Goal: Information Seeking & Learning: Learn about a topic

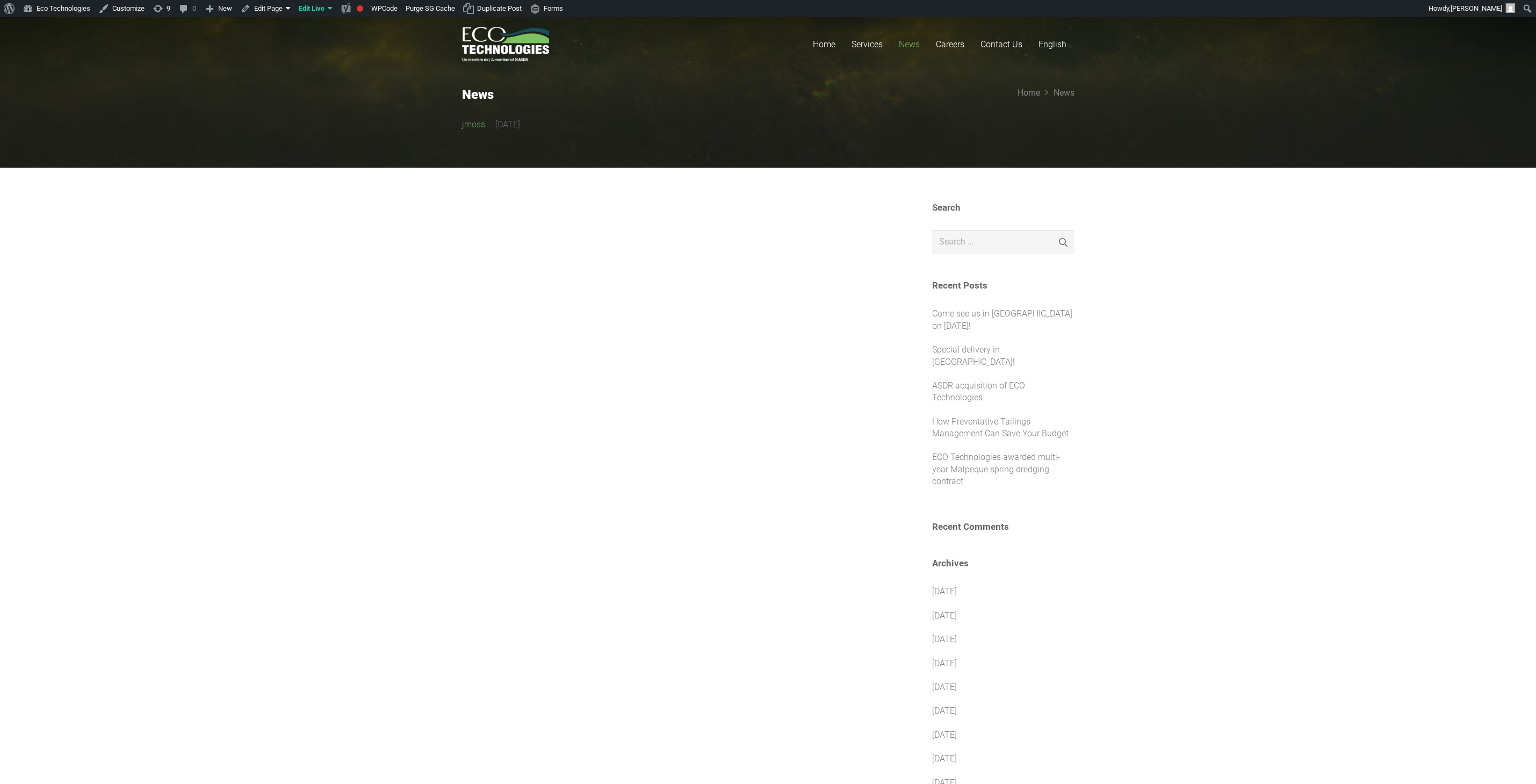
click at [482, 123] on link "jmoss" at bounding box center [474, 125] width 23 height 17
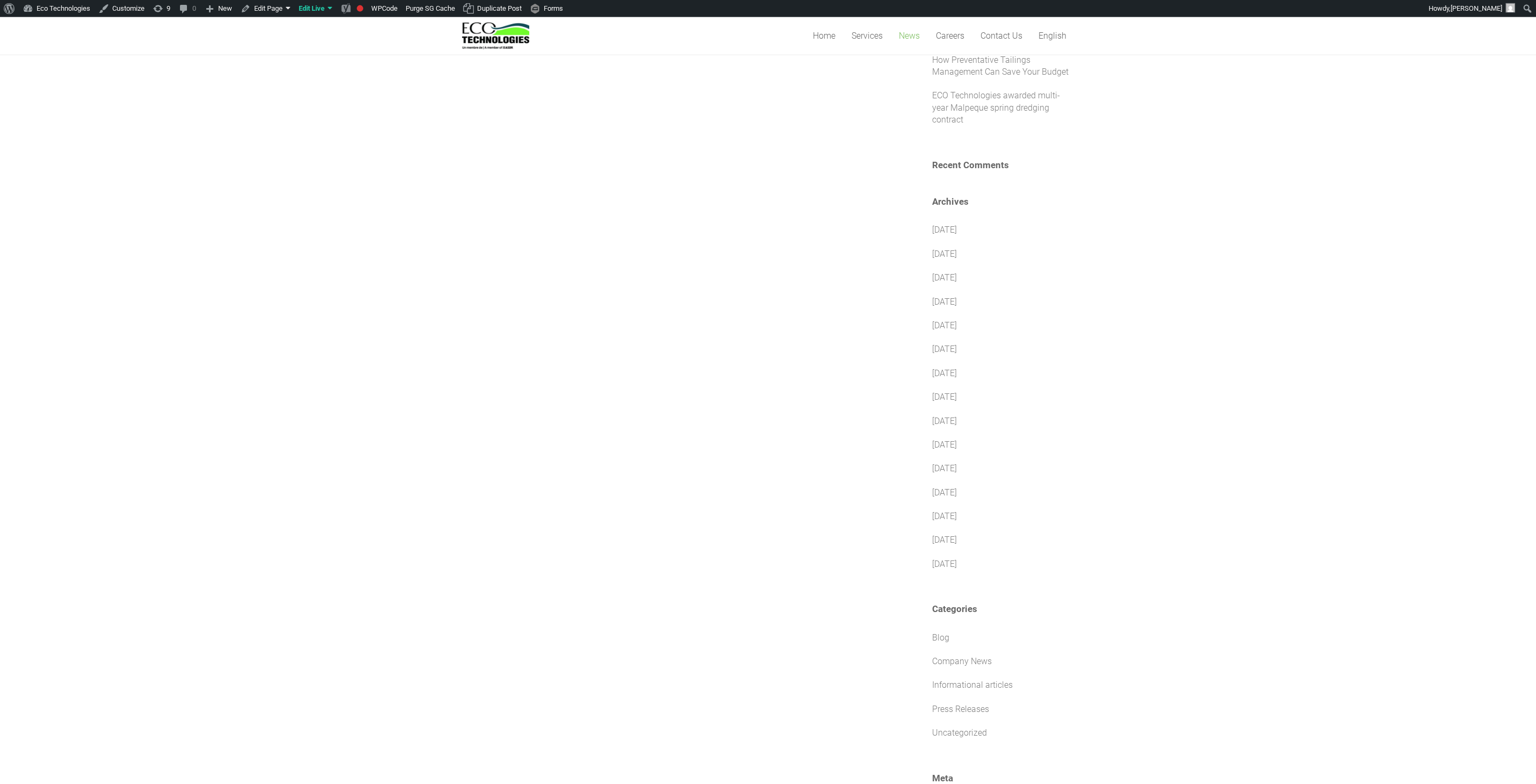
scroll to position [353, 0]
click at [941, 567] on link "August 2014" at bounding box center [944, 572] width 24 height 10
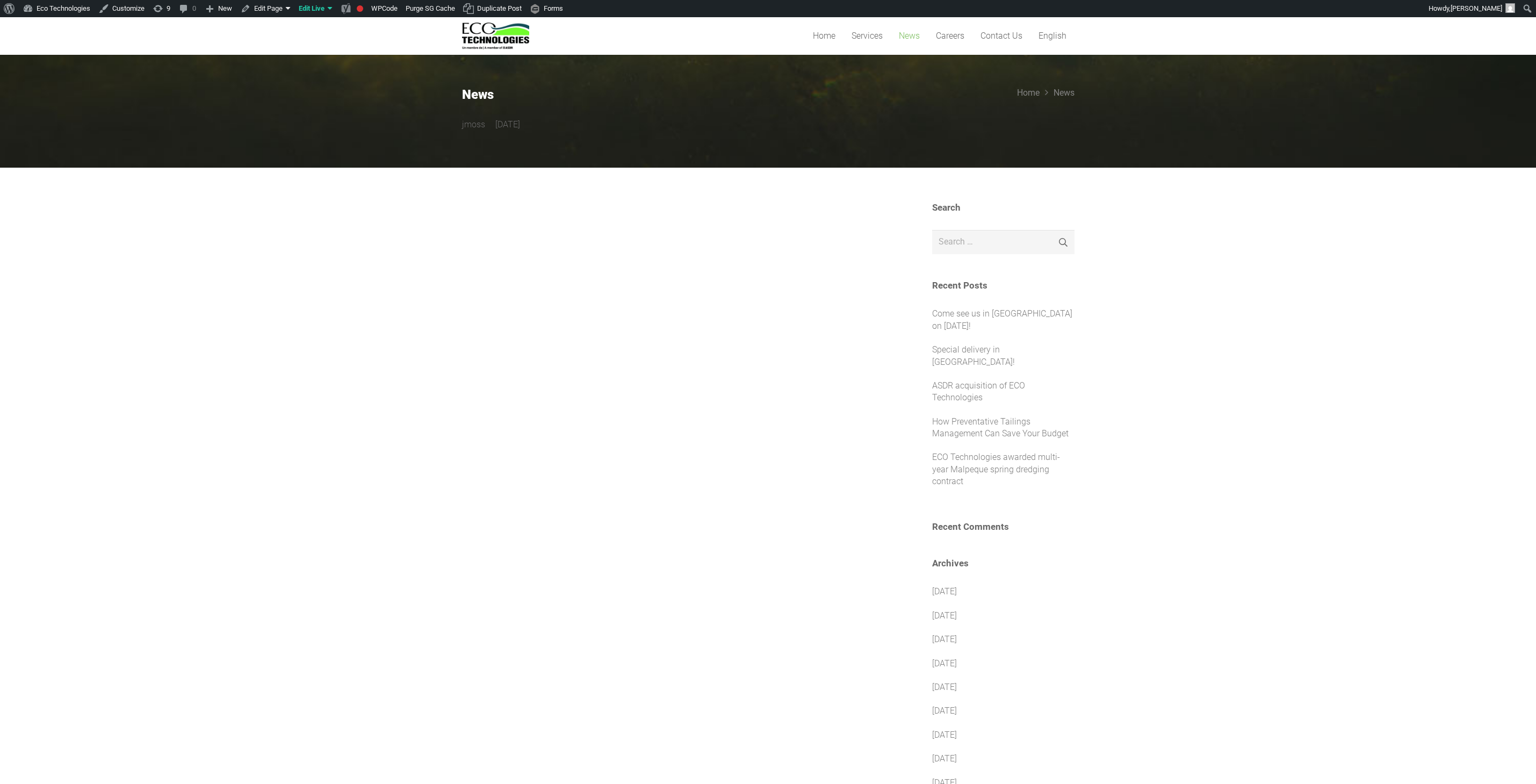
scroll to position [353, 0]
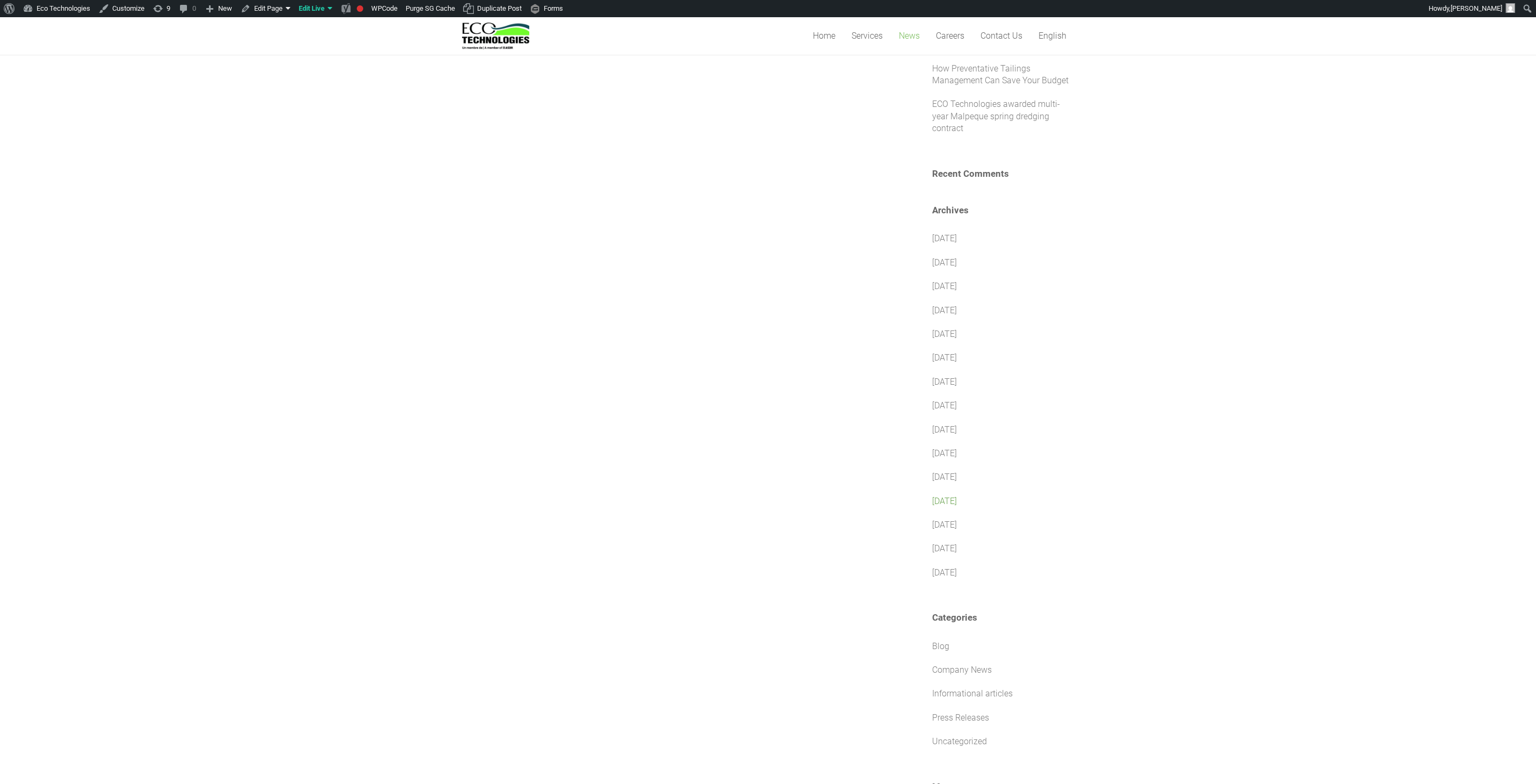
click at [957, 496] on link "[DATE]" at bounding box center [944, 501] width 24 height 10
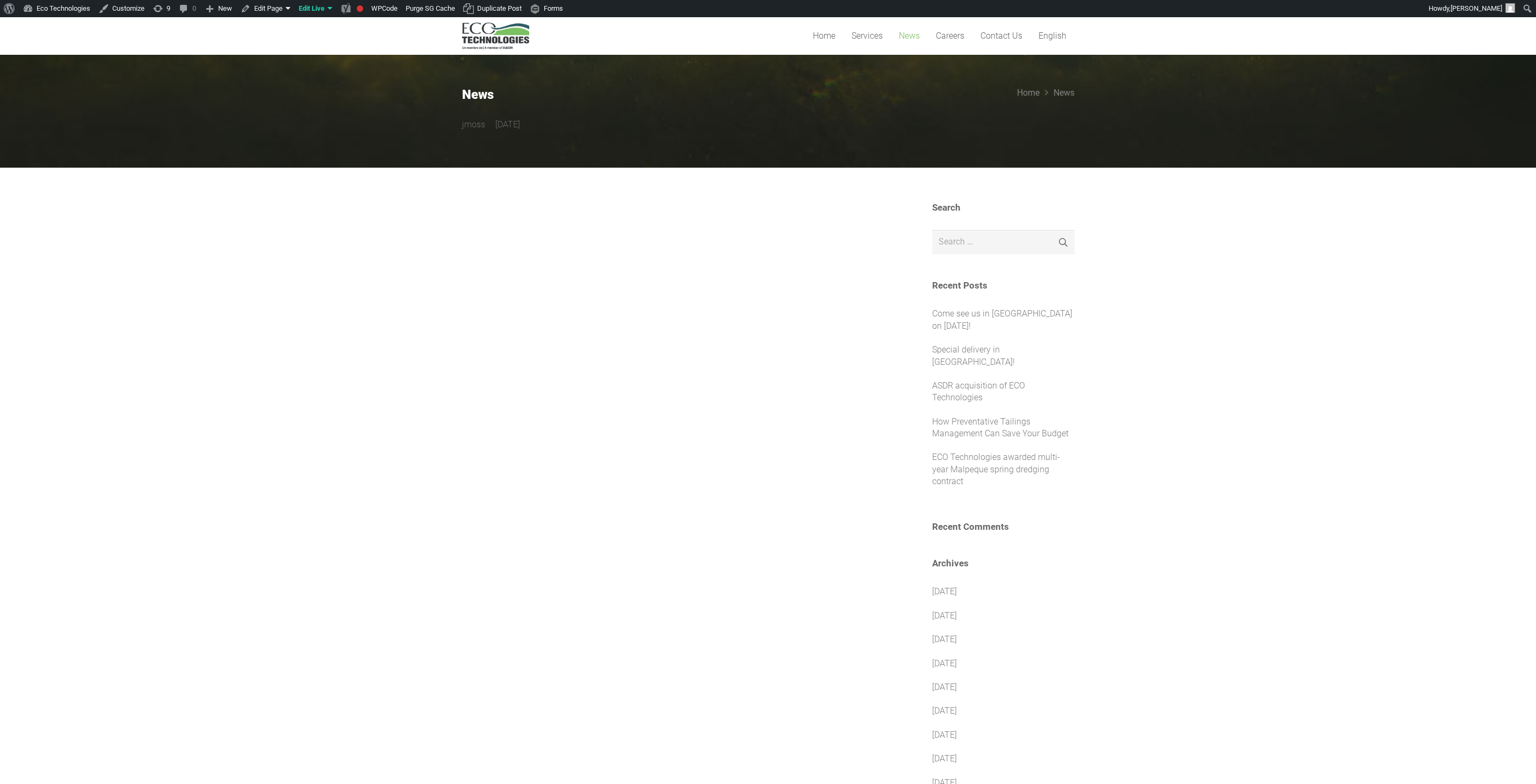
scroll to position [353, 0]
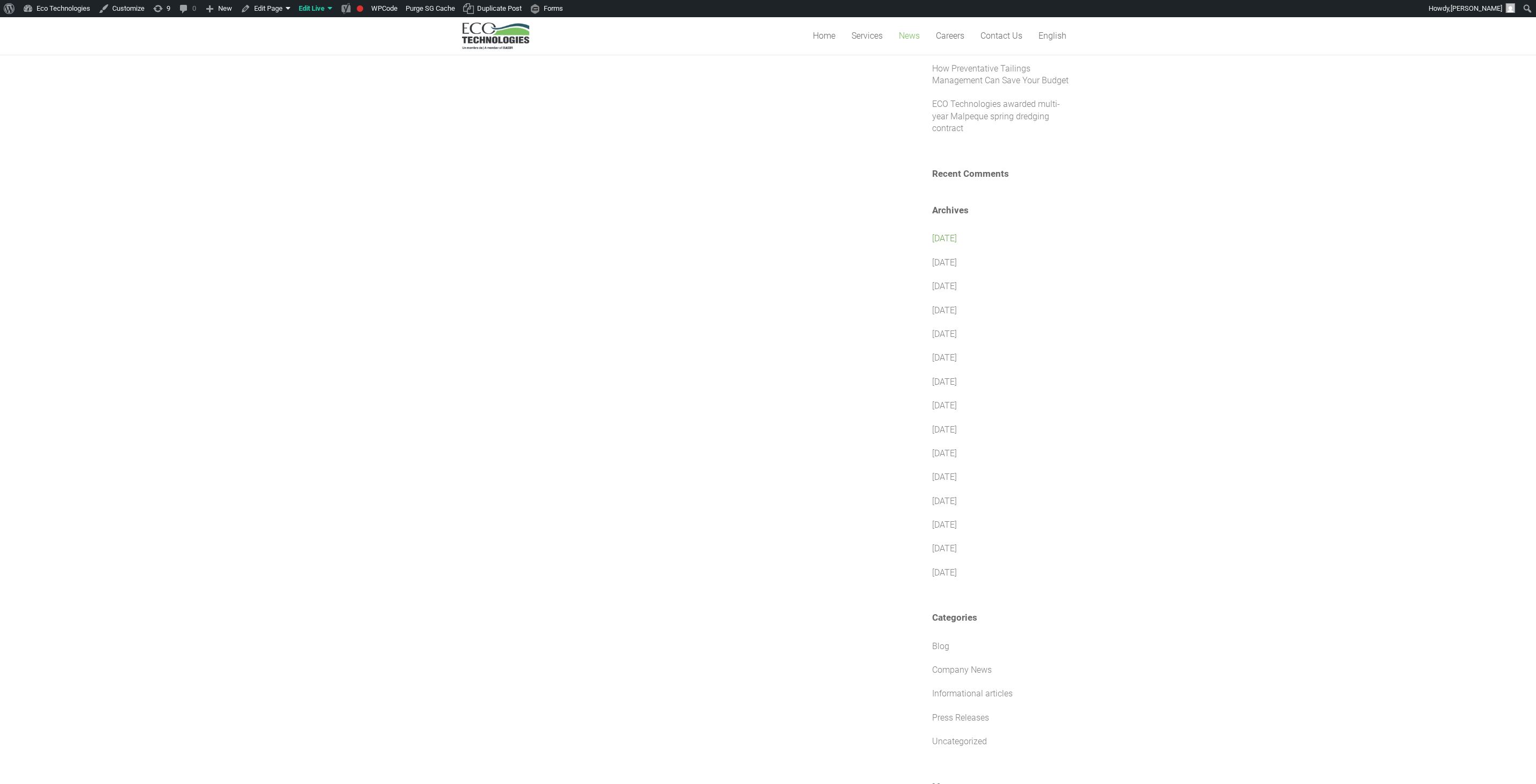
click at [955, 233] on link "July 2025" at bounding box center [944, 238] width 24 height 10
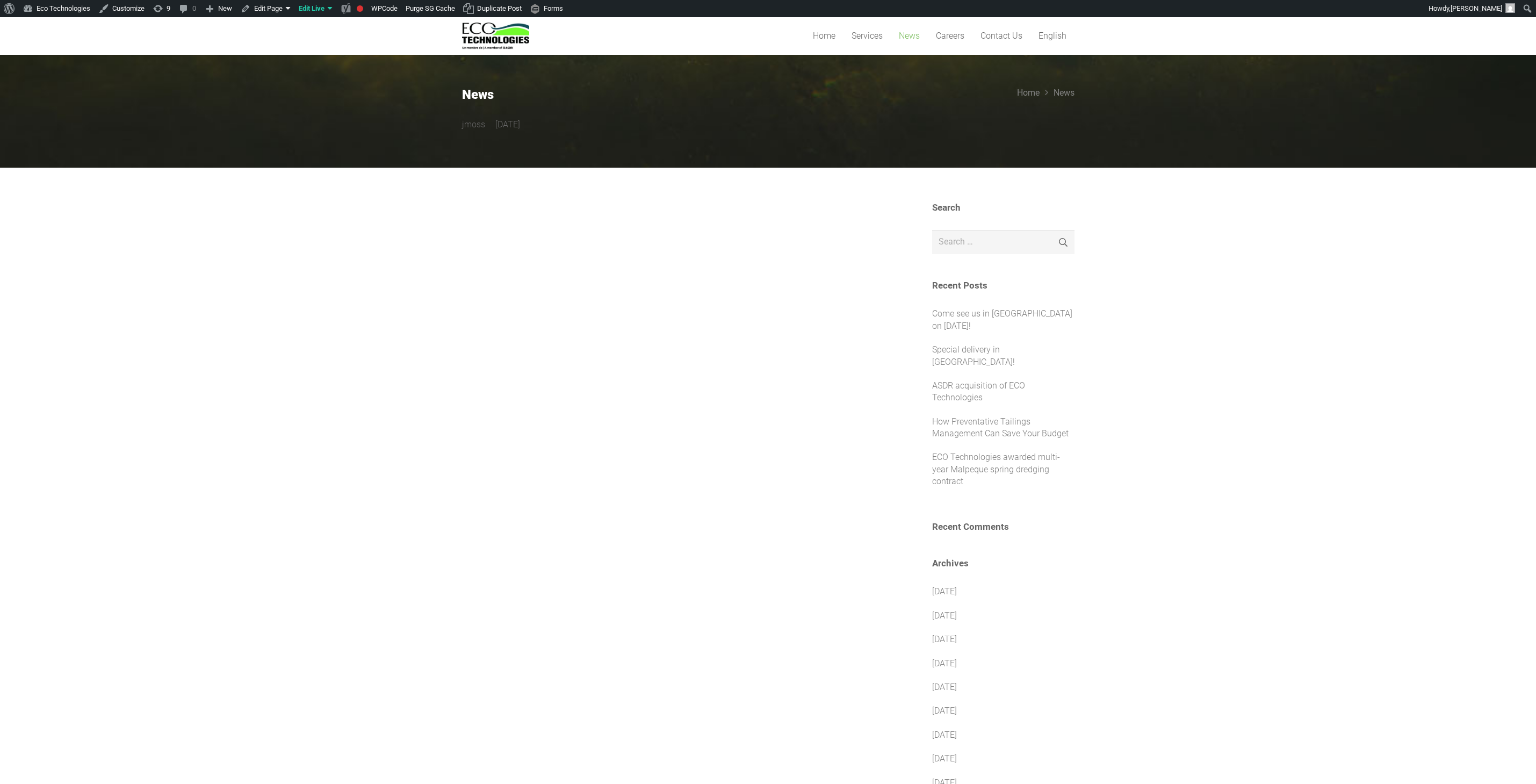
scroll to position [353, 0]
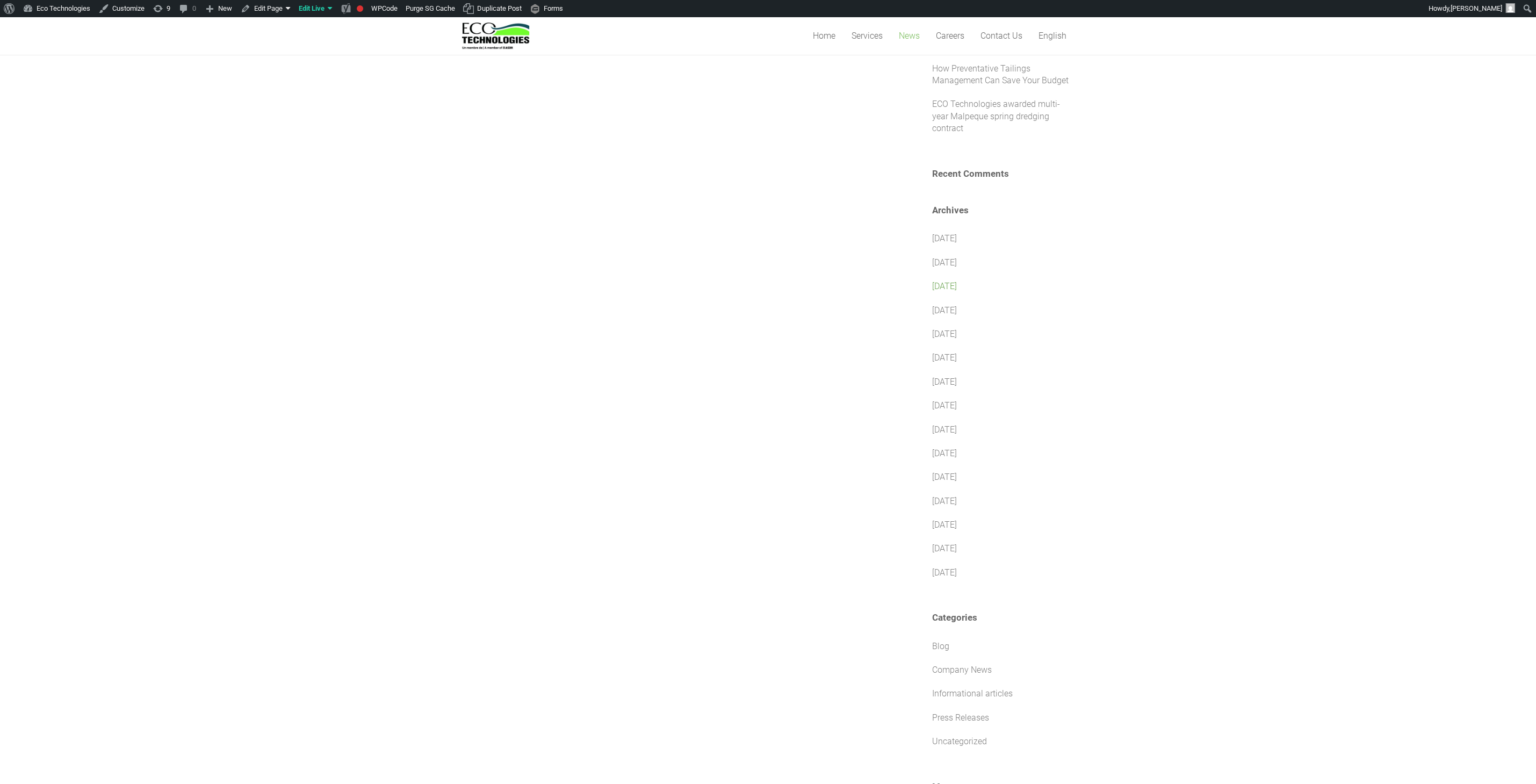
click at [942, 281] on link "May 2022" at bounding box center [944, 286] width 24 height 10
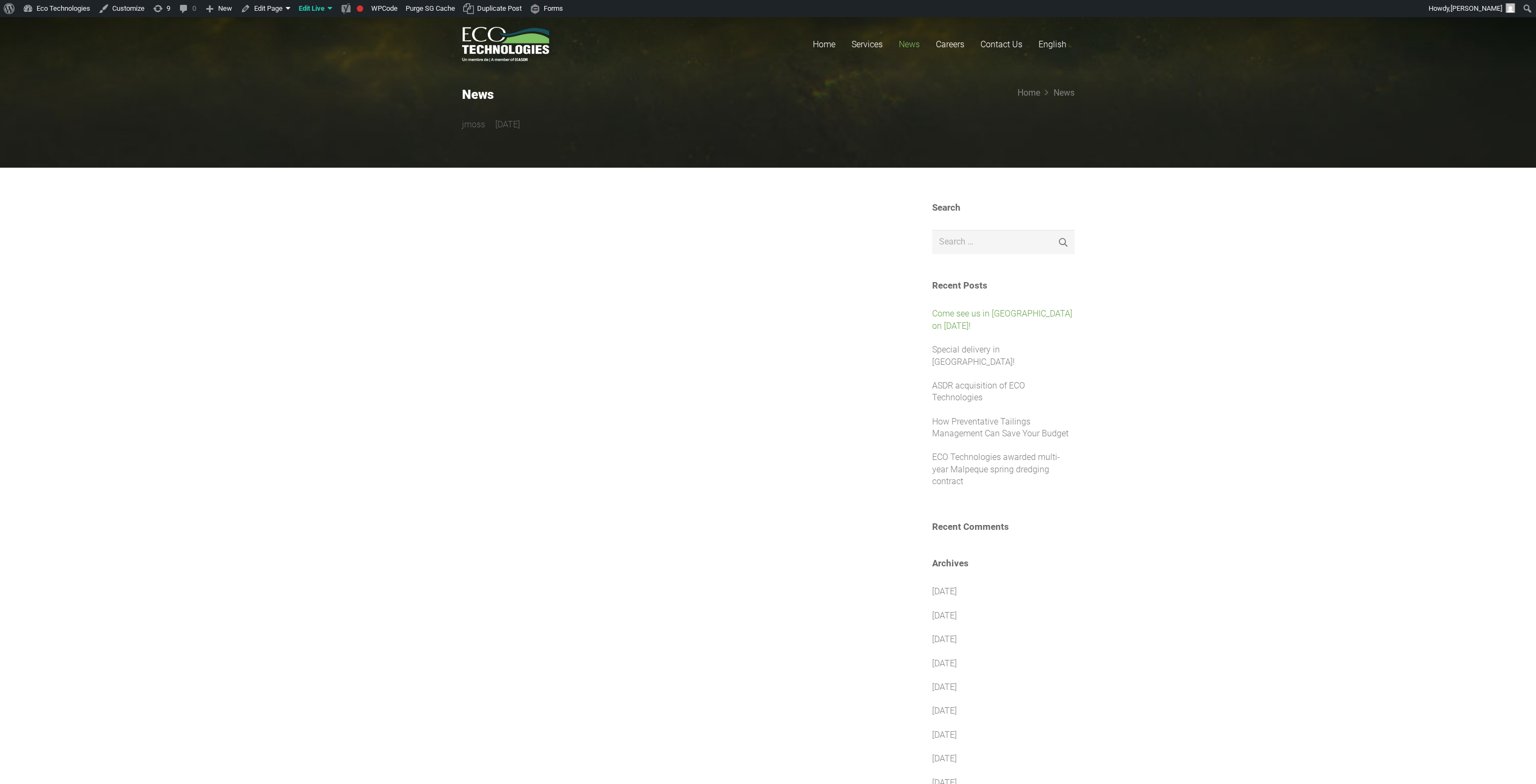
click at [994, 316] on link "Come see us in [GEOGRAPHIC_DATA] on [DATE]!" at bounding box center [1002, 319] width 140 height 22
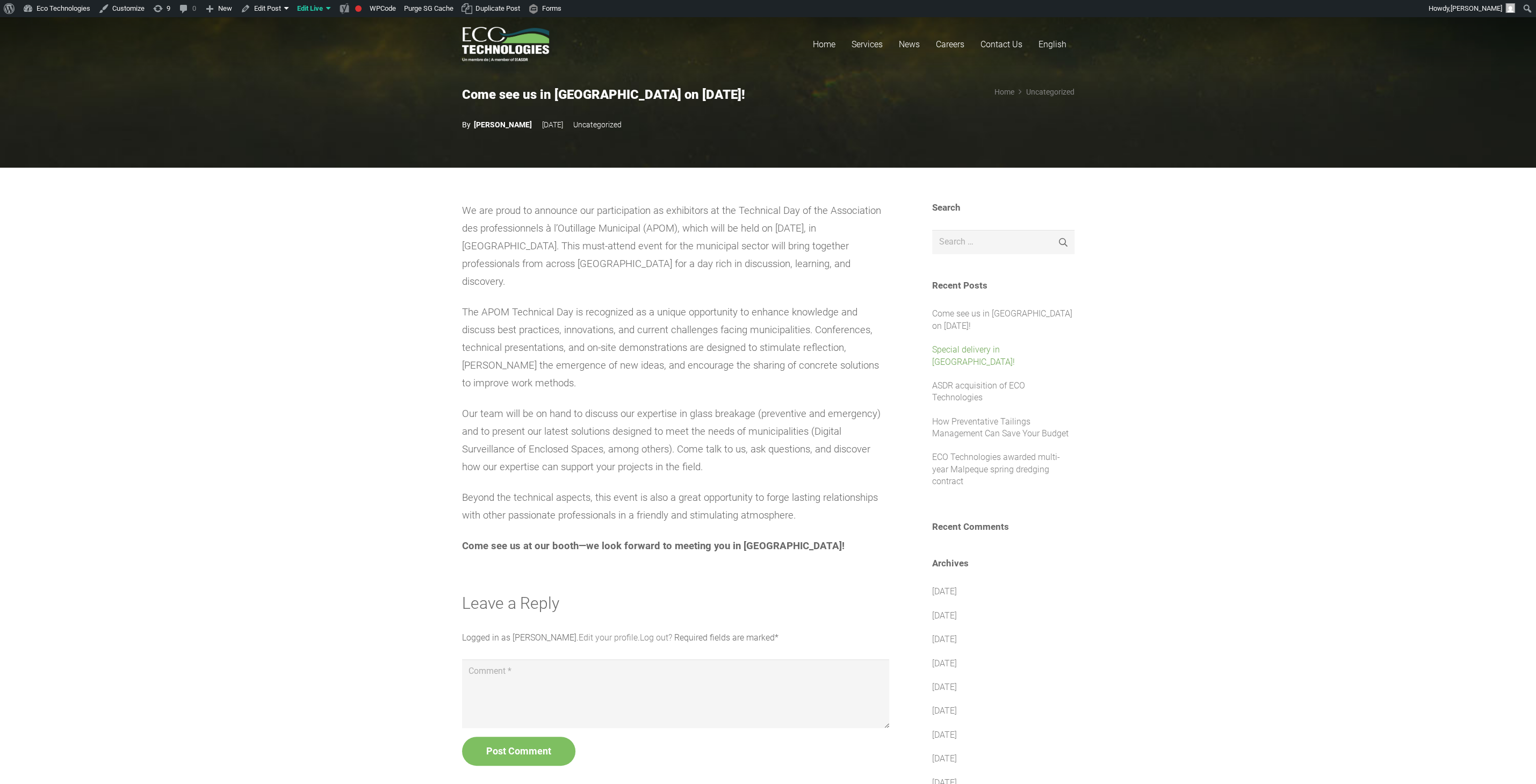
click at [966, 353] on link "Special delivery in Caraquet!" at bounding box center [973, 355] width 82 height 22
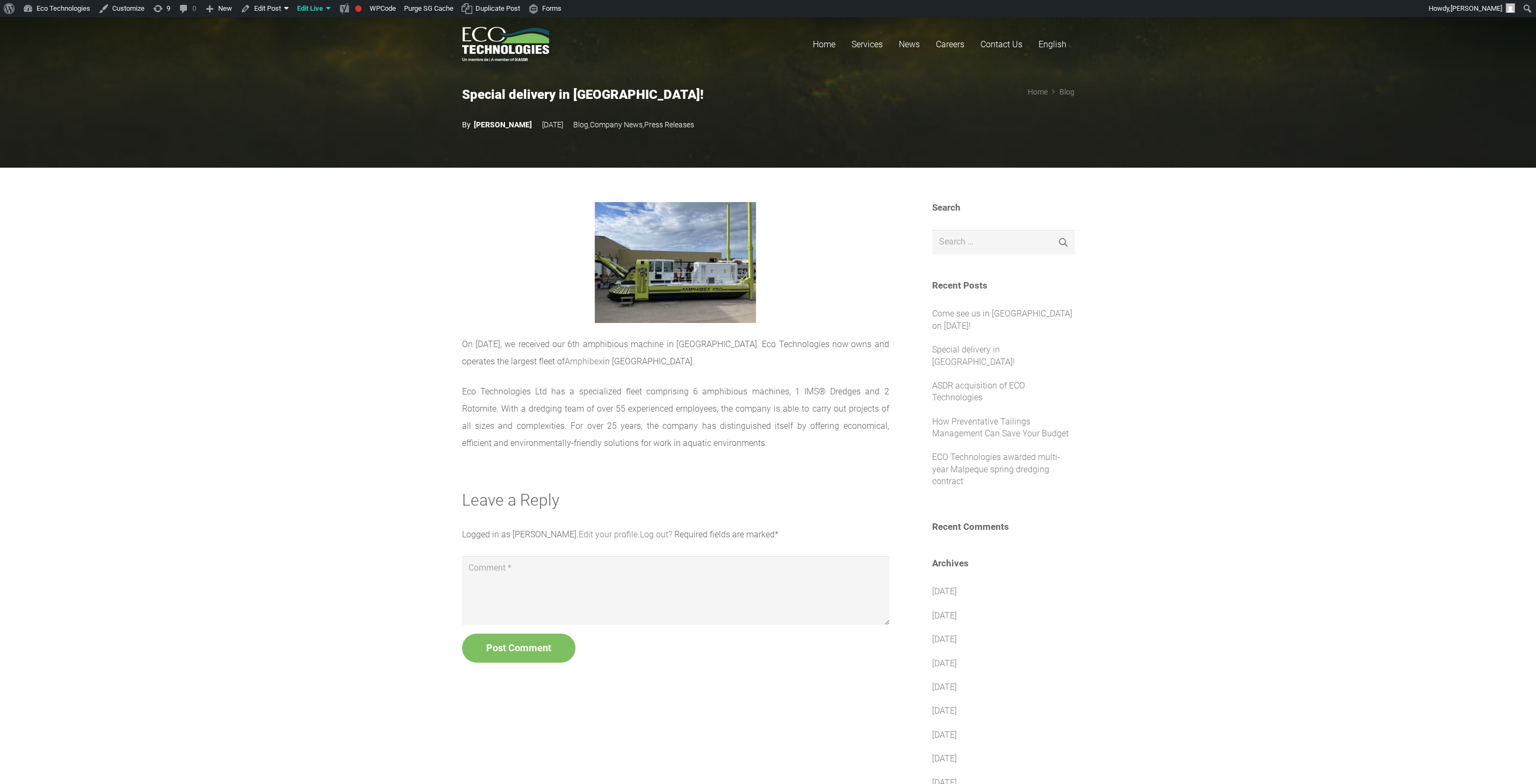
drag, startPoint x: 777, startPoint y: 387, endPoint x: 774, endPoint y: 394, distance: 7.6
click at [777, 387] on p "Eco Technologies Ltd has a specialized fleet comprising 6 amphibious machines, …" at bounding box center [675, 417] width 427 height 69
click at [512, 120] on link "[PERSON_NAME]" at bounding box center [497, 125] width 70 height 17
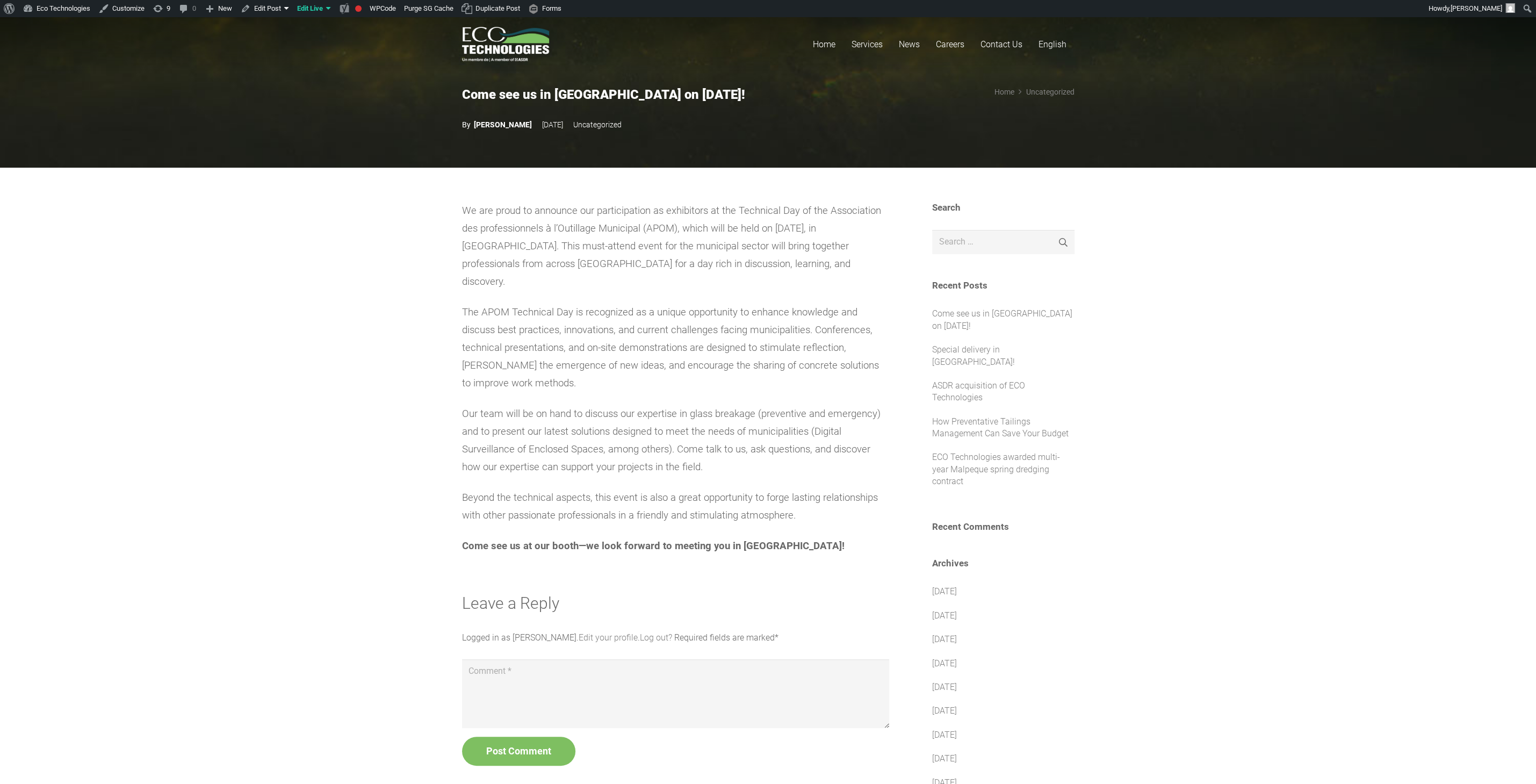
click at [220, 214] on section "We are proud to announce our participation as exhibitors at the Technical Day o…" at bounding box center [768, 739] width 1536 height 1144
click at [341, 105] on section "Come see us in Shawinigan on September 11! Marie Christine Masse 1 month ago Un…" at bounding box center [768, 82] width 1536 height 169
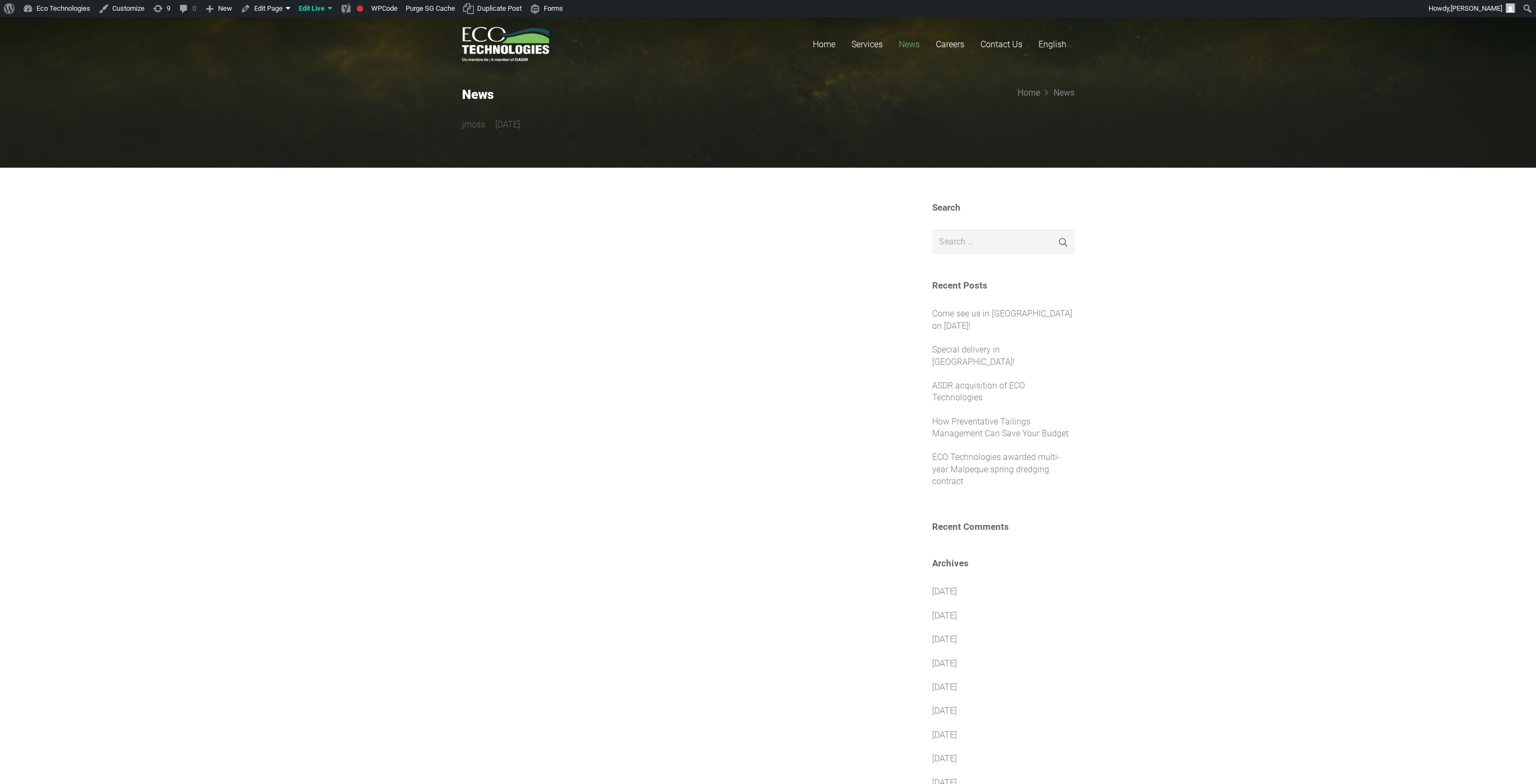
click at [475, 94] on h2 "News" at bounding box center [658, 95] width 391 height 16
click at [904, 37] on link "News" at bounding box center [909, 44] width 37 height 54
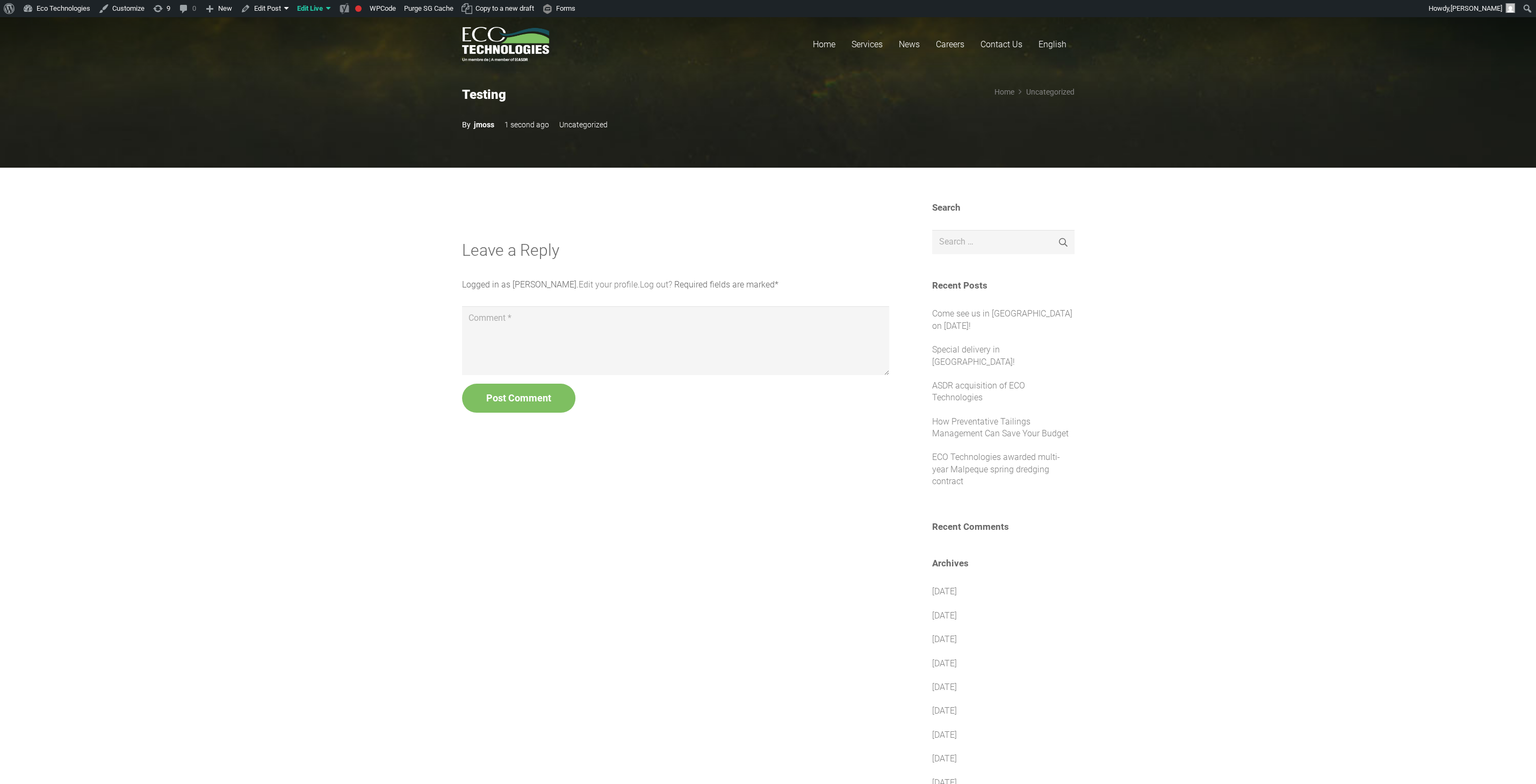
click at [641, 73] on div "Testing jmoss 1 second ago Uncategorized Home Uncategorized Testing" at bounding box center [768, 83] width 613 height 101
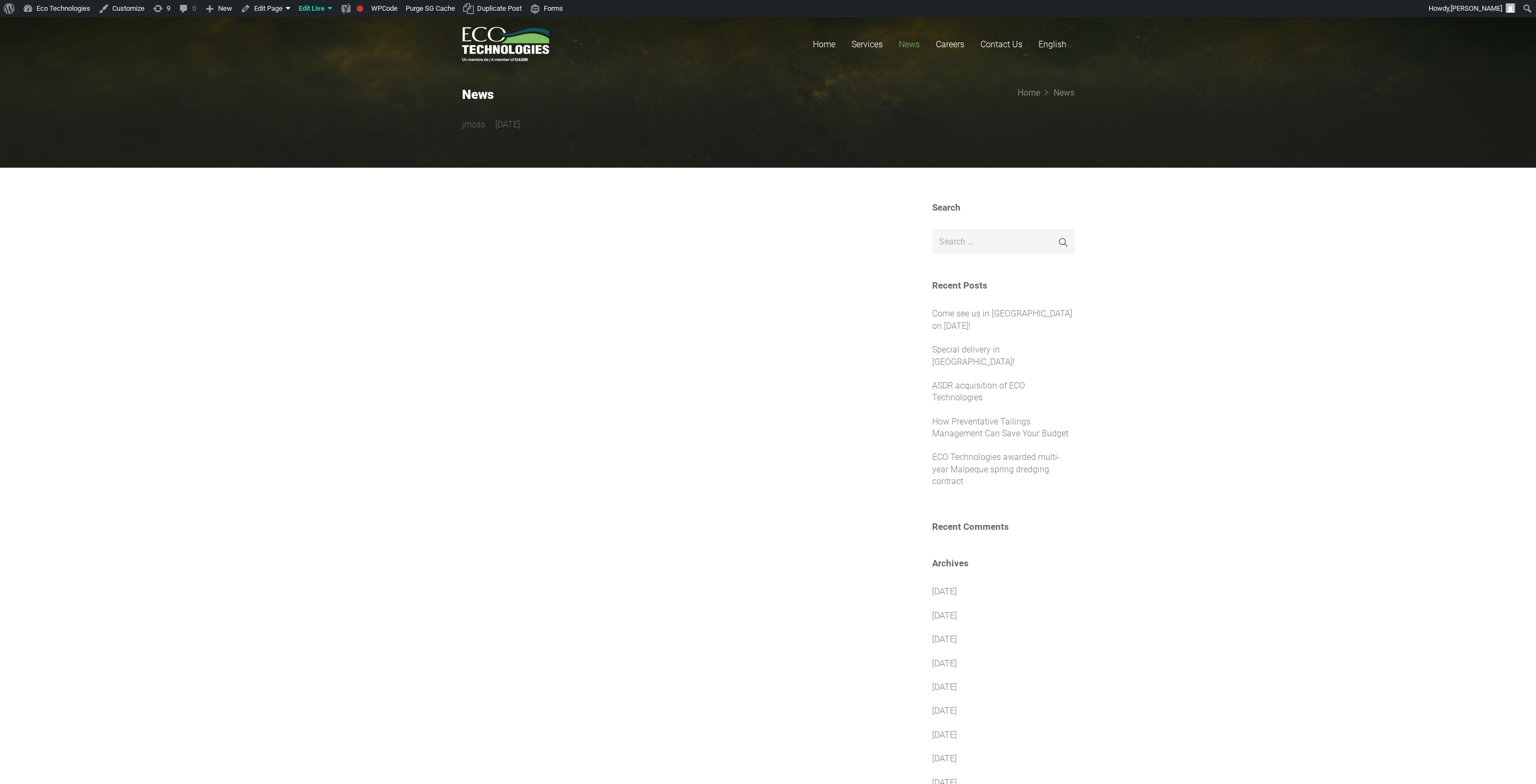
click at [905, 39] on span "News" at bounding box center [909, 44] width 21 height 10
drag, startPoint x: 566, startPoint y: 132, endPoint x: 400, endPoint y: 81, distance: 173.7
click at [402, 82] on section "News jmoss 4 years ago Home News" at bounding box center [768, 82] width 1536 height 169
click at [371, 106] on section "News jmoss 4 years ago Home News" at bounding box center [768, 82] width 1536 height 169
click at [1132, 140] on section "News jmoss 4 years ago Home News" at bounding box center [768, 82] width 1536 height 169
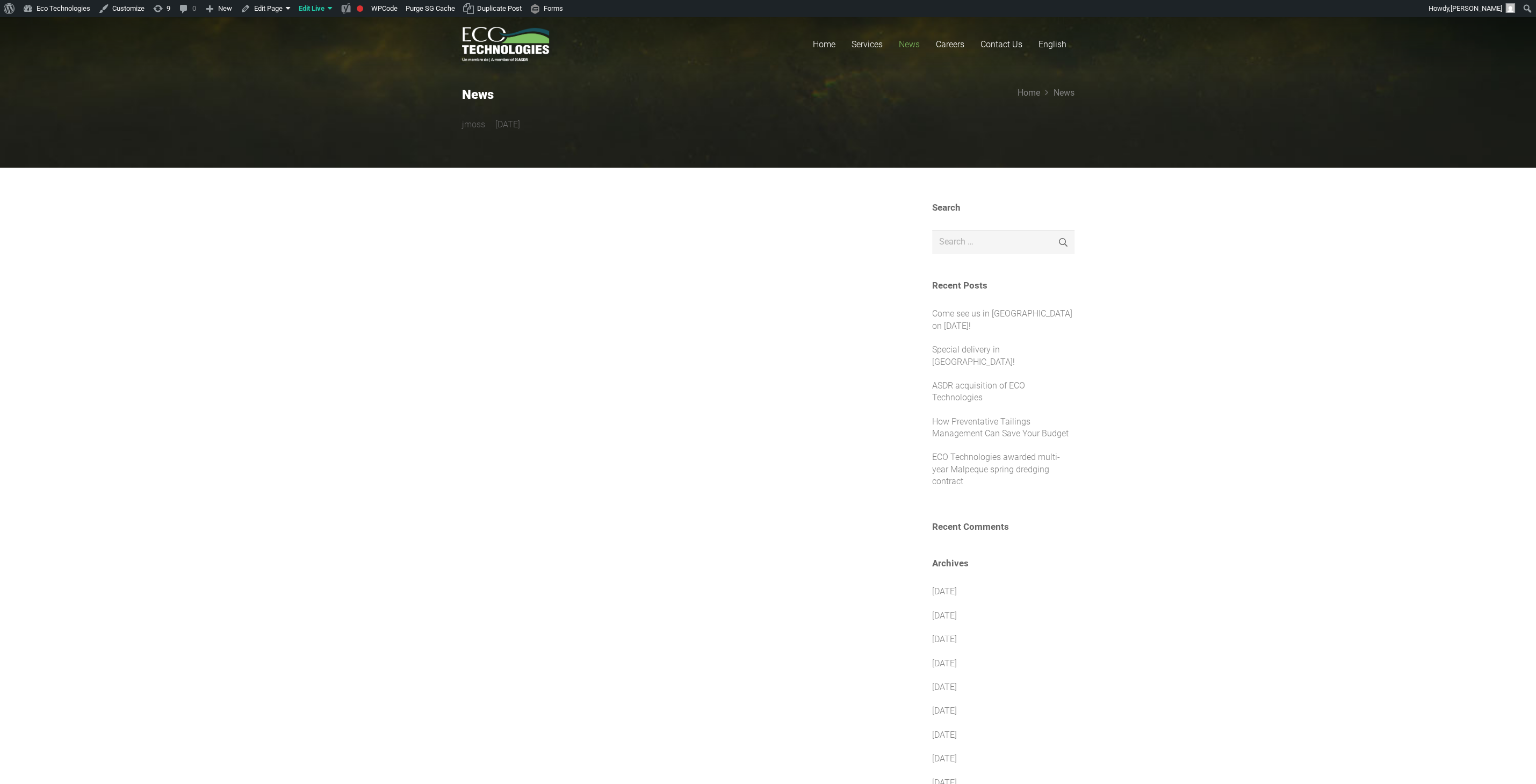
click at [1028, 87] on div "Home" at bounding box center [1028, 93] width 23 height 12
click at [1027, 89] on span "Home" at bounding box center [1028, 92] width 23 height 10
click at [1066, 95] on span "News" at bounding box center [1064, 92] width 21 height 10
click at [969, 314] on link "Come see us in [GEOGRAPHIC_DATA] on [DATE]!" at bounding box center [1002, 319] width 140 height 22
click at [909, 40] on span "News" at bounding box center [909, 44] width 21 height 10
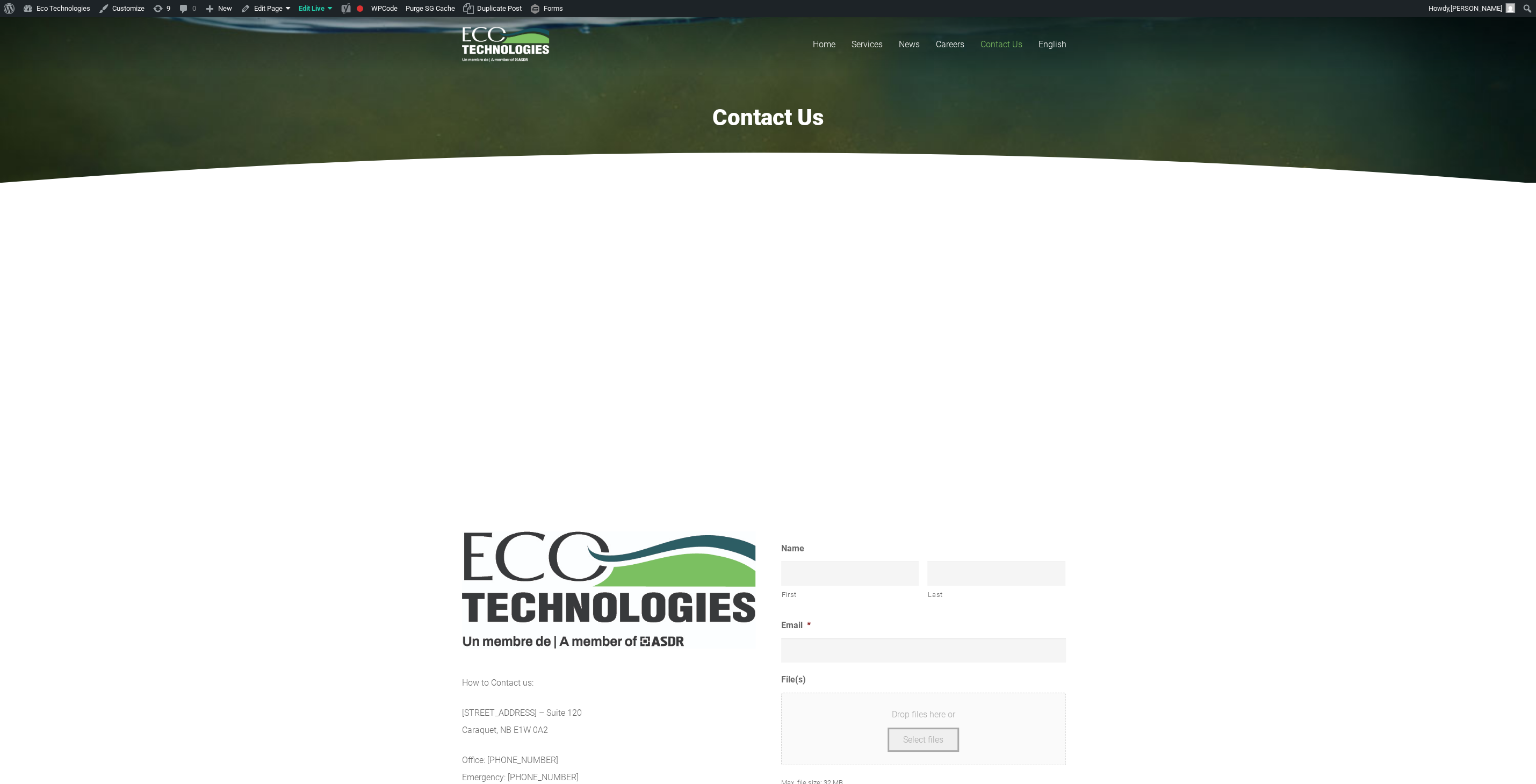
click at [197, 214] on section at bounding box center [768, 339] width 1536 height 314
click at [904, 42] on span "News" at bounding box center [909, 44] width 21 height 10
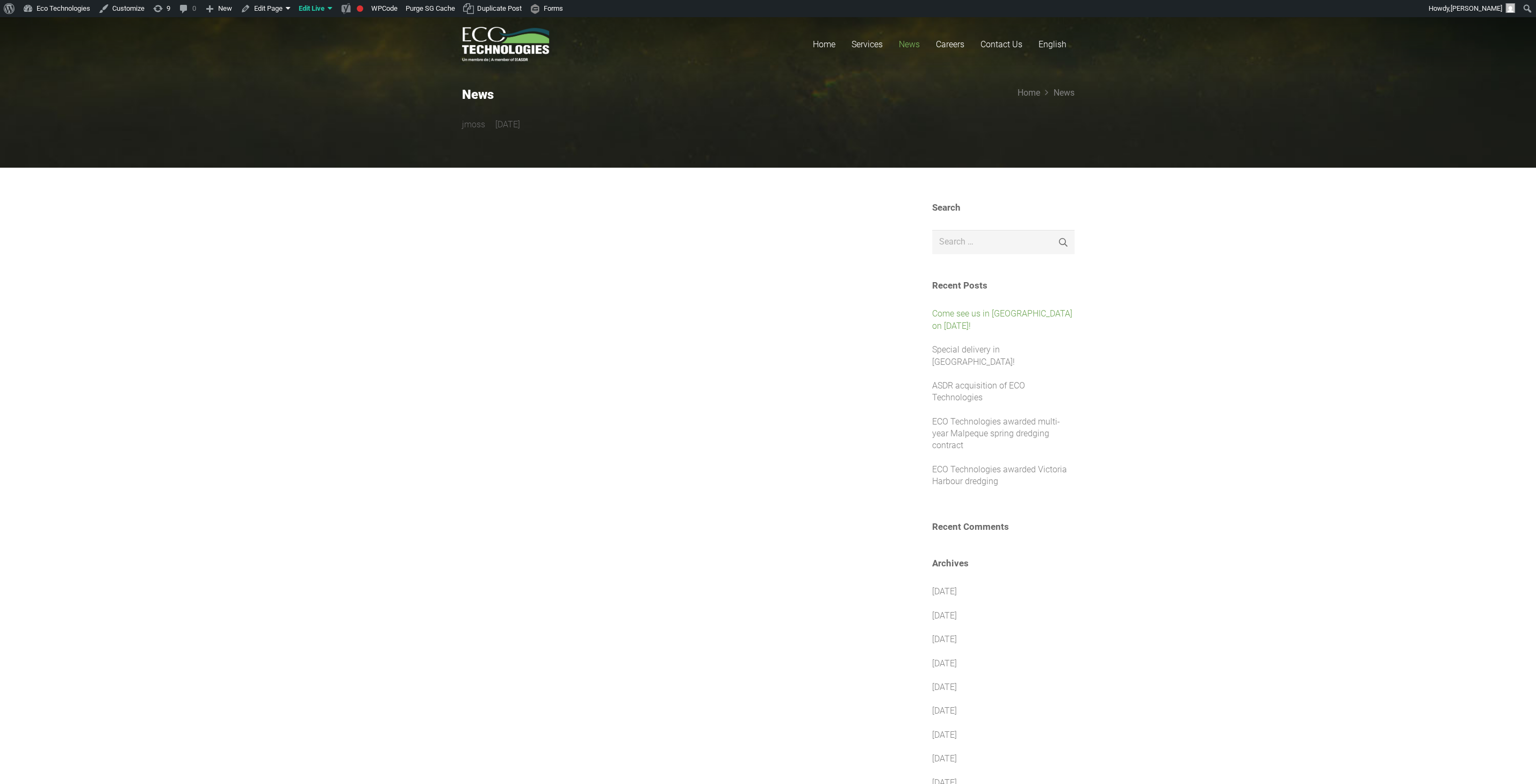
click at [978, 313] on link "Come see us in [GEOGRAPHIC_DATA] on [DATE]!" at bounding box center [1002, 319] width 140 height 22
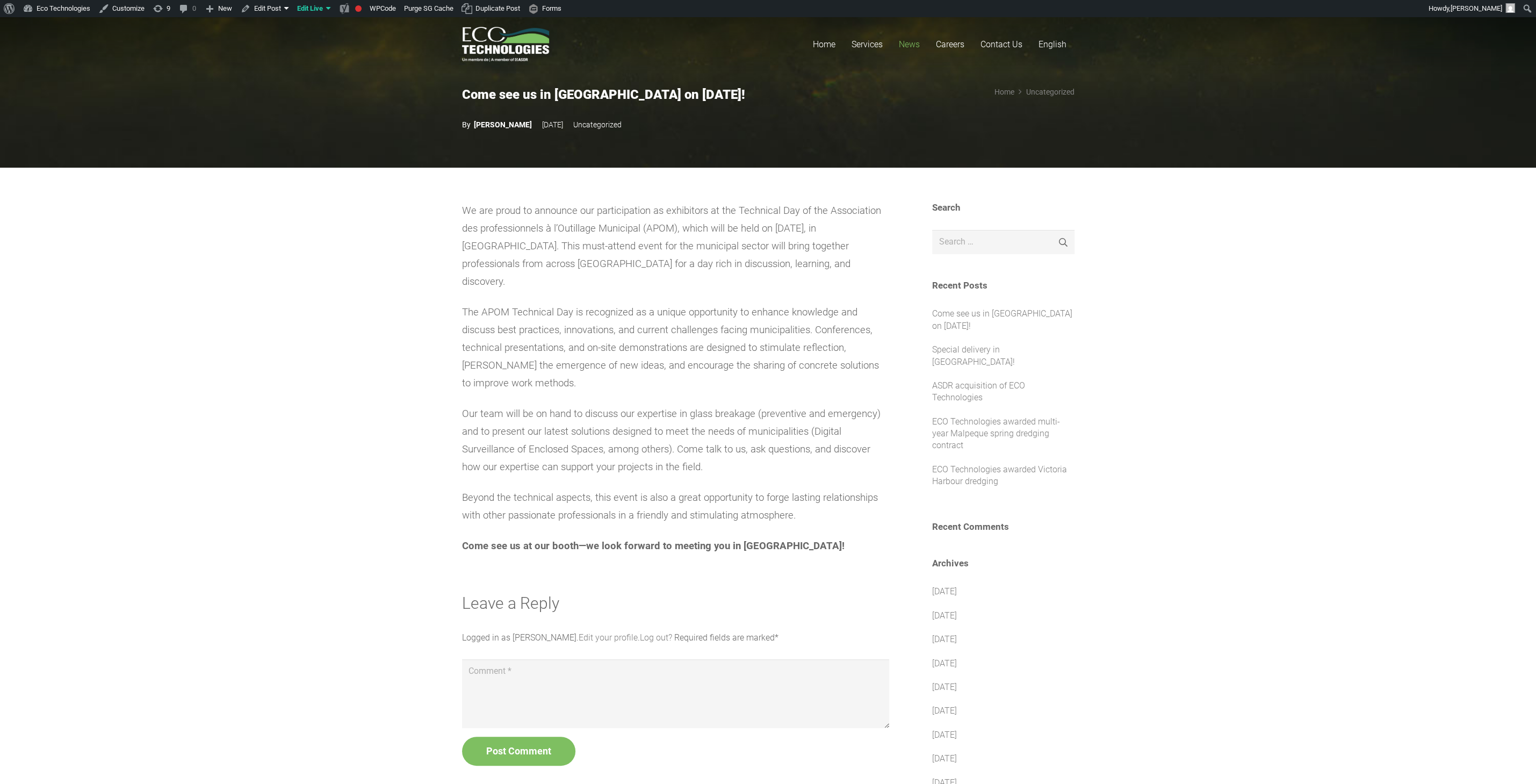
click at [909, 40] on span "News" at bounding box center [909, 44] width 21 height 10
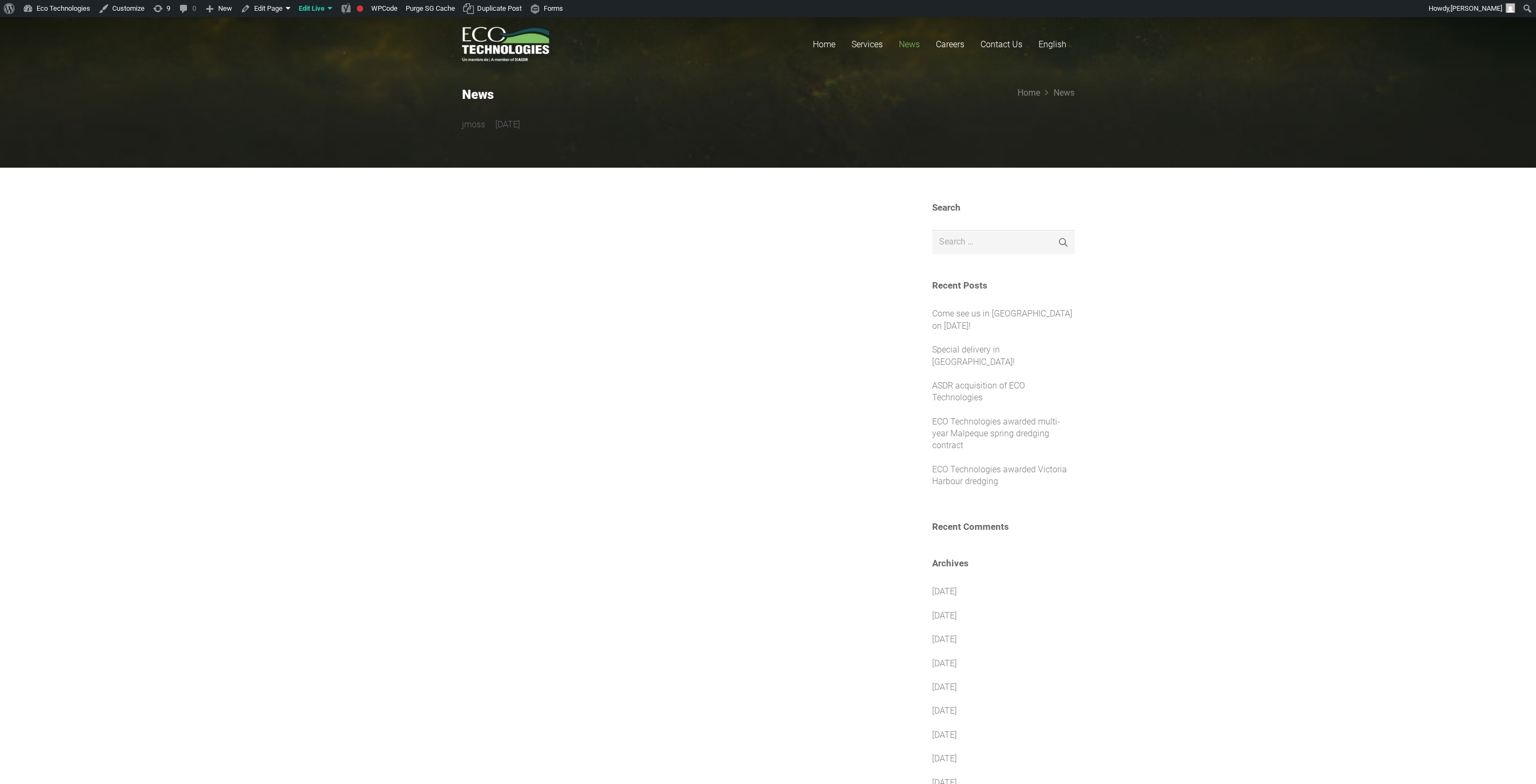
drag, startPoint x: 457, startPoint y: 88, endPoint x: 591, endPoint y: 149, distance: 147.2
click at [591, 149] on section "News jmoss 4 years ago Home News" at bounding box center [768, 82] width 1536 height 169
click at [601, 132] on div "jmoss 4 years ago" at bounding box center [658, 125] width 391 height 17
drag, startPoint x: 614, startPoint y: 467, endPoint x: 603, endPoint y: 468, distance: 11.0
click at [613, 467] on div at bounding box center [675, 728] width 427 height 1051
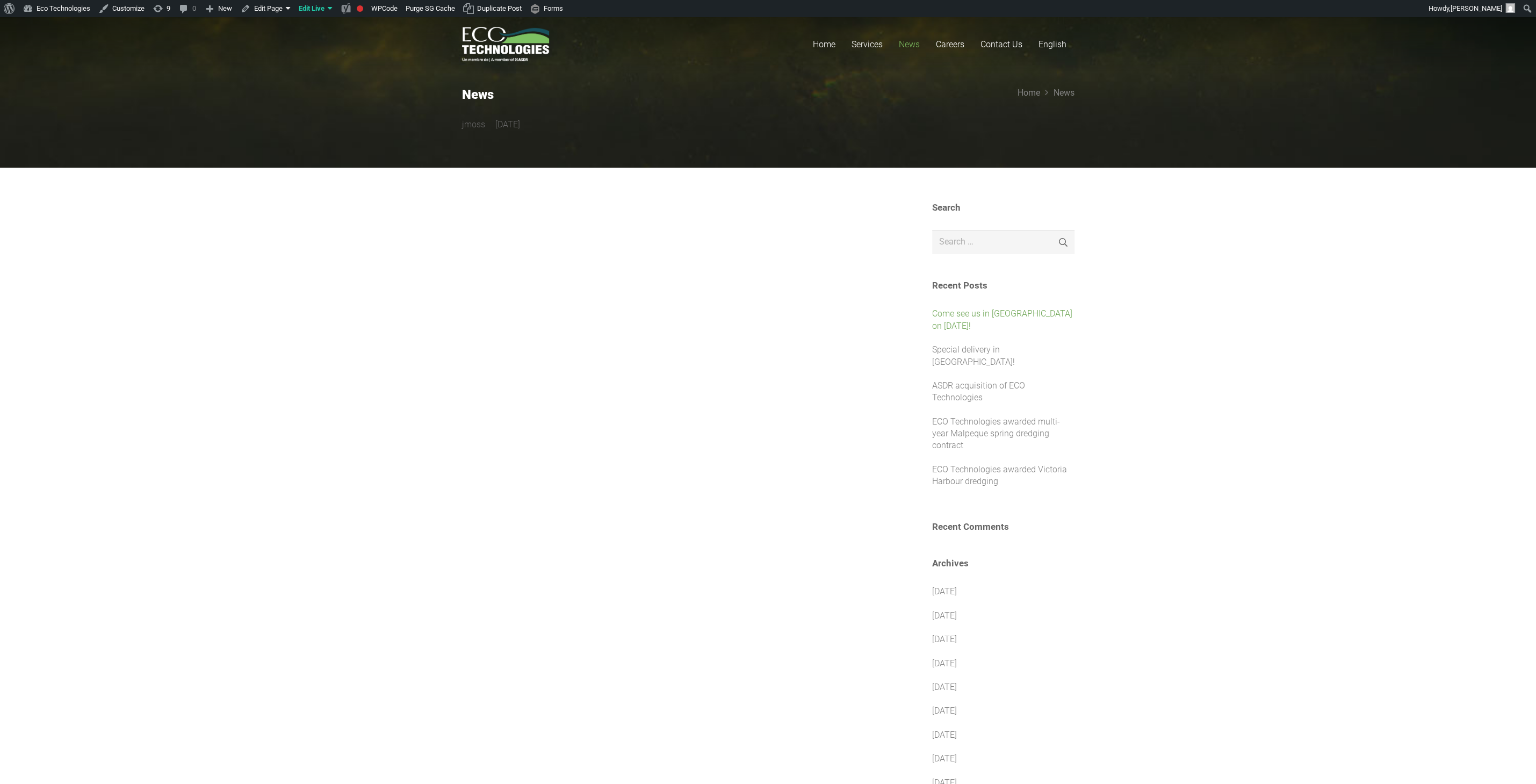
click at [985, 313] on link "Come see us in [GEOGRAPHIC_DATA] on [DATE]!" at bounding box center [1002, 319] width 140 height 22
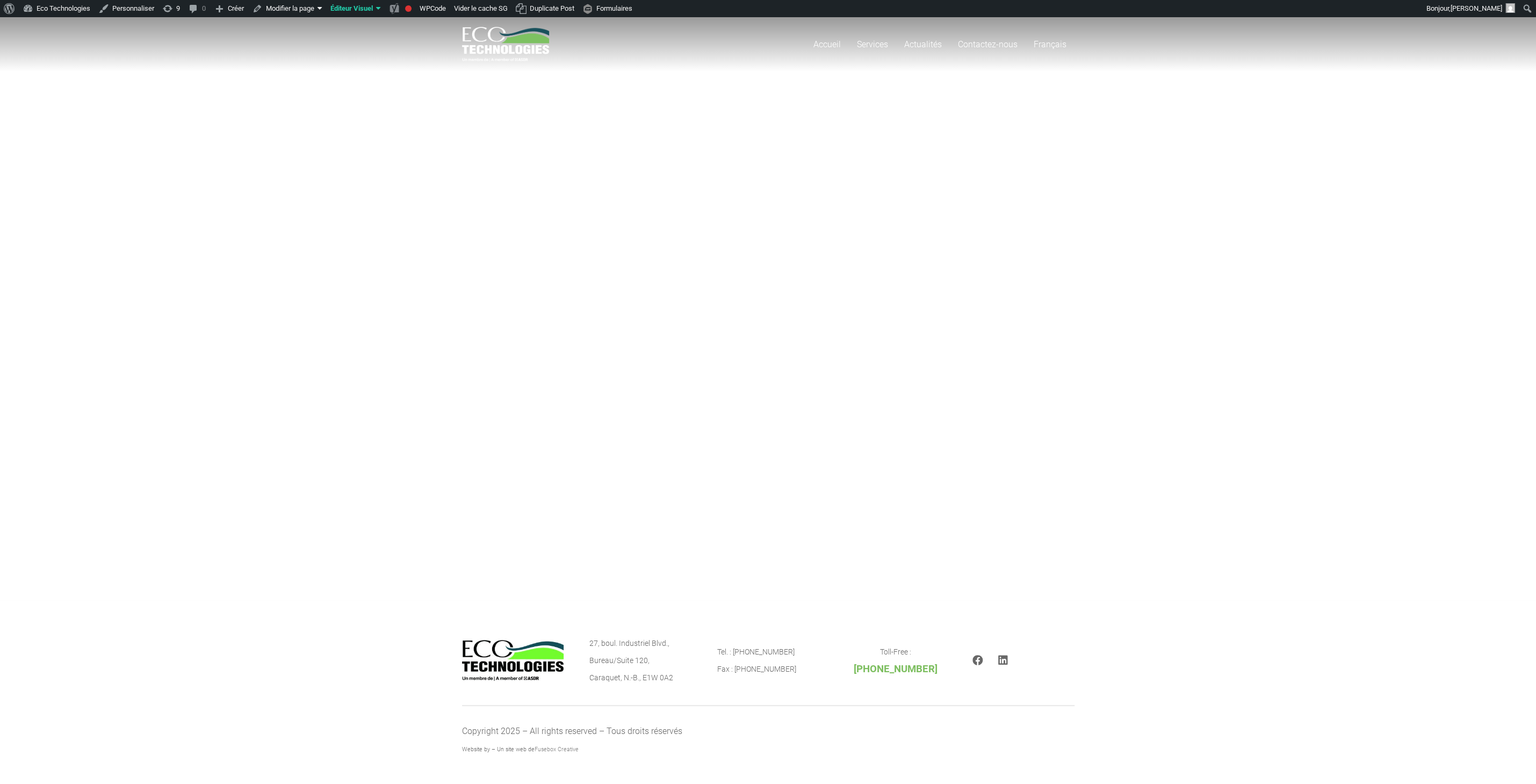
click at [788, 369] on div "Accueil Services Dragage de parcs à résidus miniers Dragage de voies navigables…" at bounding box center [768, 308] width 1536 height 583
click at [791, 402] on div "Accueil Services Dragage de parcs à résidus miniers Dragage de voies navigables…" at bounding box center [768, 308] width 1536 height 583
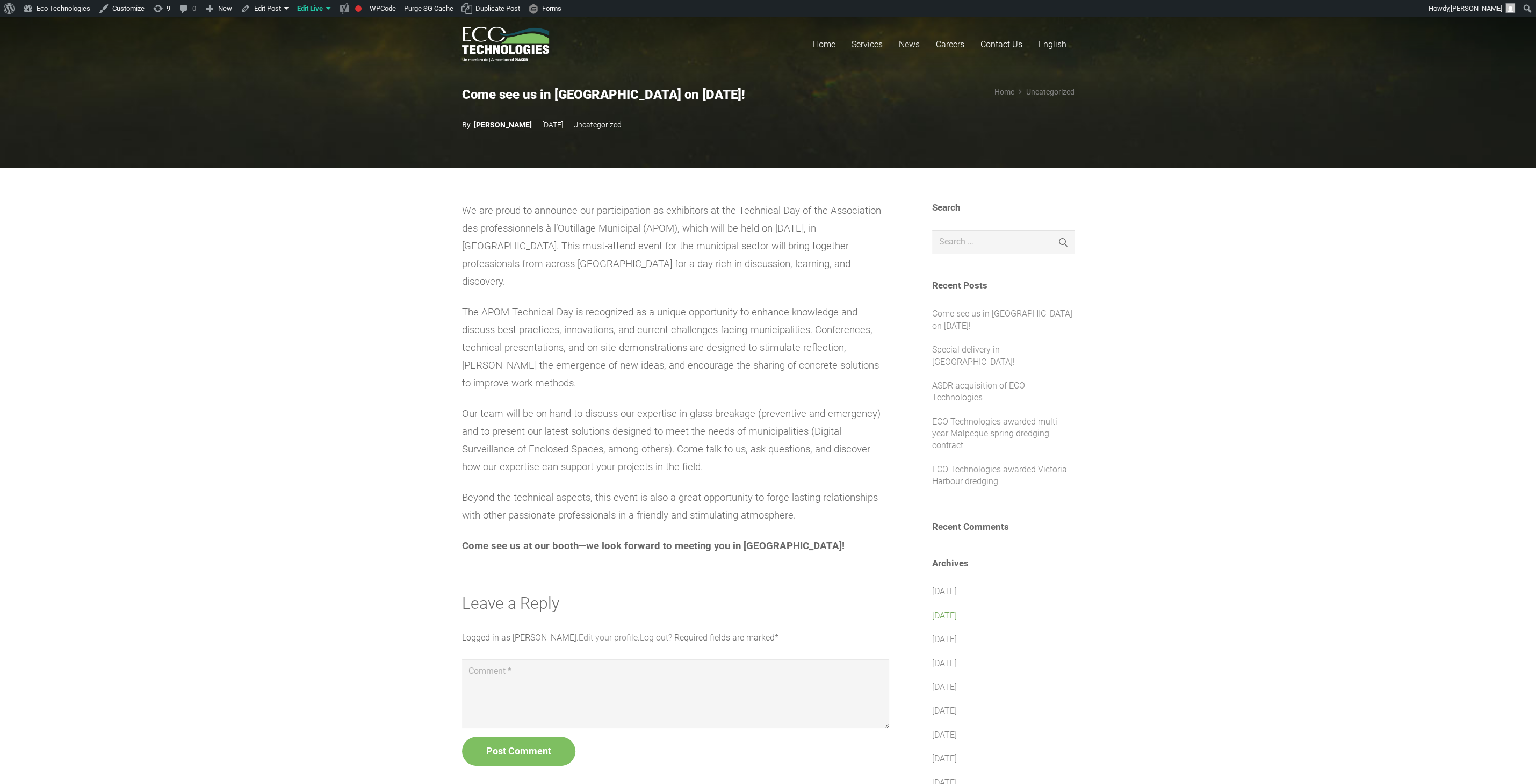
click at [957, 610] on link "January 2025" at bounding box center [944, 615] width 24 height 10
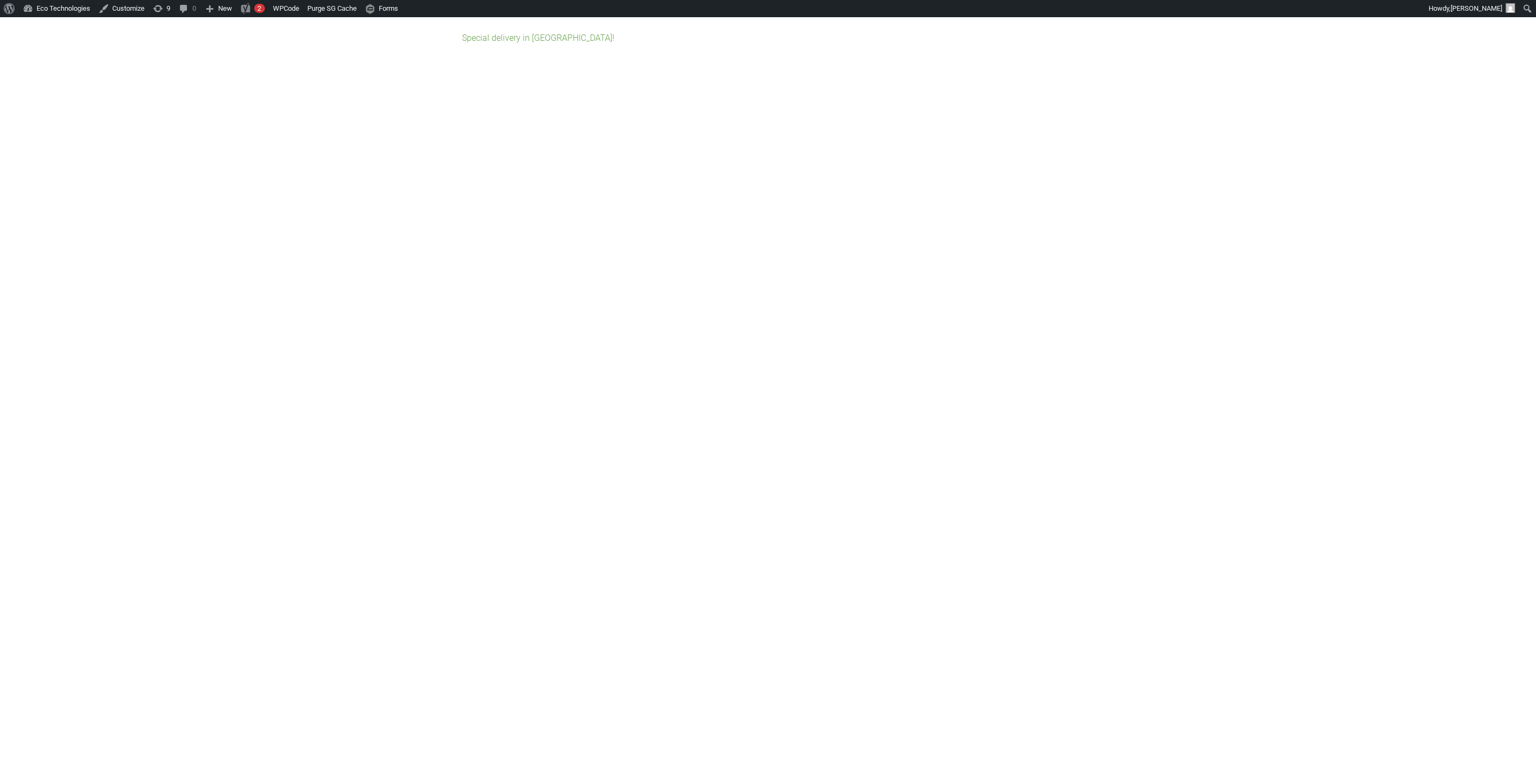
click at [494, 36] on link "Special delivery in [GEOGRAPHIC_DATA]!" at bounding box center [539, 38] width 153 height 10
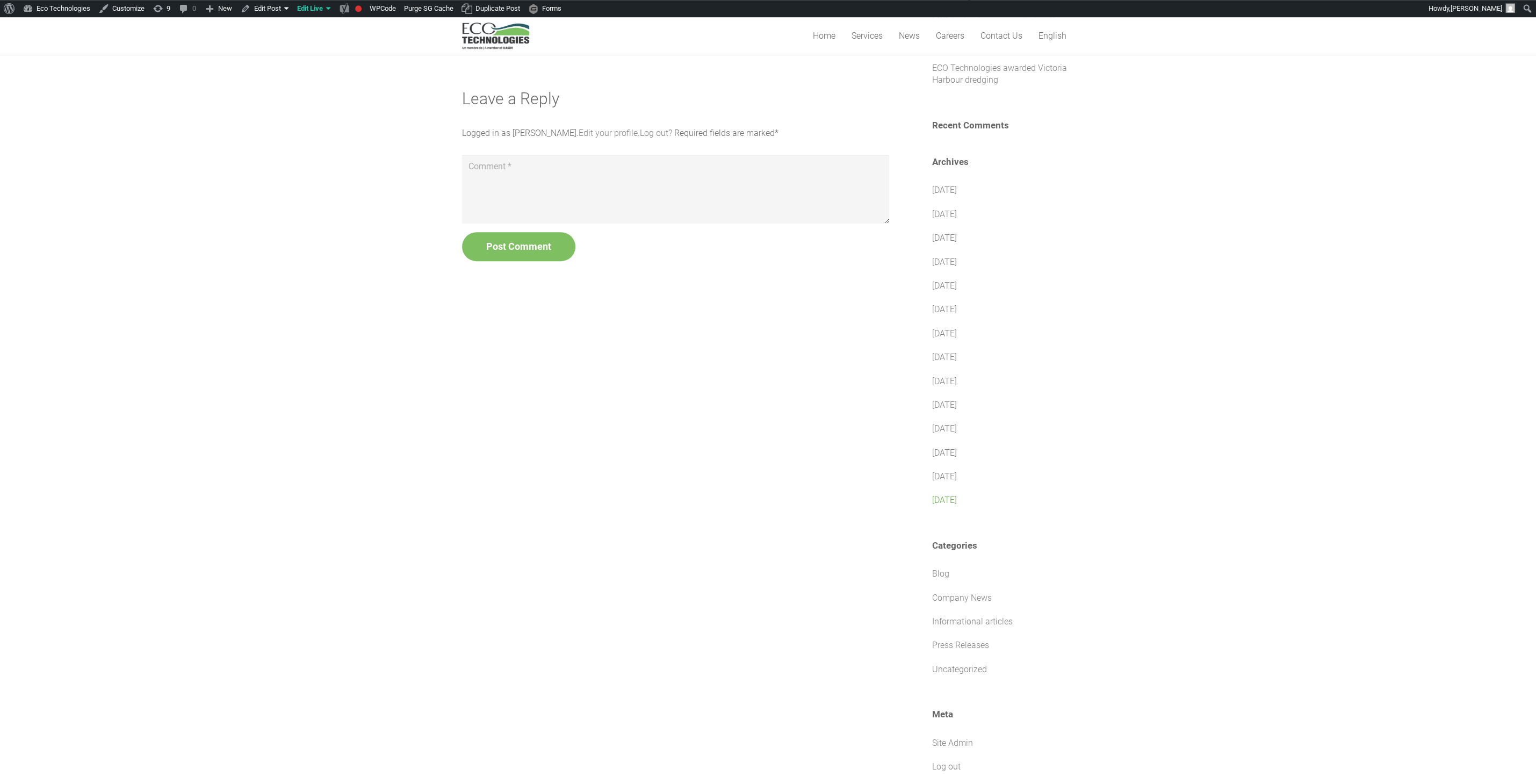
scroll to position [403, 0]
click at [957, 493] on link "[DATE]" at bounding box center [944, 498] width 24 height 10
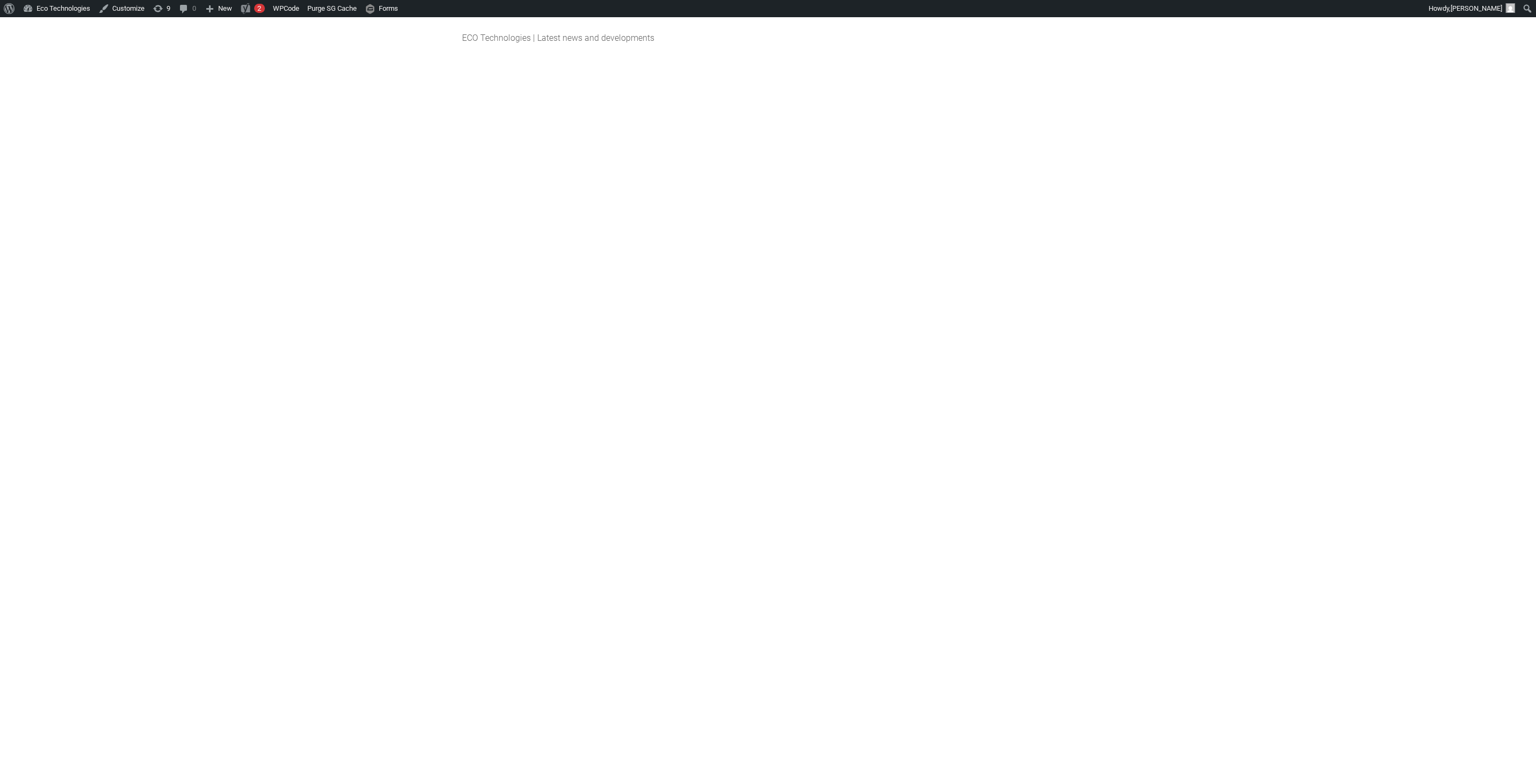
drag, startPoint x: 458, startPoint y: 535, endPoint x: 496, endPoint y: 525, distance: 39.3
click at [464, 529] on div "ECO Technologies | Latest news and developments" at bounding box center [768, 400] width 1536 height 766
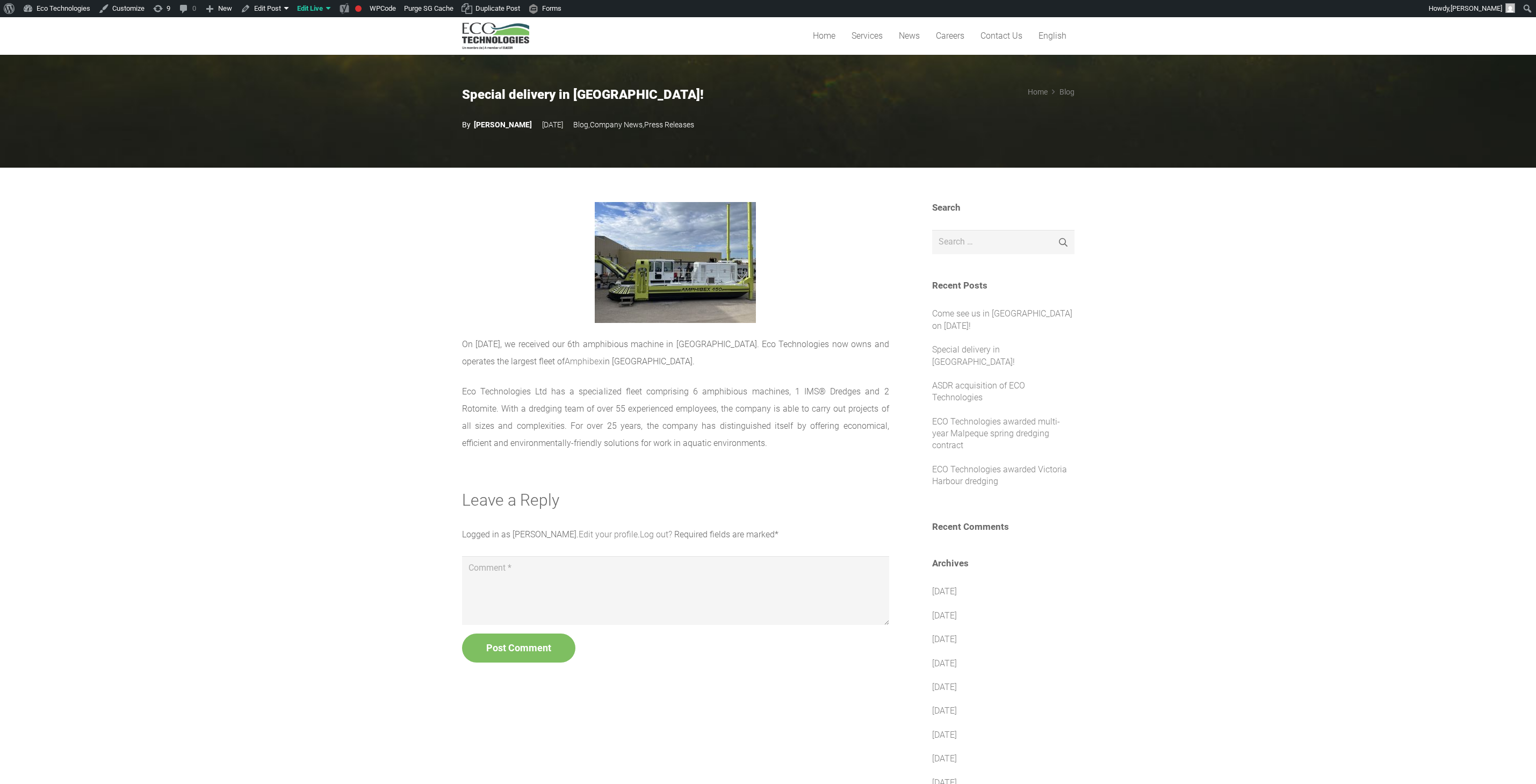
scroll to position [403, 0]
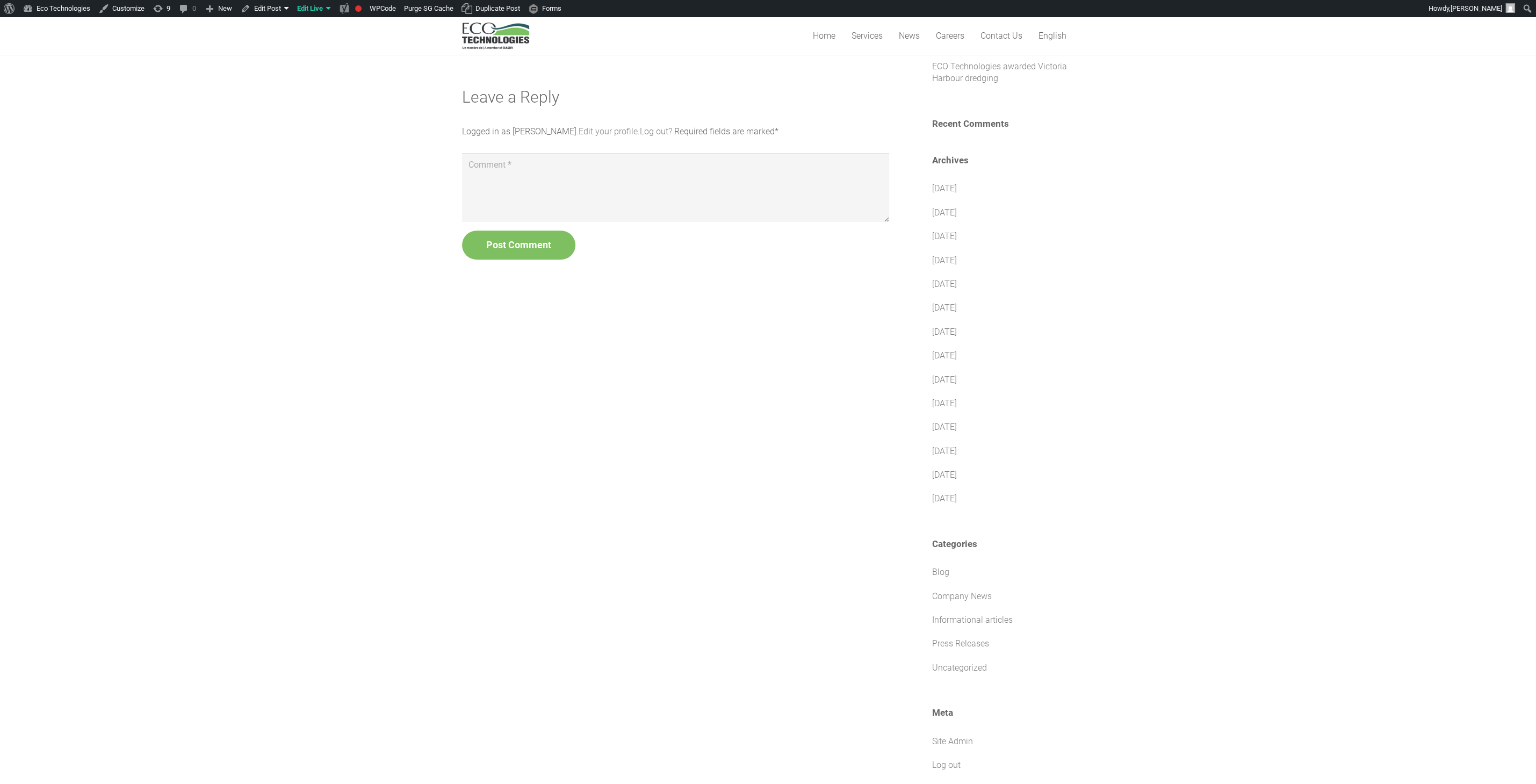
click at [656, 412] on div "On June 4, we received our 6th amphibious machine in Caraquet. Eco Technologies…" at bounding box center [675, 325] width 427 height 1051
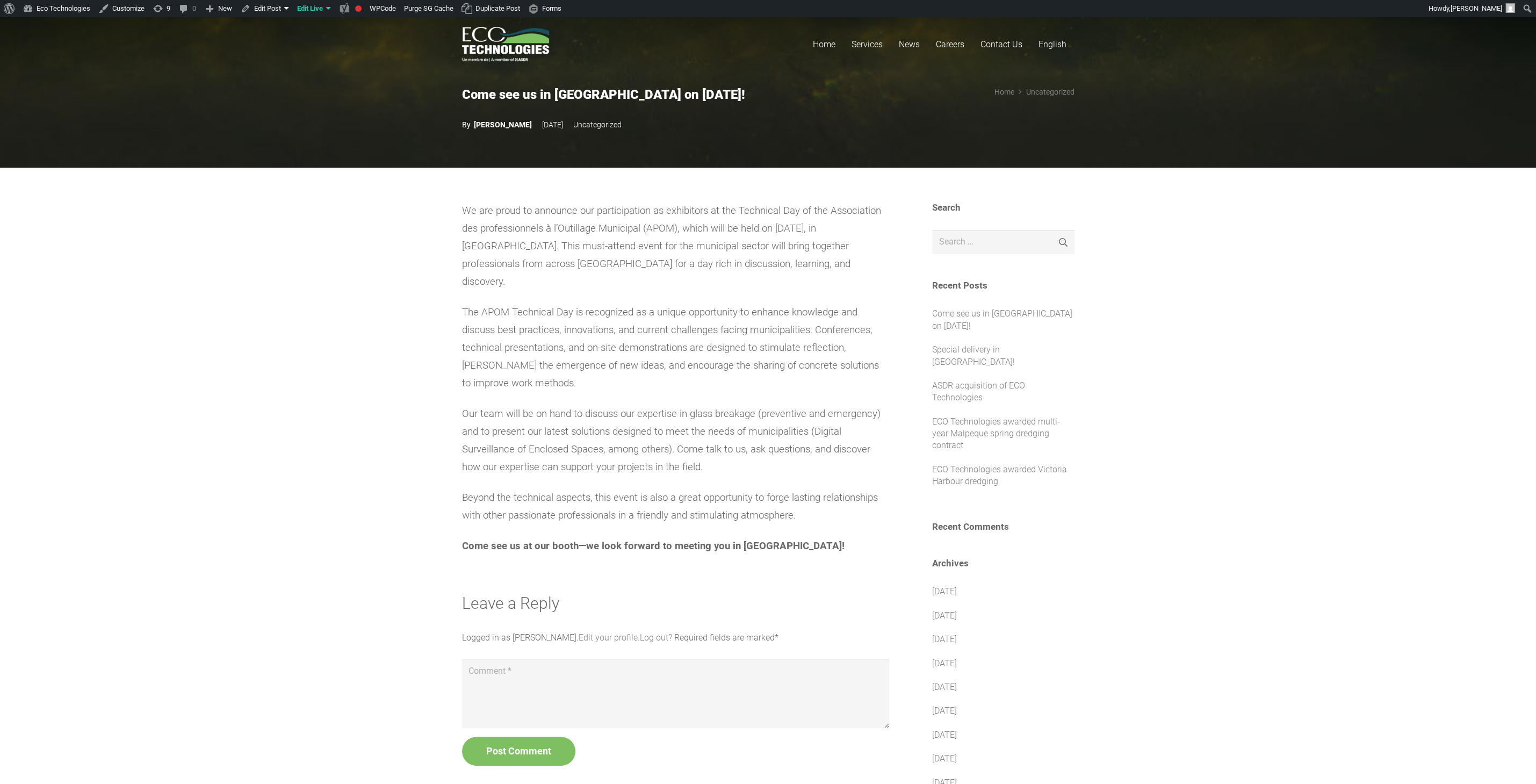
click at [539, 241] on span "We are proud to announce our participation as exhibitors at the Technical Day o…" at bounding box center [672, 245] width 419 height 82
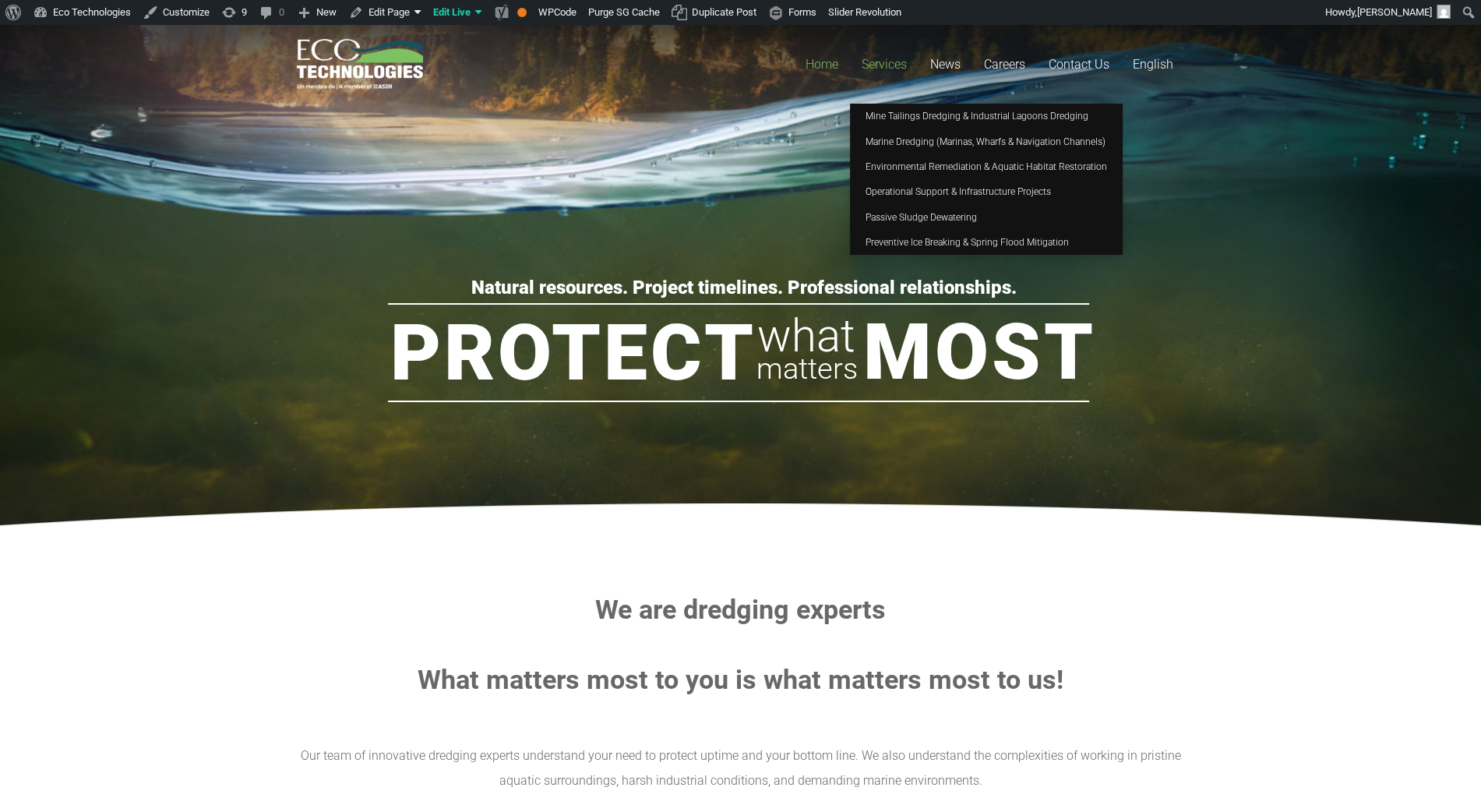
click at [885, 65] on span "Services" at bounding box center [884, 64] width 45 height 15
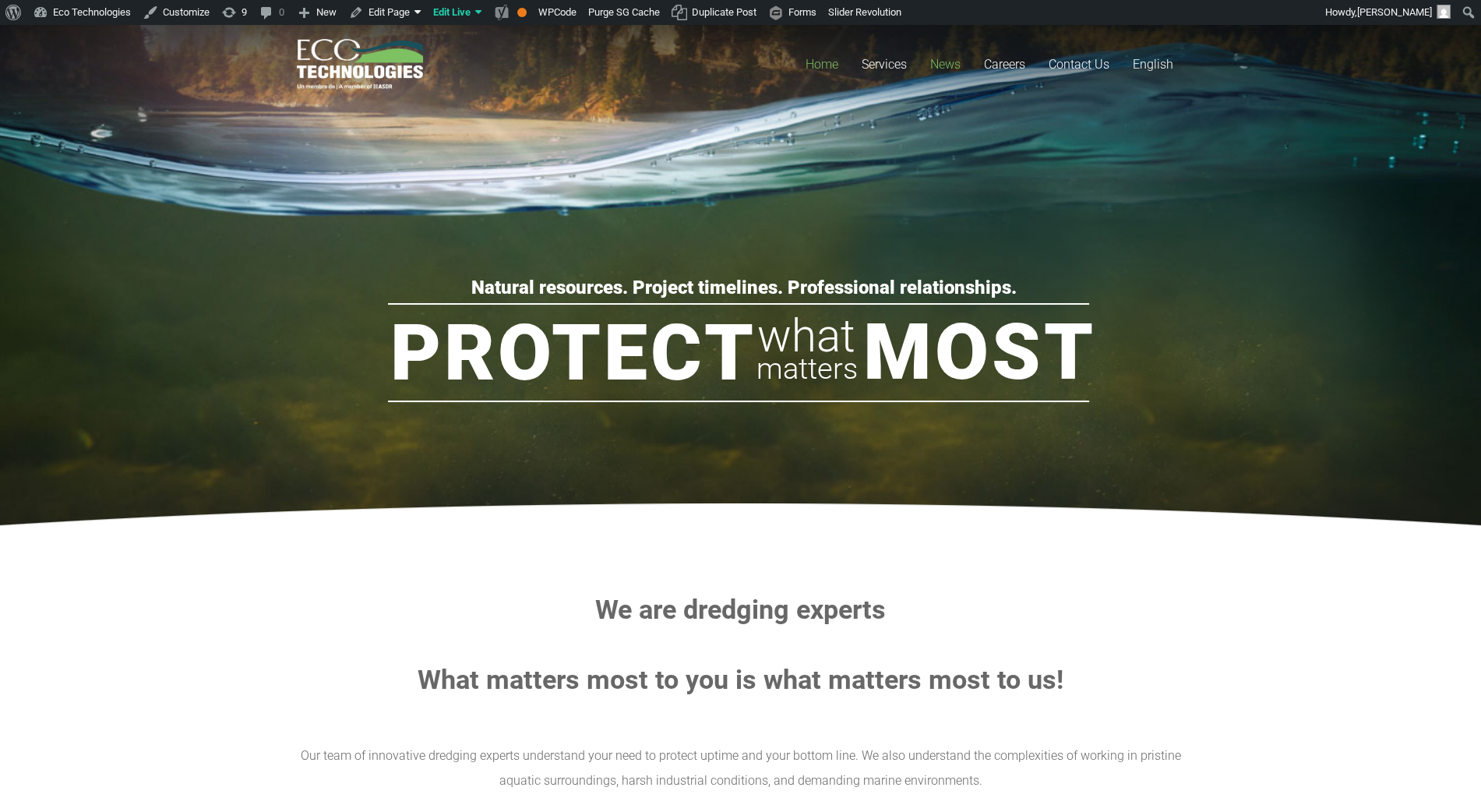
click at [956, 59] on span "News" at bounding box center [945, 64] width 30 height 15
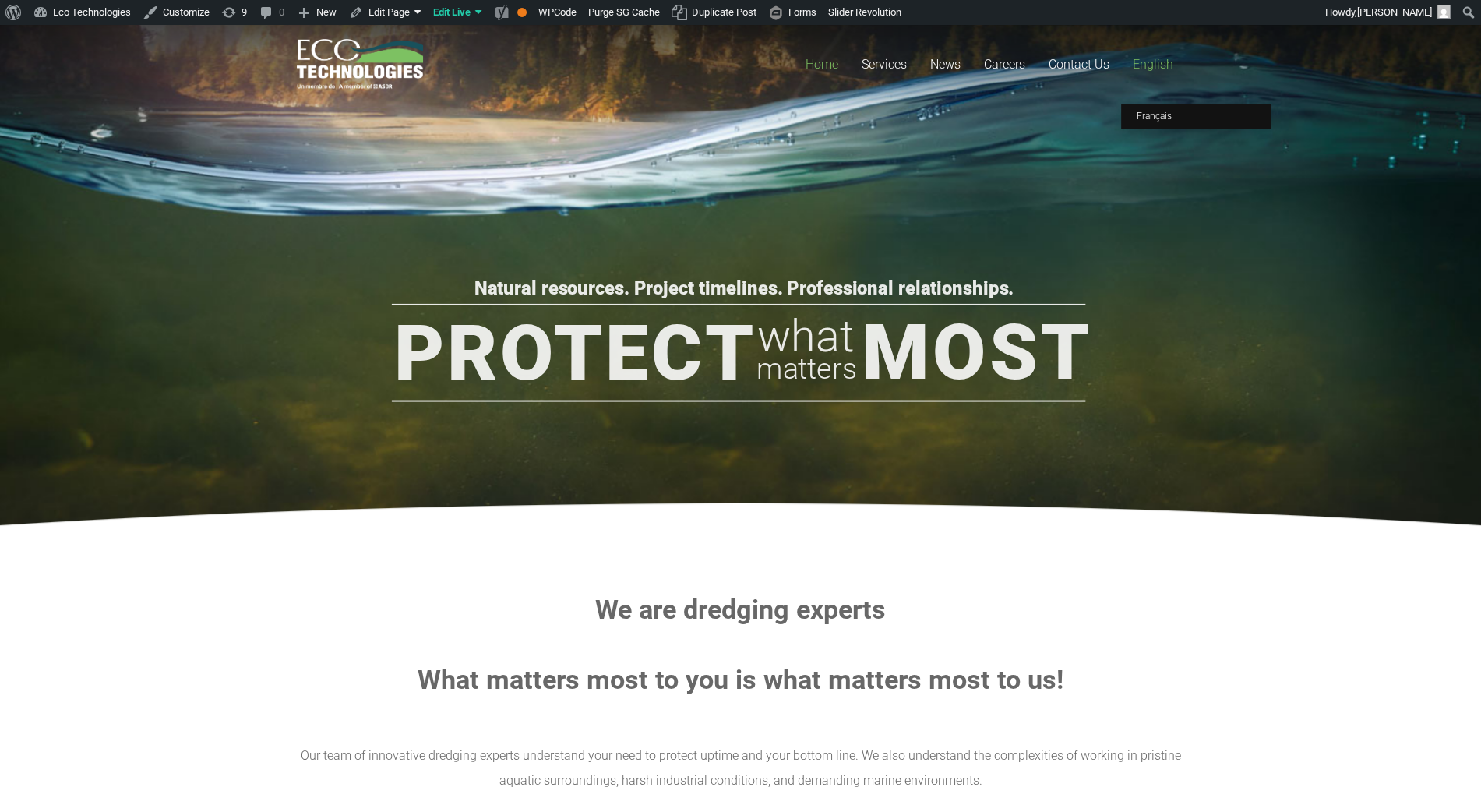
click at [1146, 62] on span "English" at bounding box center [1153, 64] width 41 height 15
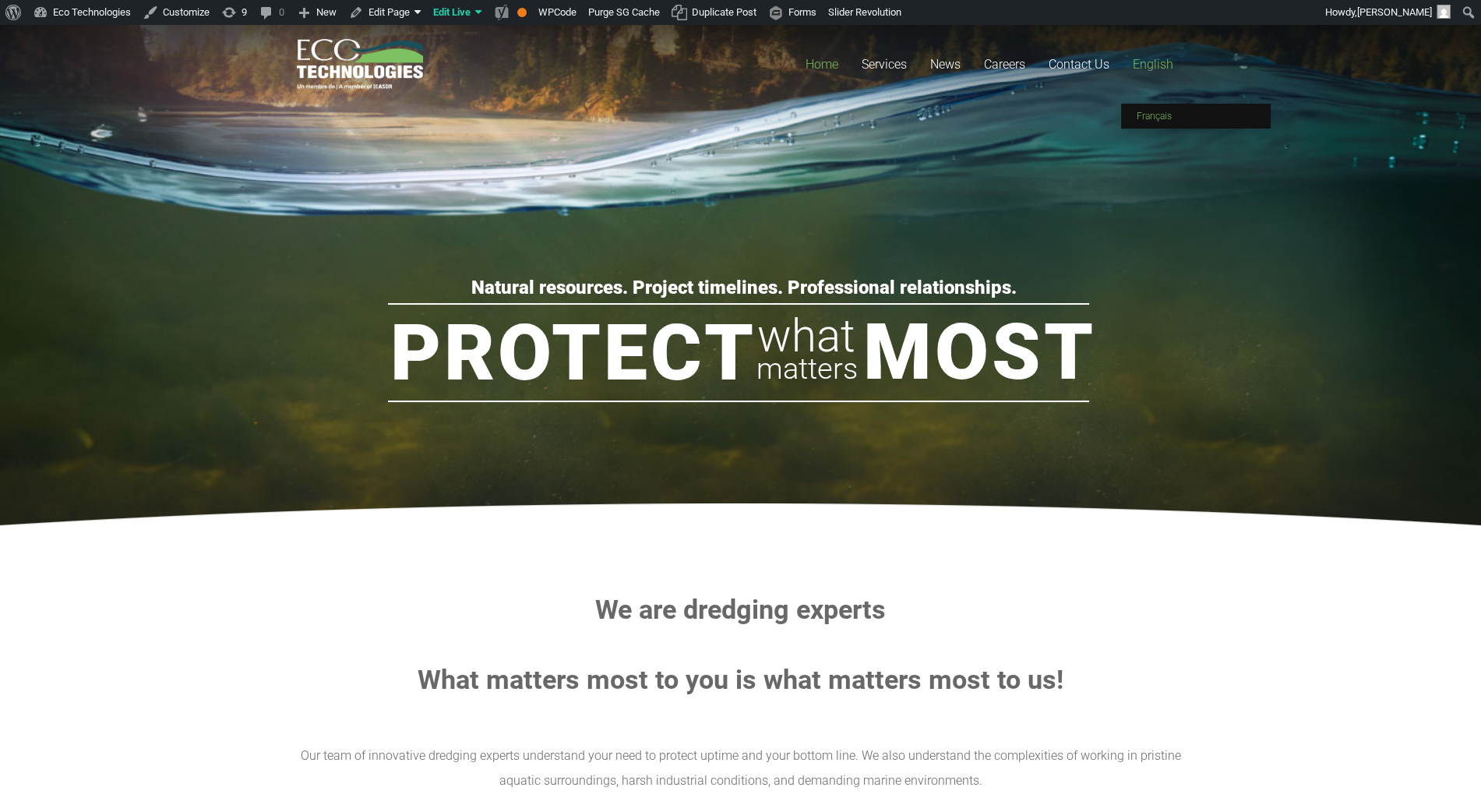
click at [1175, 118] on link "Français" at bounding box center [1196, 116] width 150 height 25
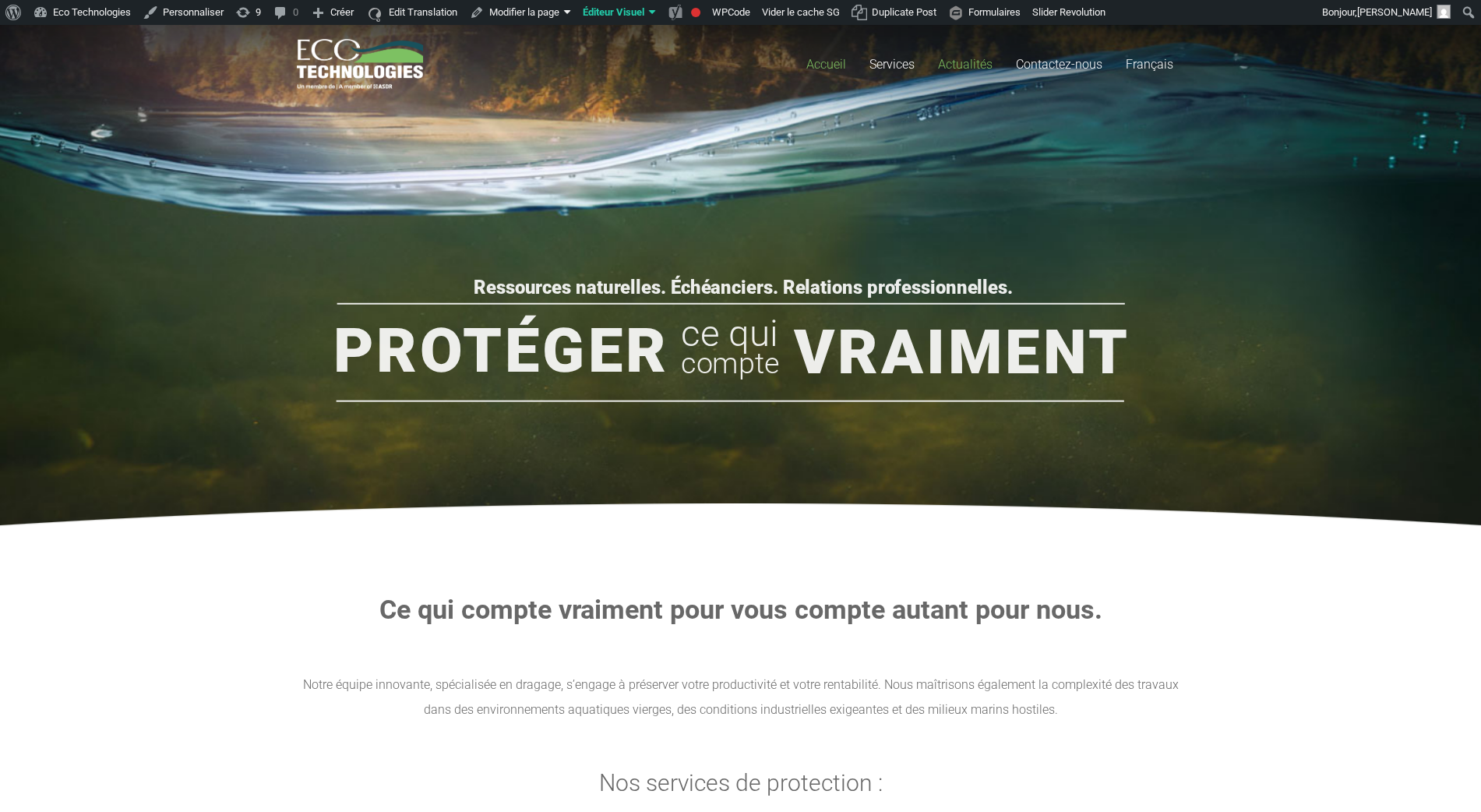
click at [973, 66] on span "Actualités" at bounding box center [965, 64] width 55 height 15
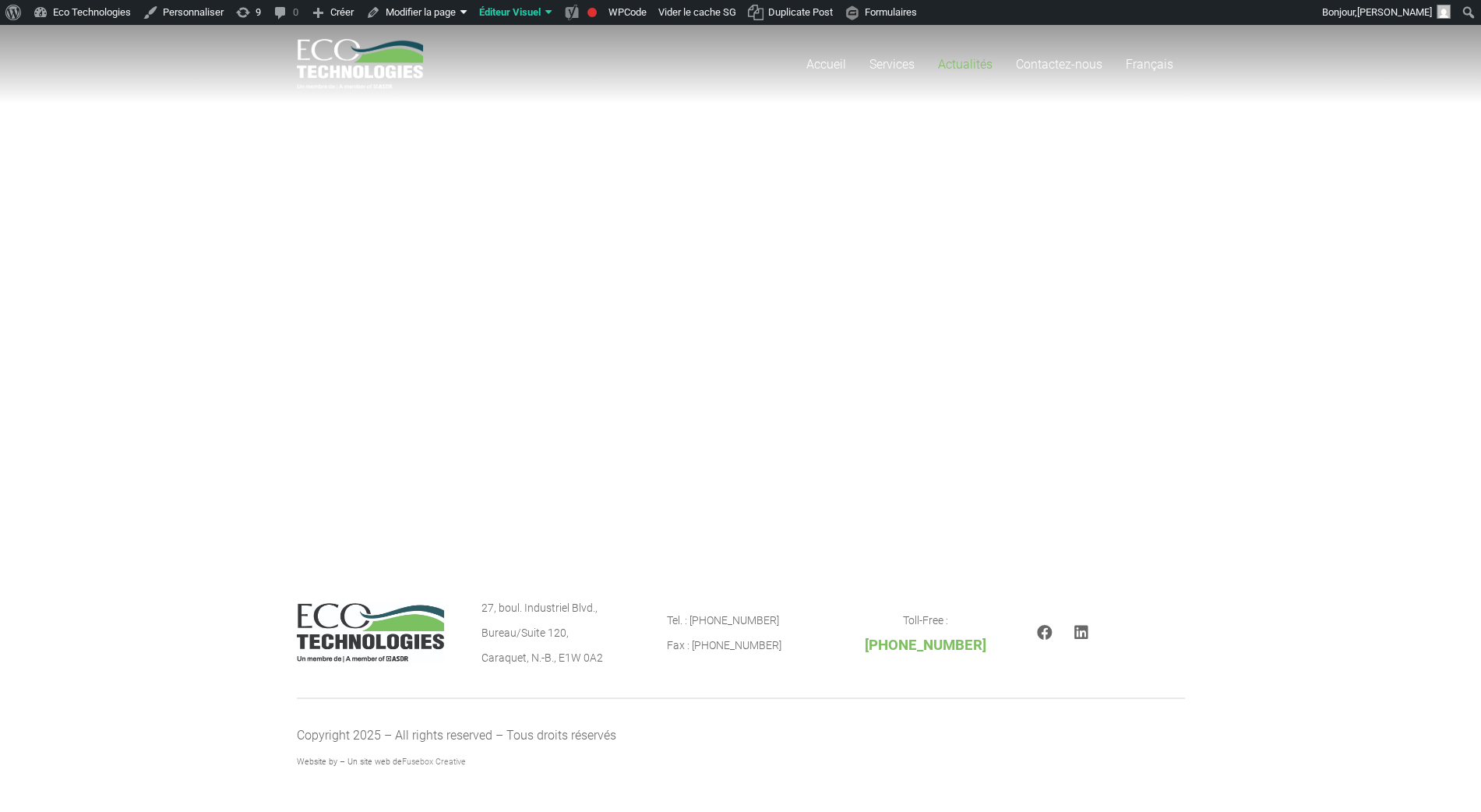
click at [800, 220] on div "Accueil Services Dragage de parcs à résidus miniers Dragage de voies navigables…" at bounding box center [740, 285] width 1481 height 521
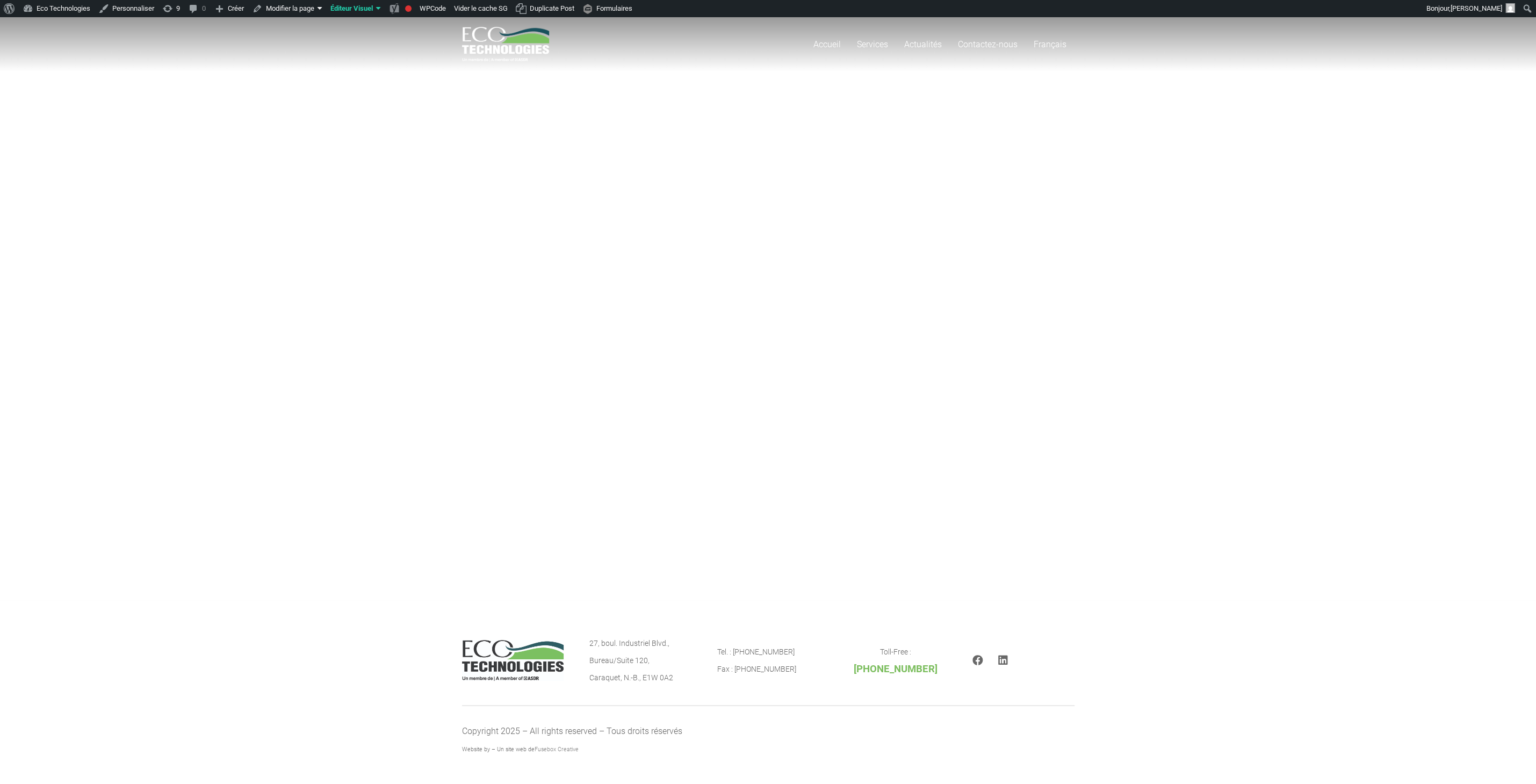
drag, startPoint x: 567, startPoint y: 244, endPoint x: 984, endPoint y: 390, distance: 441.8
click at [984, 390] on div "Accueil Services Dragage de parcs à résidus miniers Dragage de voies navigables…" at bounding box center [768, 308] width 1536 height 583
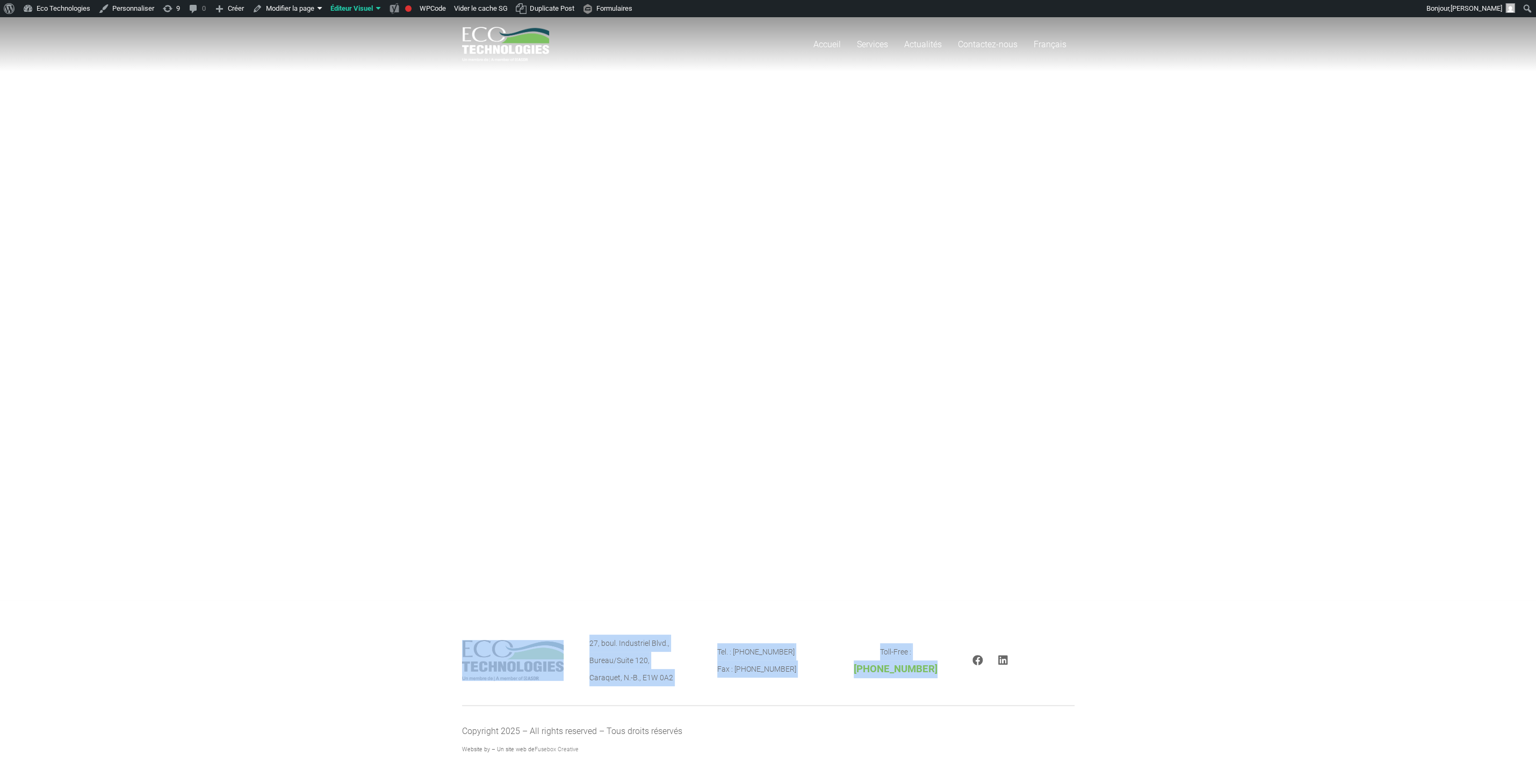
drag, startPoint x: 1086, startPoint y: 614, endPoint x: 199, endPoint y: -51, distance: 1108.6
click at [199, 17] on html "À propos de WordPress À propos de WordPress Contribuer Site de WordPress-FR Doc…" at bounding box center [768, 400] width 1536 height 766
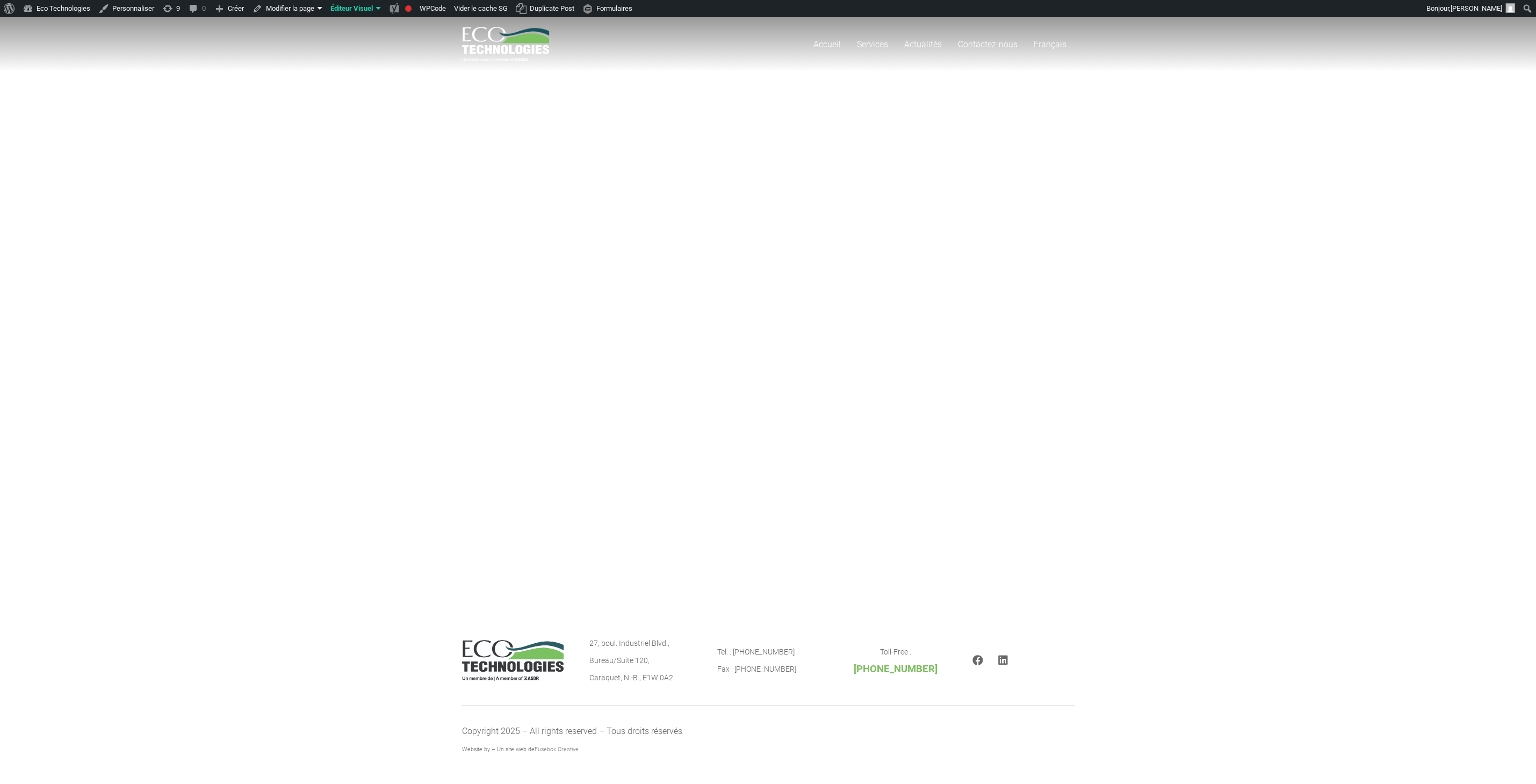
click at [607, 189] on div "Accueil Services Dragage de parcs à résidus miniers Dragage de voies navigables…" at bounding box center [768, 308] width 1536 height 583
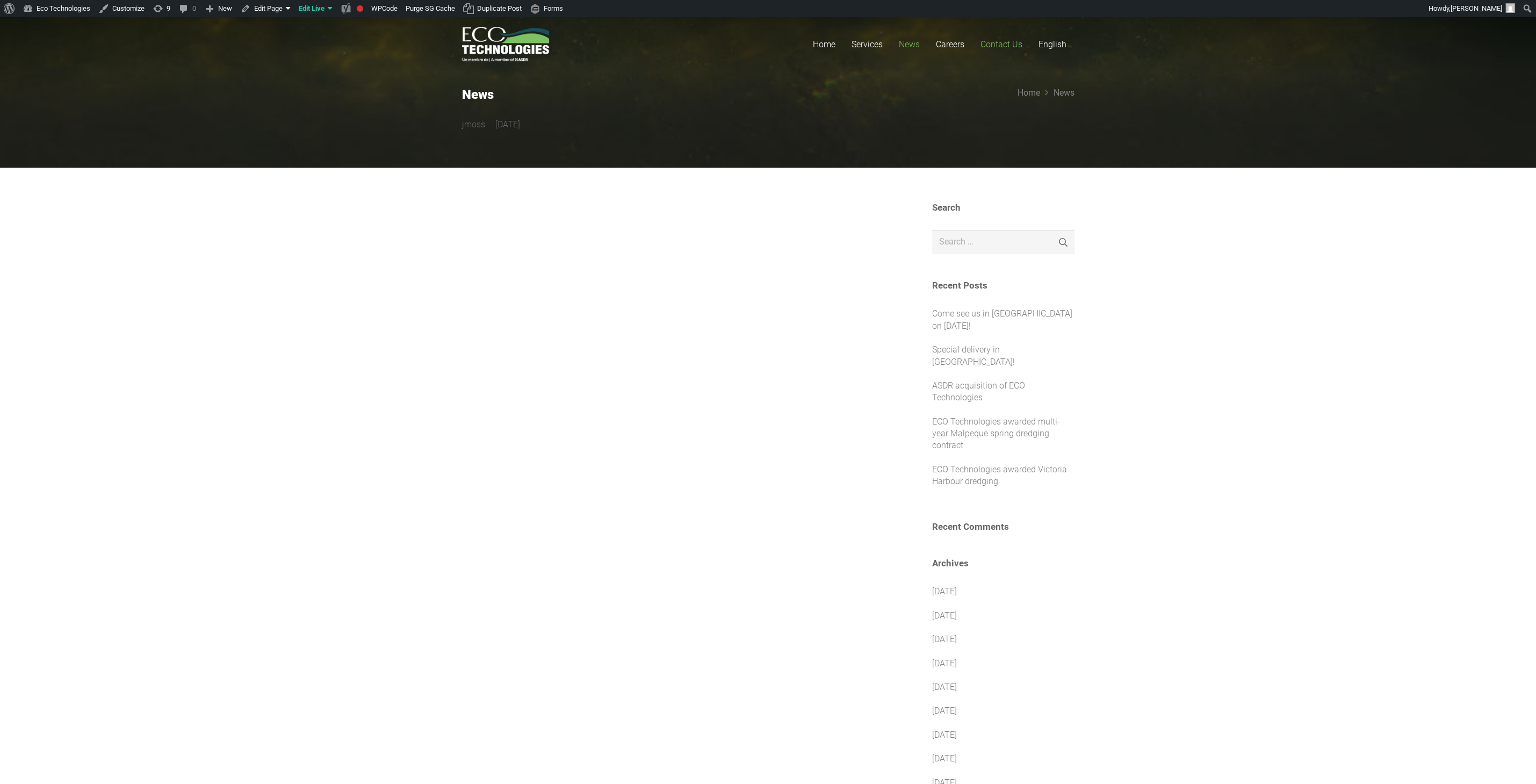
click at [994, 56] on link "Contact Us" at bounding box center [1001, 44] width 58 height 54
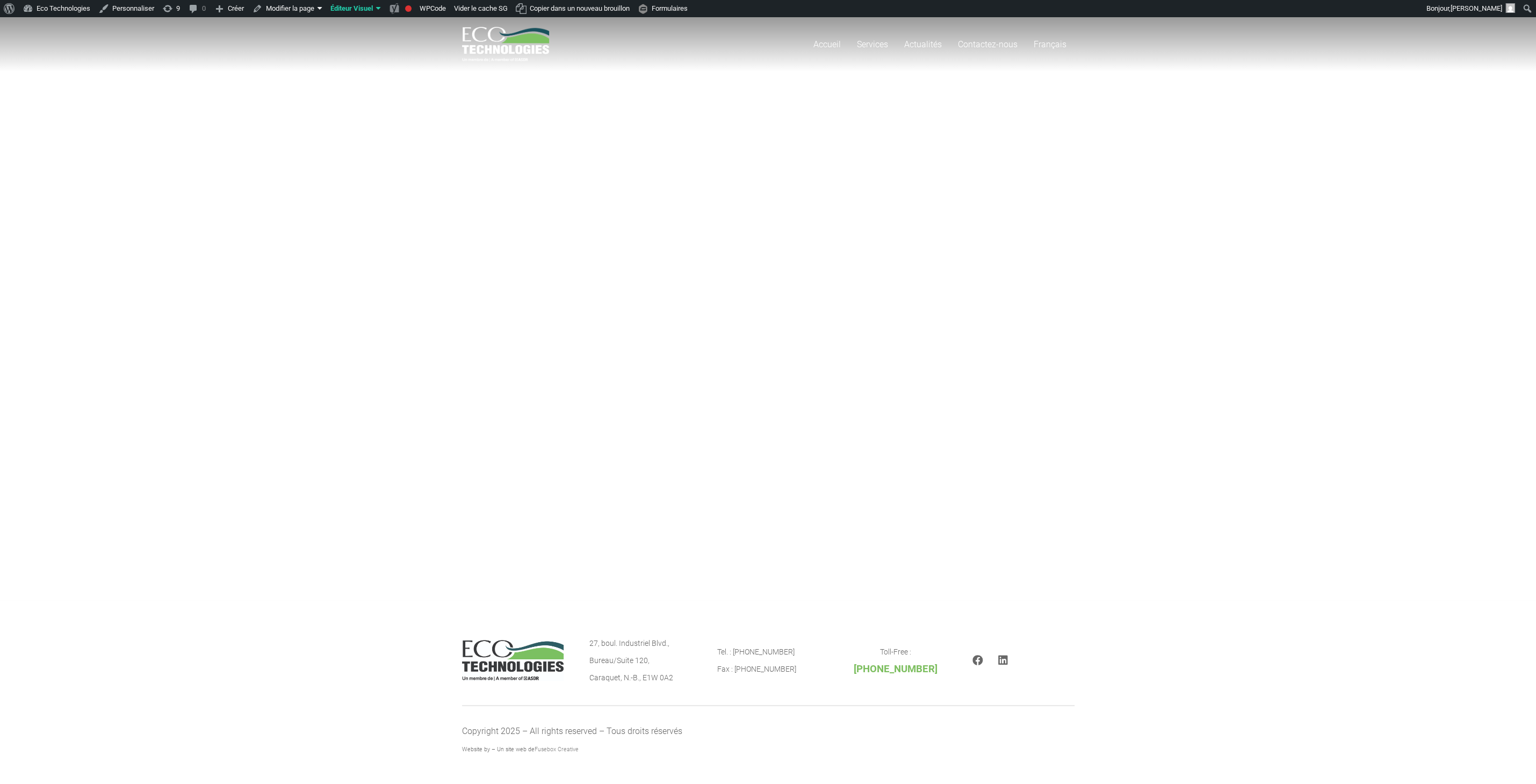
drag, startPoint x: 1298, startPoint y: 529, endPoint x: 1034, endPoint y: 380, distance: 303.1
click at [1033, 382] on div "Accueil Services Dragage de parcs à résidus miniers Dragage de voies navigables…" at bounding box center [768, 308] width 1536 height 583
drag, startPoint x: 1034, startPoint y: 380, endPoint x: 1026, endPoint y: 385, distance: 9.4
click at [1027, 385] on div "Accueil Services Dragage de parcs à résidus miniers Dragage de voies navigables…" at bounding box center [768, 308] width 1536 height 583
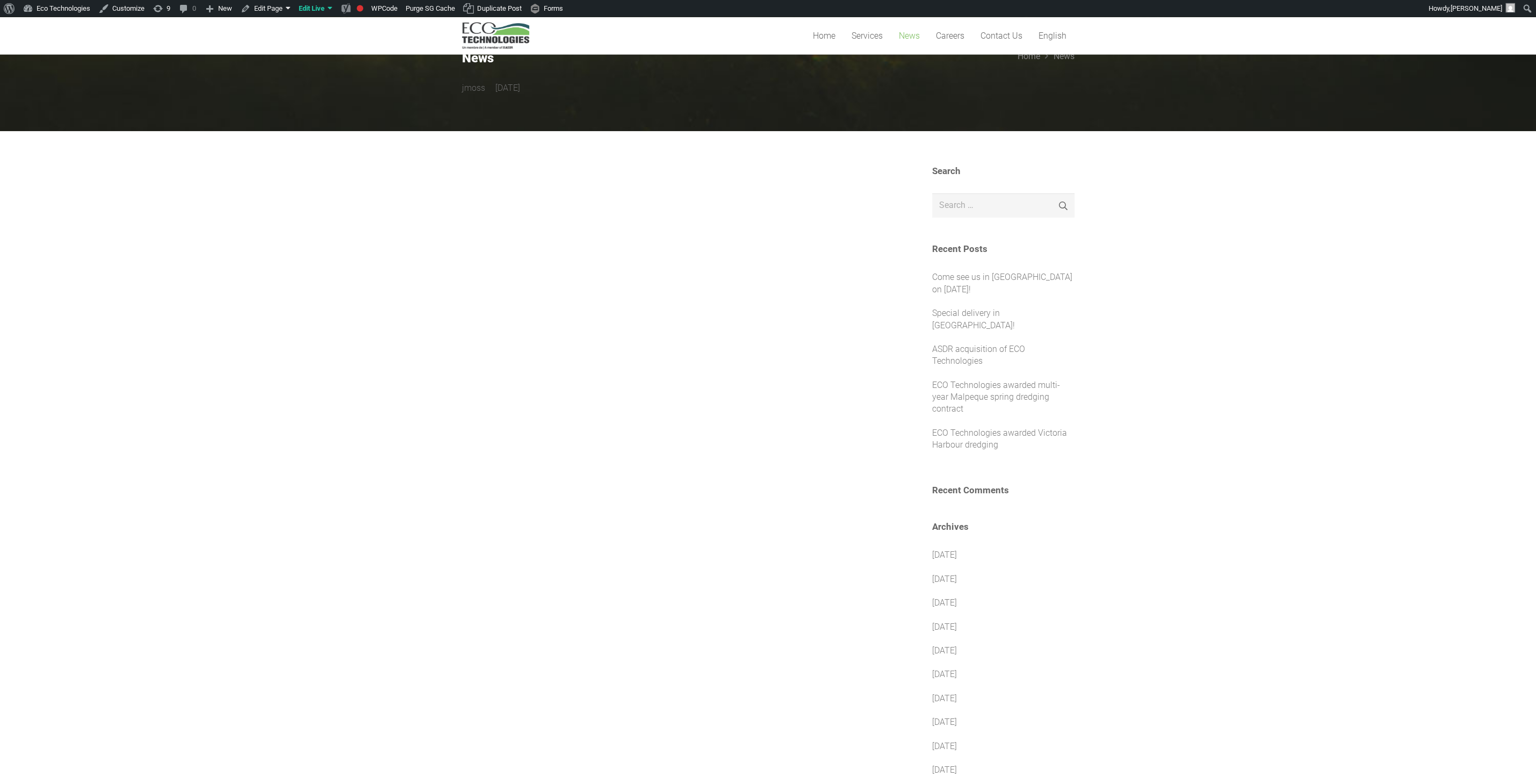
scroll to position [57, 0]
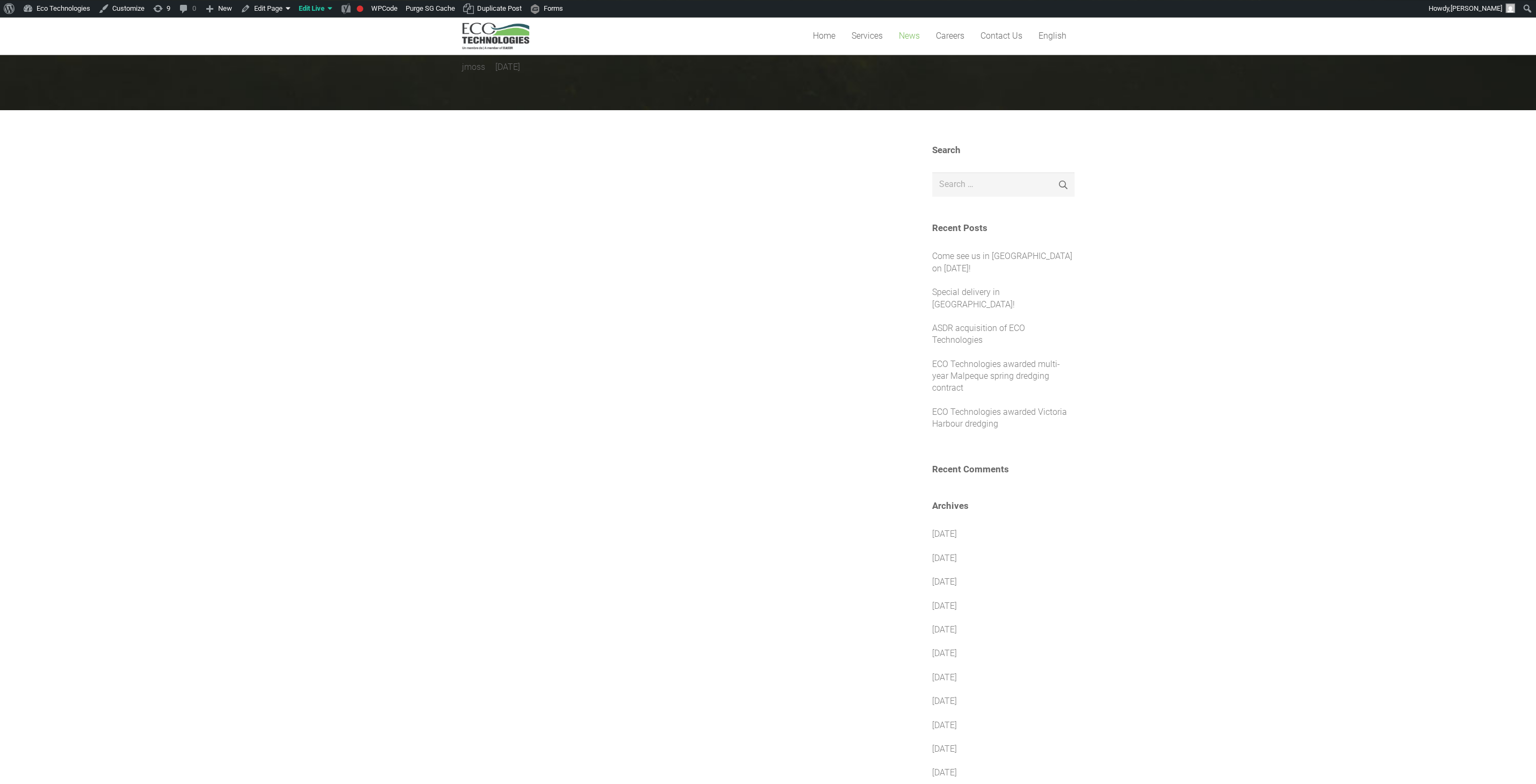
drag, startPoint x: 638, startPoint y: 302, endPoint x: 619, endPoint y: 295, distance: 20.2
click at [637, 301] on div at bounding box center [675, 670] width 427 height 1051
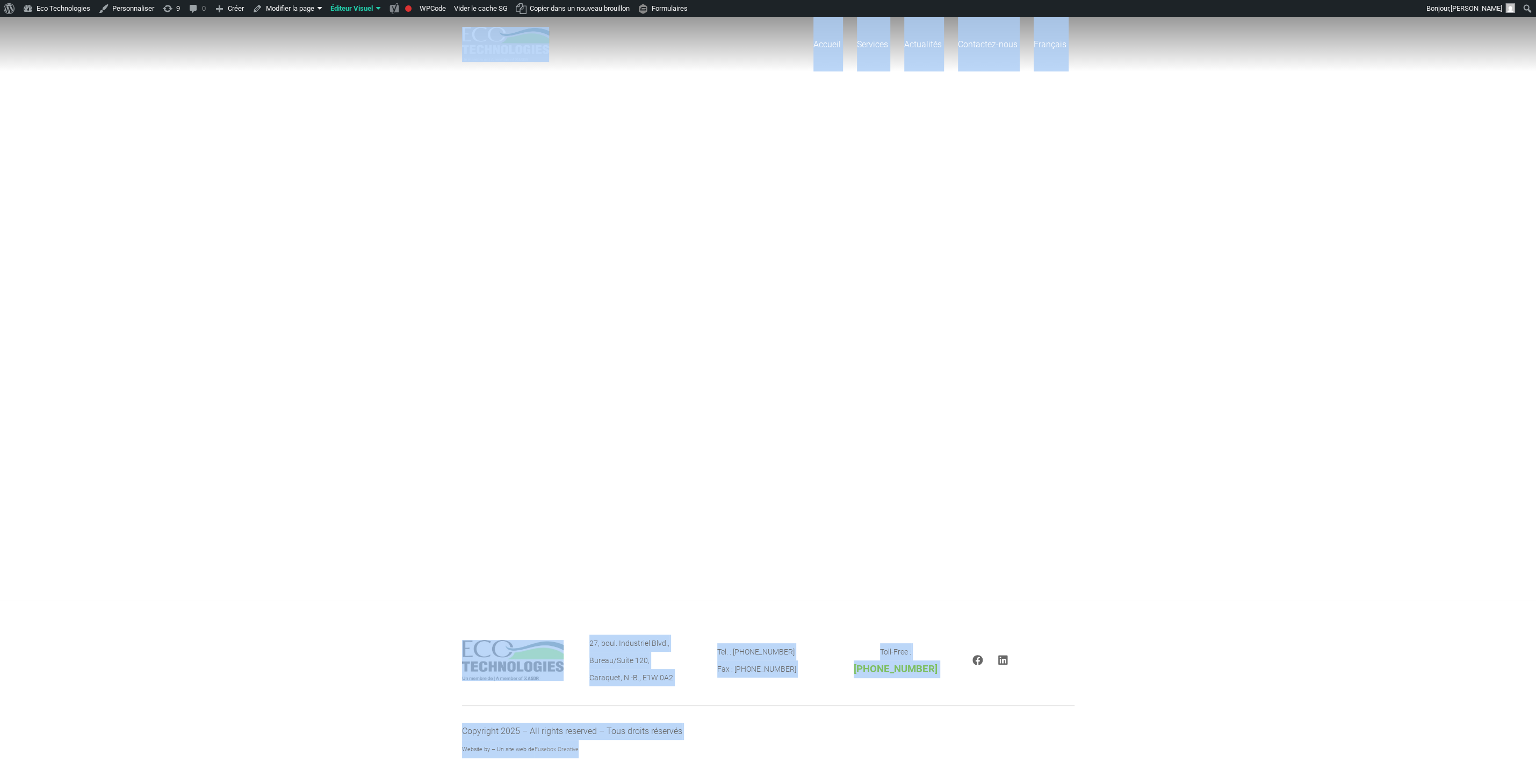
drag, startPoint x: 271, startPoint y: 251, endPoint x: 1535, endPoint y: 811, distance: 1382.5
click at [1535, 783] on html "À propos de WordPress À propos de WordPress Contribuer Site de WordPress-FR Doc…" at bounding box center [768, 400] width 1536 height 766
click at [1312, 740] on section "Copyright 2025 – All rights reserved – Tous droits réservés Website by – Un sit…" at bounding box center [768, 736] width 1536 height 96
drag, startPoint x: 1416, startPoint y: 777, endPoint x: 570, endPoint y: 199, distance: 1024.6
click at [577, 205] on body "À propos de WordPress À propos de WordPress Contribuer Site de WordPress-FR Doc…" at bounding box center [768, 400] width 1536 height 766
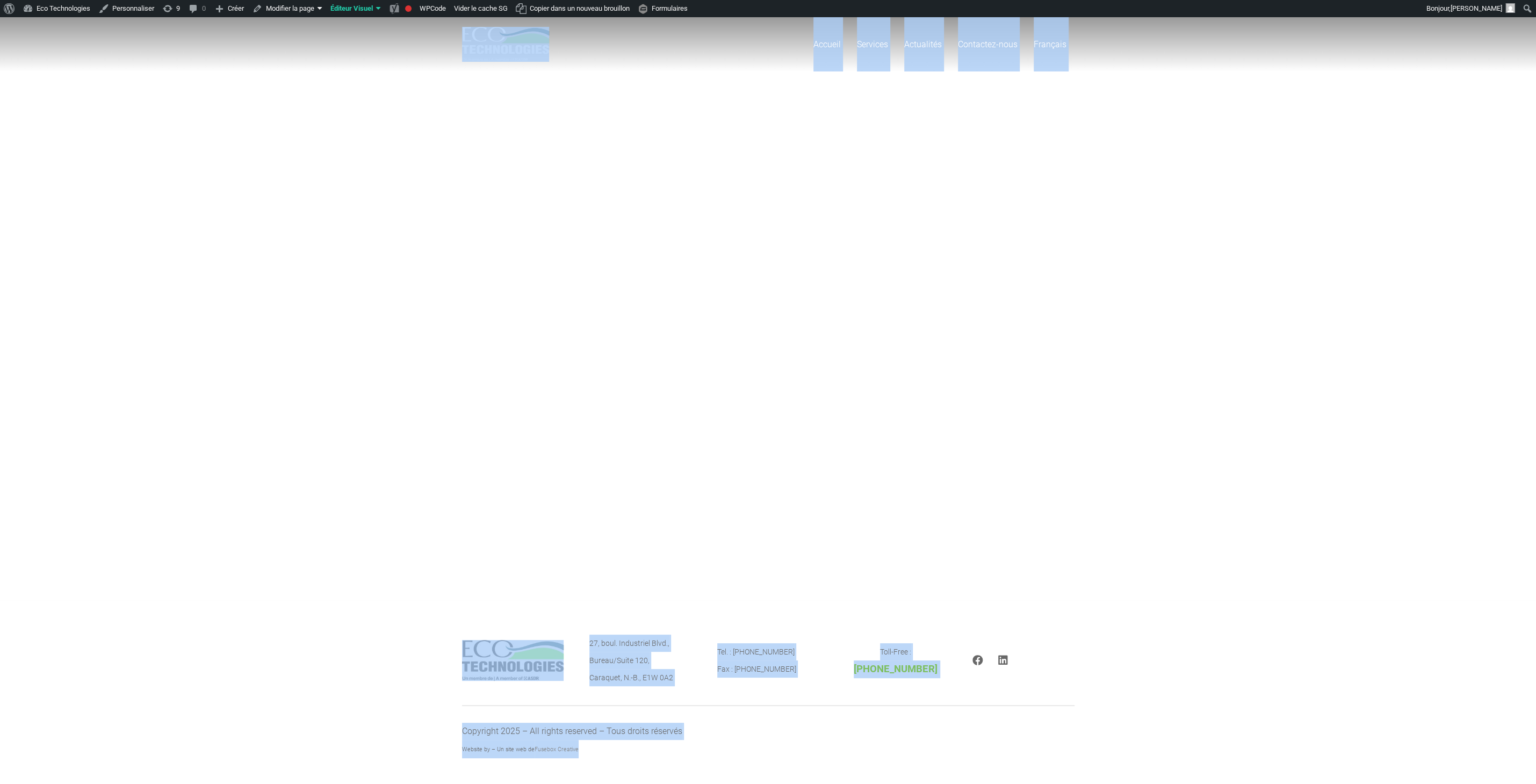
click at [1105, 248] on div "Accueil Services Dragage de parcs à résidus miniers Dragage de voies navigables…" at bounding box center [768, 308] width 1536 height 583
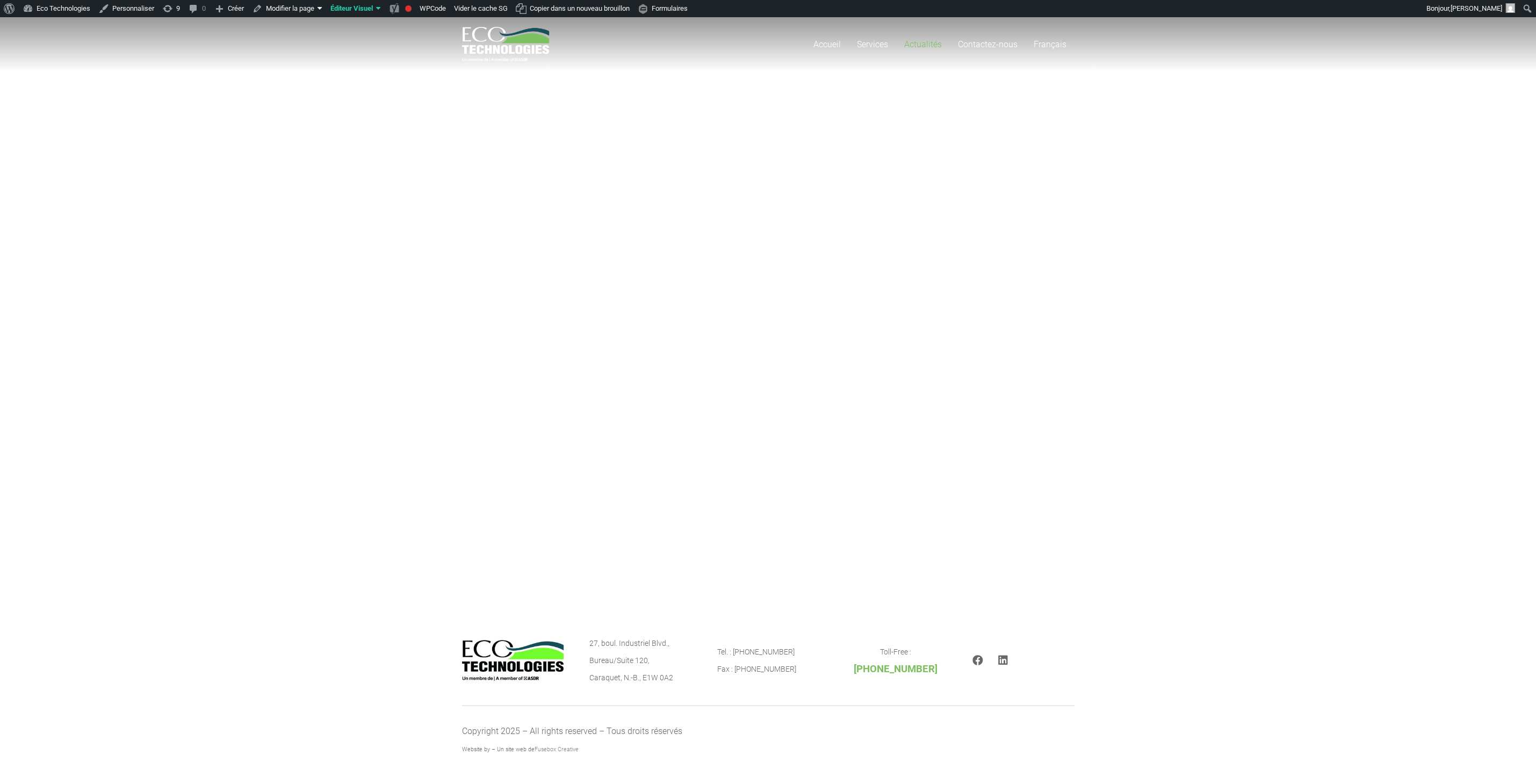
click at [922, 37] on link "Actualités" at bounding box center [923, 44] width 54 height 54
click at [765, 190] on div "Accueil Services Dragage de parcs à résidus miniers Dragage de voies navigables…" at bounding box center [768, 308] width 1536 height 583
click at [243, 100] on div "Accueil Services Dragage de parcs à résidus miniers Dragage de voies navigables…" at bounding box center [768, 308] width 1536 height 583
click at [843, 123] on div "Accueil Services Dragage de parcs à résidus miniers Dragage de voies navigables…" at bounding box center [768, 308] width 1536 height 583
click at [1044, 267] on div "Accueil Services Dragage de parcs à résidus miniers Dragage de voies navigables…" at bounding box center [768, 308] width 1536 height 583
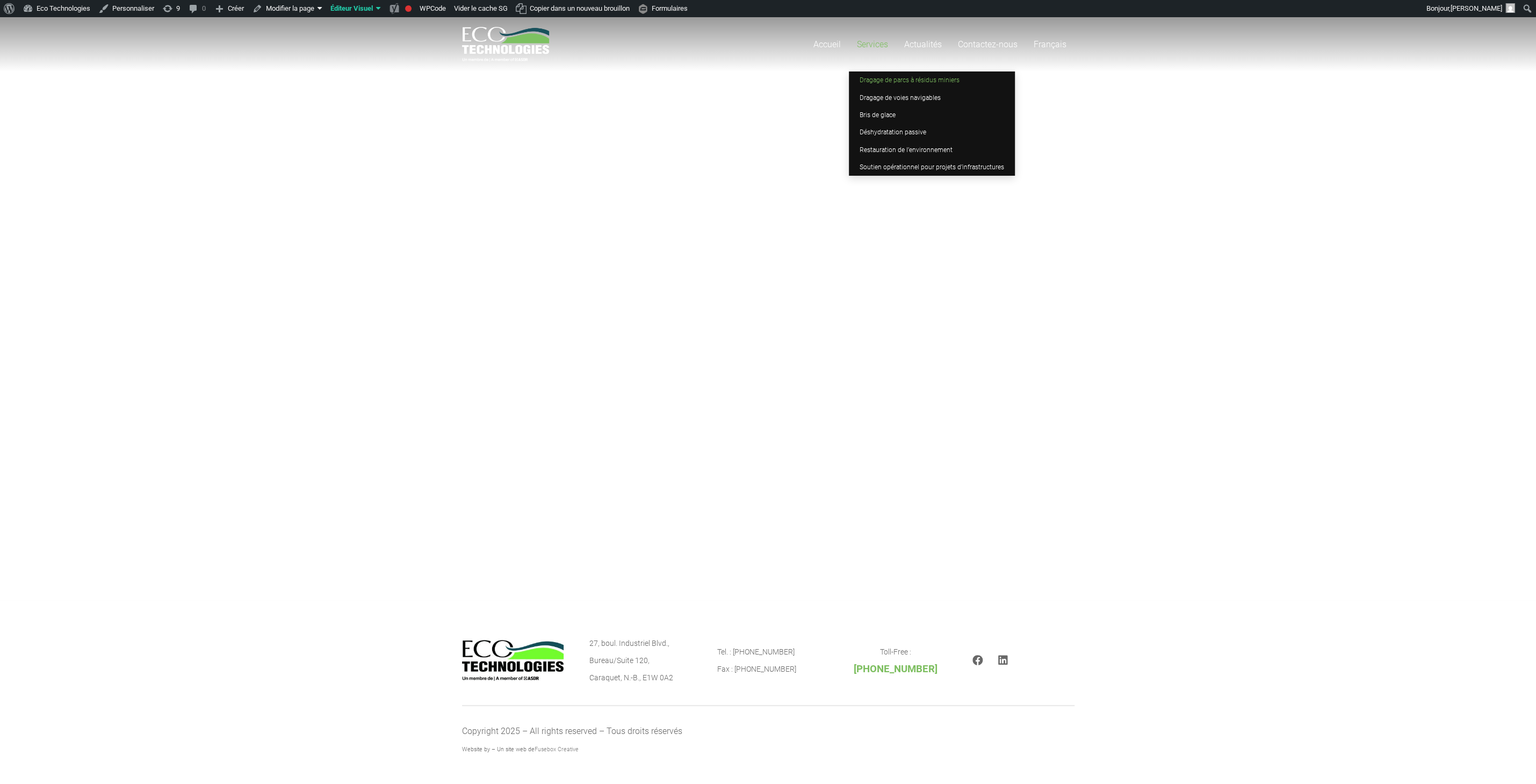
click at [892, 89] on link "Dragage de parcs à résidus miniers" at bounding box center [932, 80] width 166 height 17
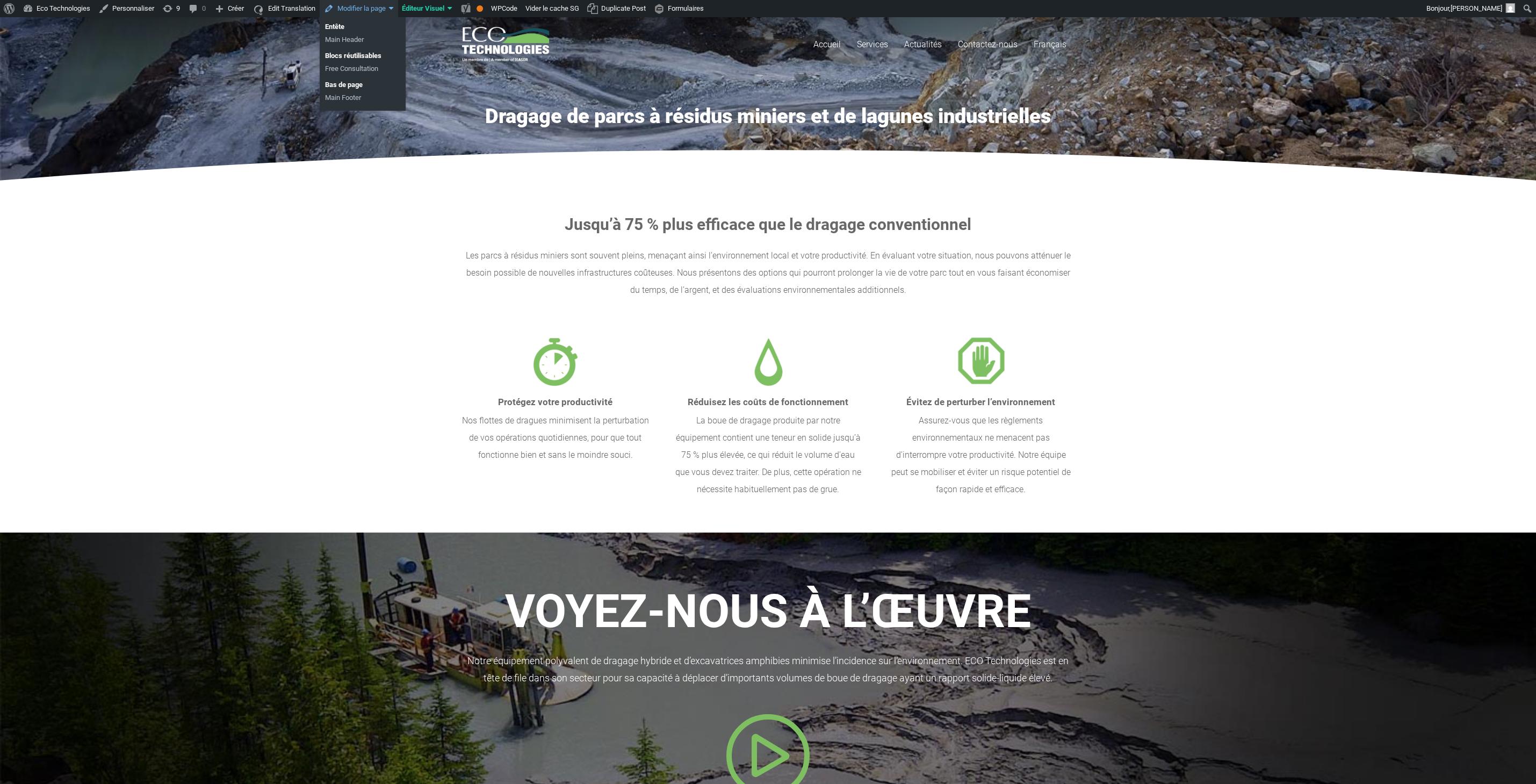
click at [342, 4] on link "Modifier la page" at bounding box center [359, 9] width 78 height 17
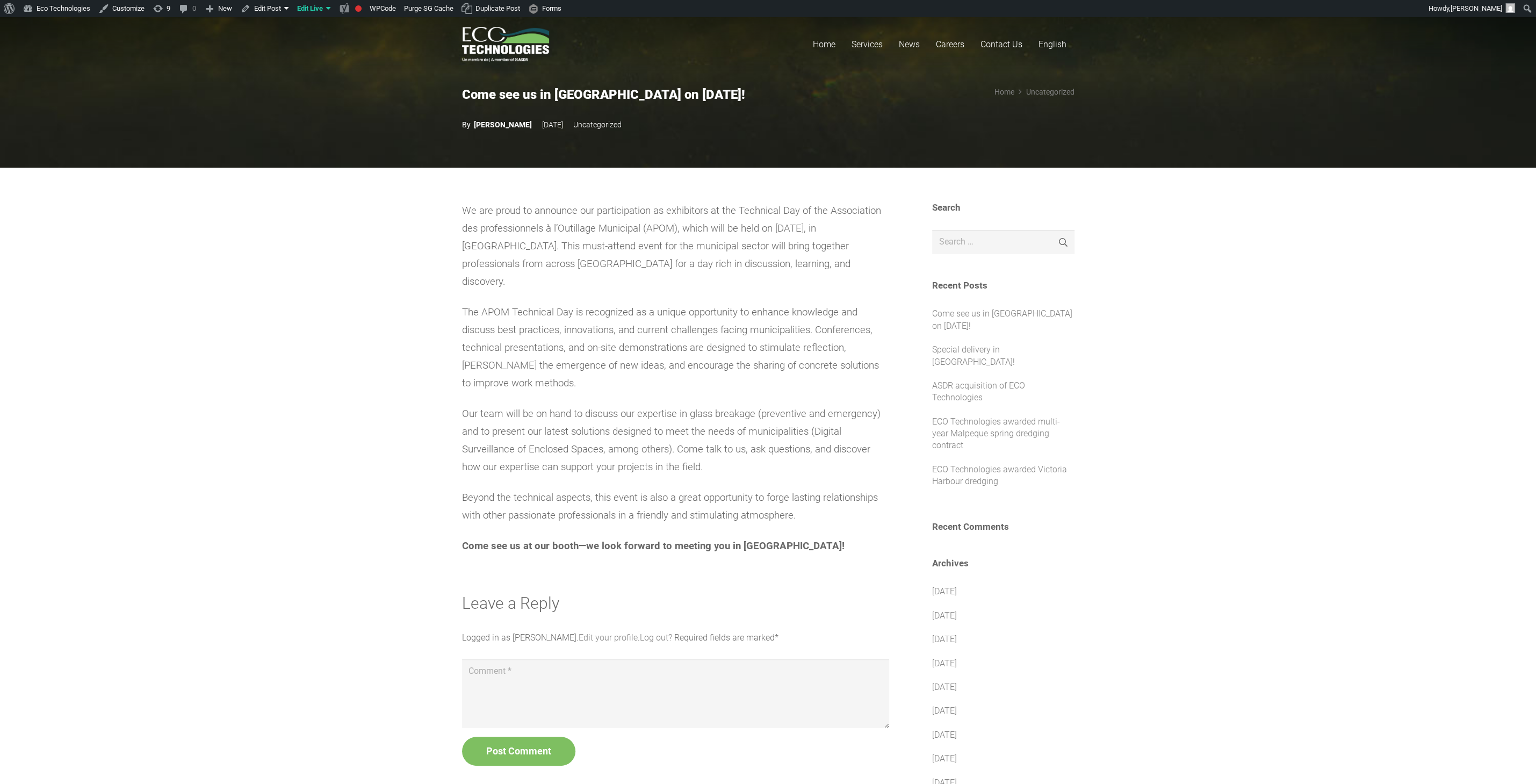
click at [156, 298] on section "We are proud to announce our participation as exhibitors at the Technical Day o…" at bounding box center [768, 727] width 1536 height 1120
click at [54, 7] on link "Eco Technologies" at bounding box center [57, 9] width 76 height 17
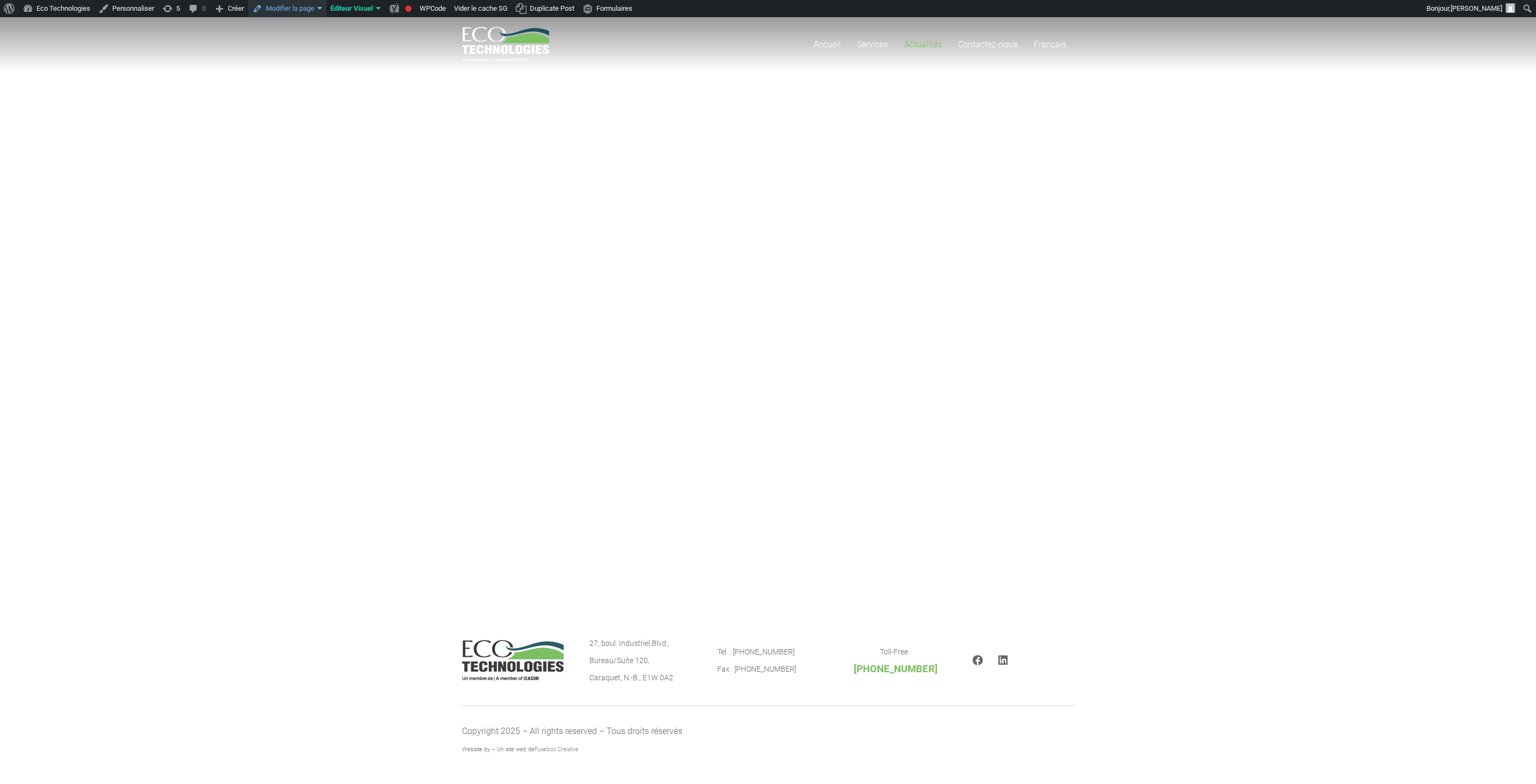
click at [288, 4] on link "Modifier la page" at bounding box center [287, 9] width 78 height 17
click at [260, 38] on link "Main Header" at bounding box center [291, 40] width 86 height 13
click at [926, 42] on span "Actualités" at bounding box center [923, 44] width 38 height 10
click at [630, 176] on div "Accueil Services Dragage de parcs à résidus miniers Dragage de voies navigables…" at bounding box center [768, 308] width 1536 height 583
click at [244, 225] on div "Accueil Services Dragage de parcs à résidus miniers Dragage de voies navigables…" at bounding box center [768, 308] width 1536 height 583
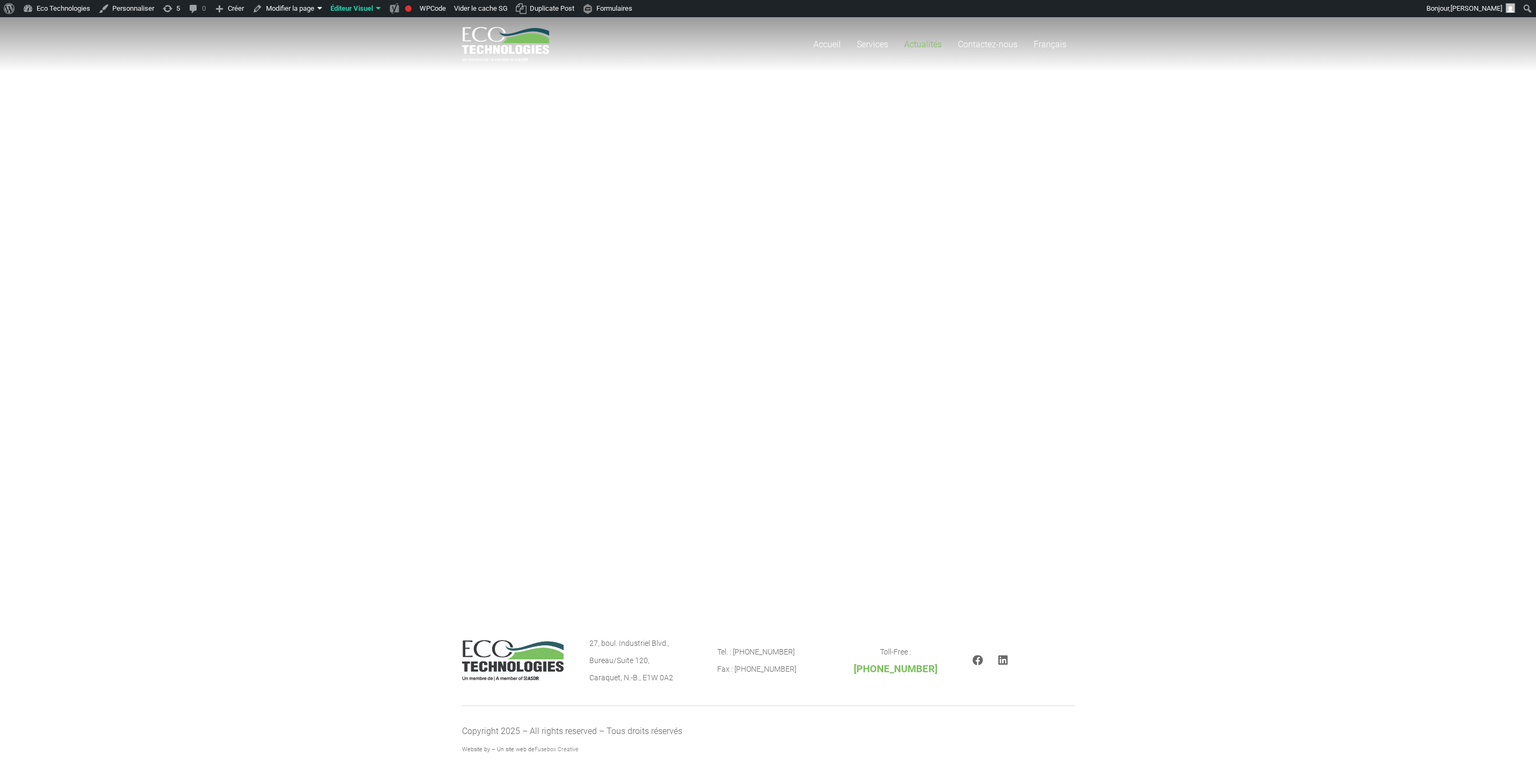
click at [617, 305] on div "Accueil Services Dragage de parcs à résidus miniers Dragage de voies navigables…" at bounding box center [768, 308] width 1536 height 583
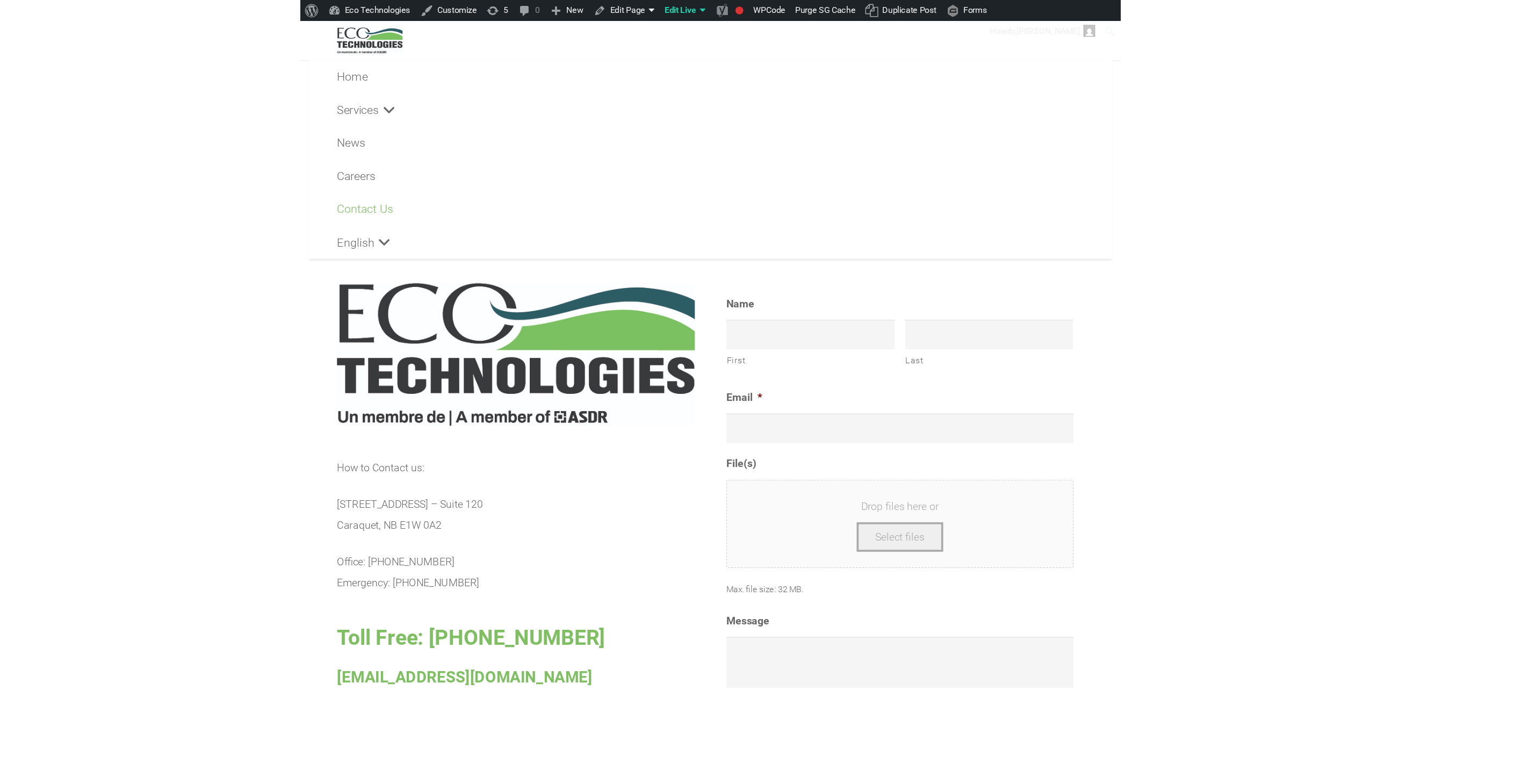
scroll to position [299, 0]
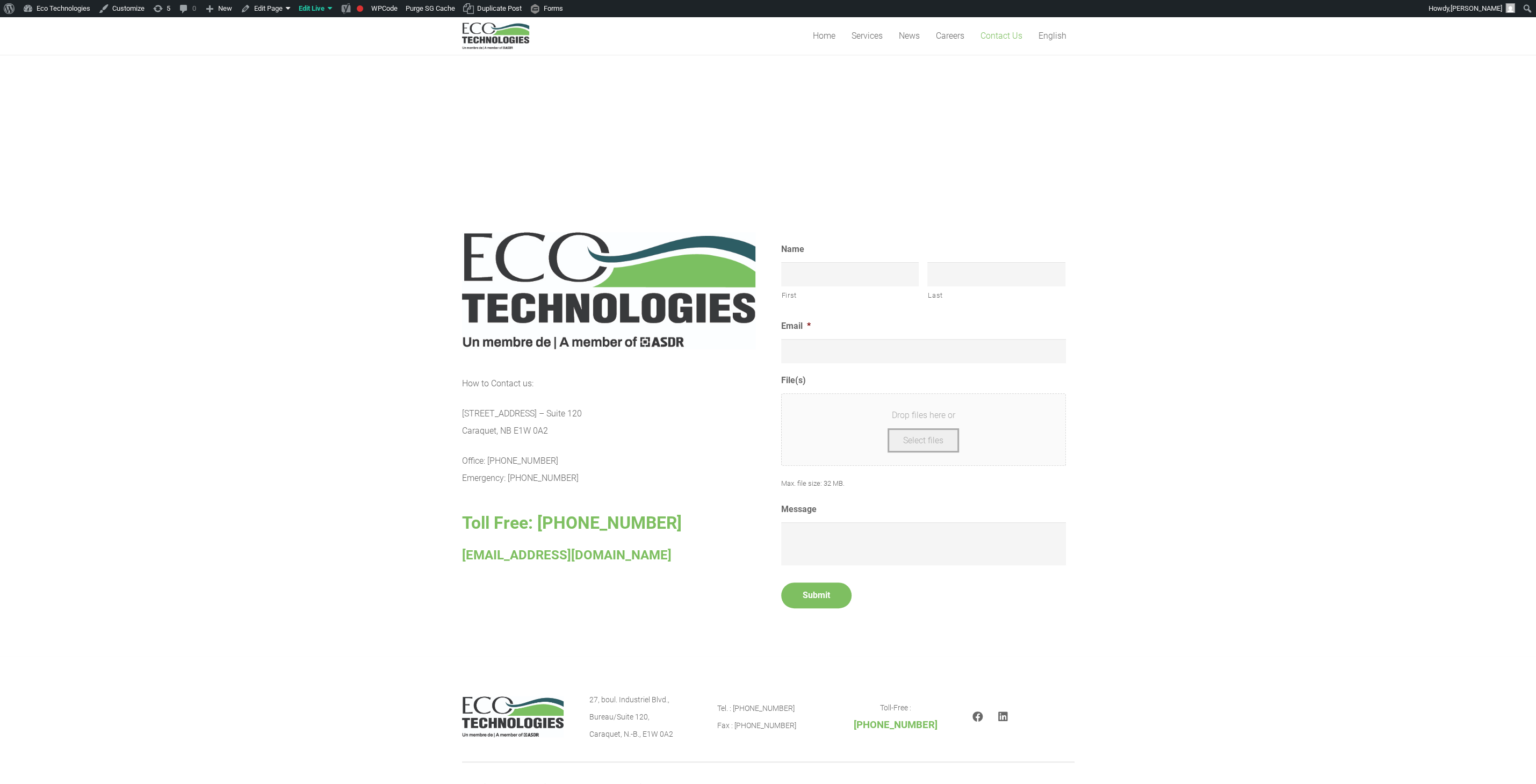
click at [319, 494] on section "How to Contact us: [STREET_ADDRESS] – [GEOGRAPHIC_DATA] E1W 0A2 Office: [PHONE_…" at bounding box center [768, 427] width 1536 height 458
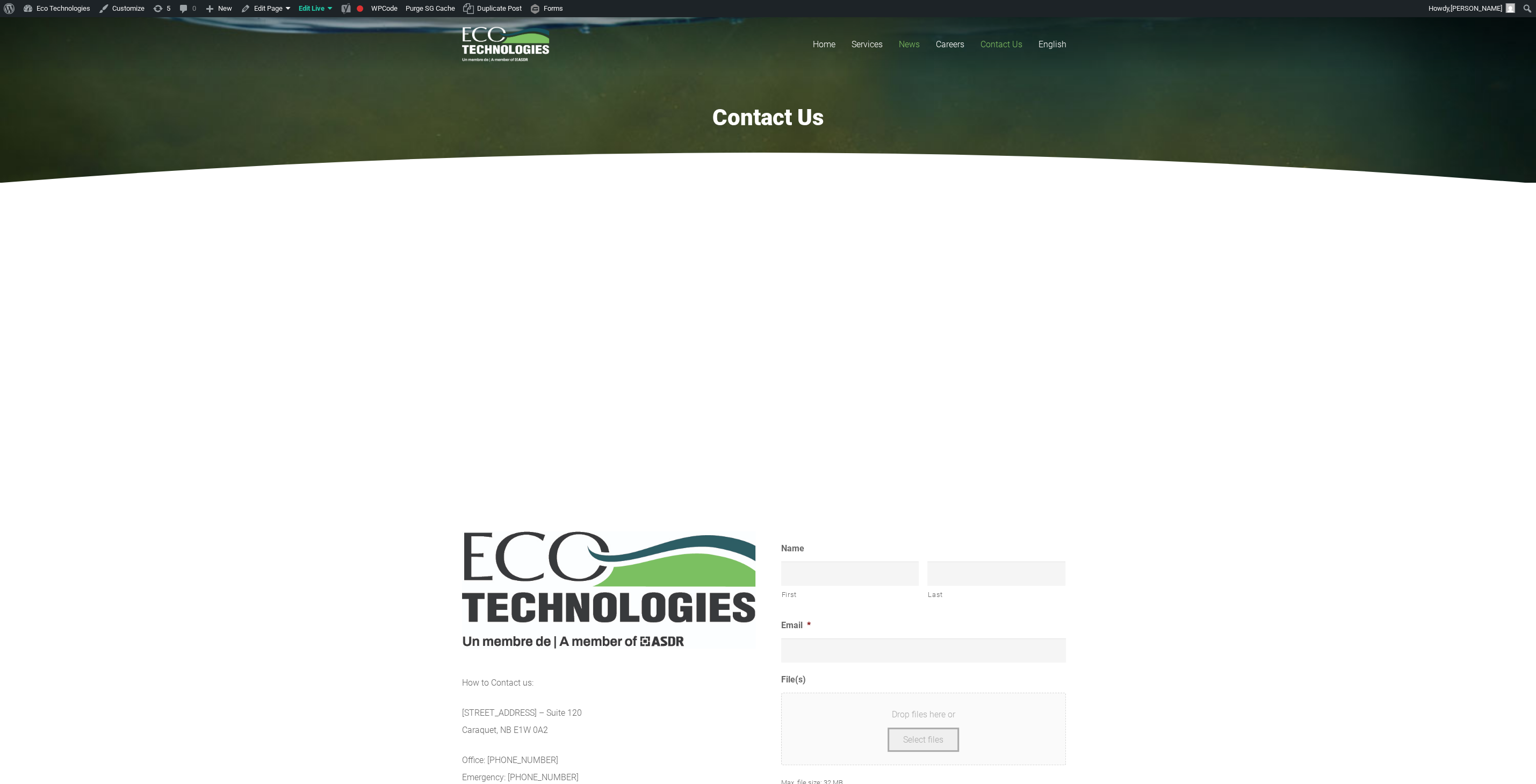
click at [915, 43] on span "News" at bounding box center [909, 44] width 21 height 10
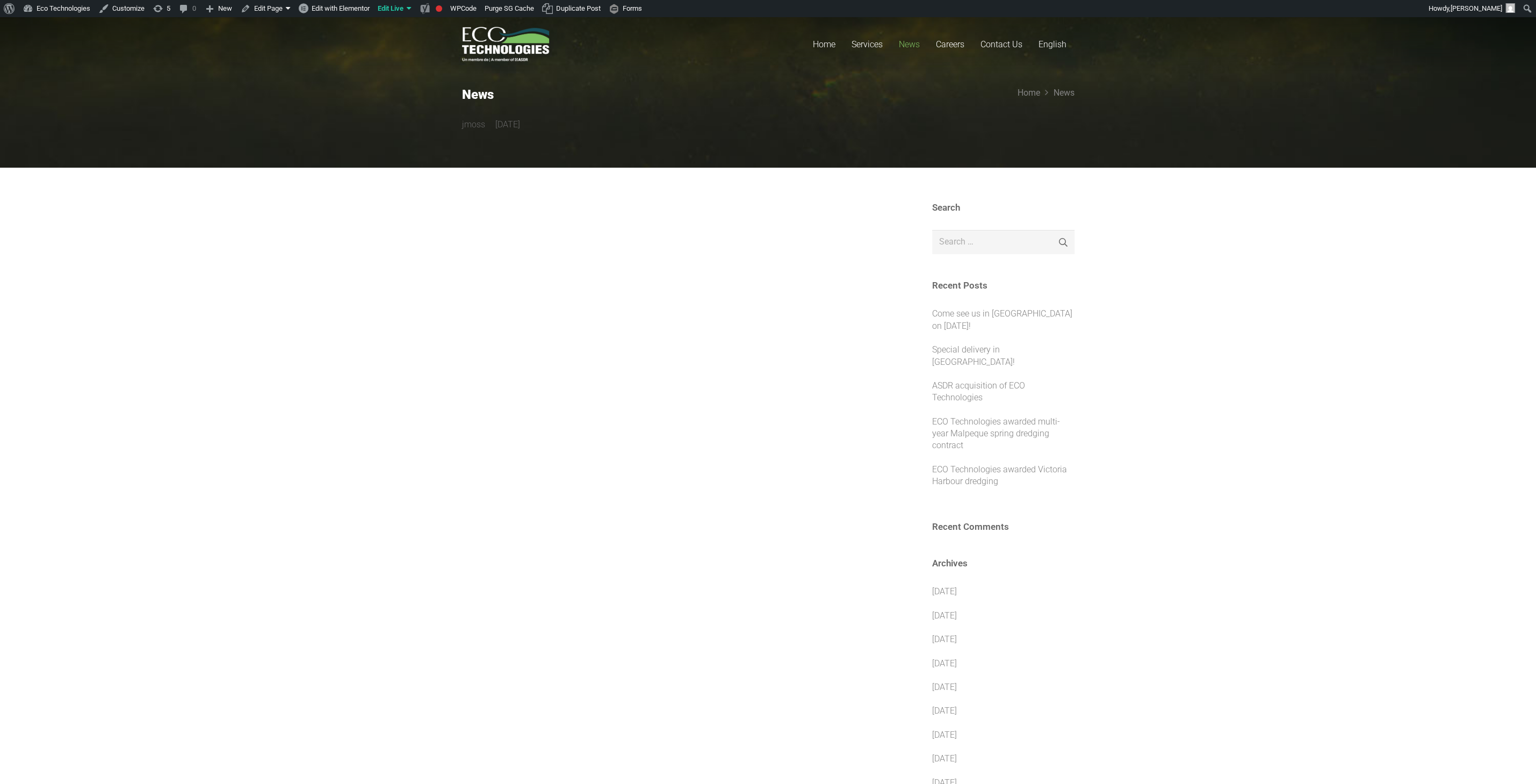
click at [592, 426] on div at bounding box center [675, 728] width 427 height 1051
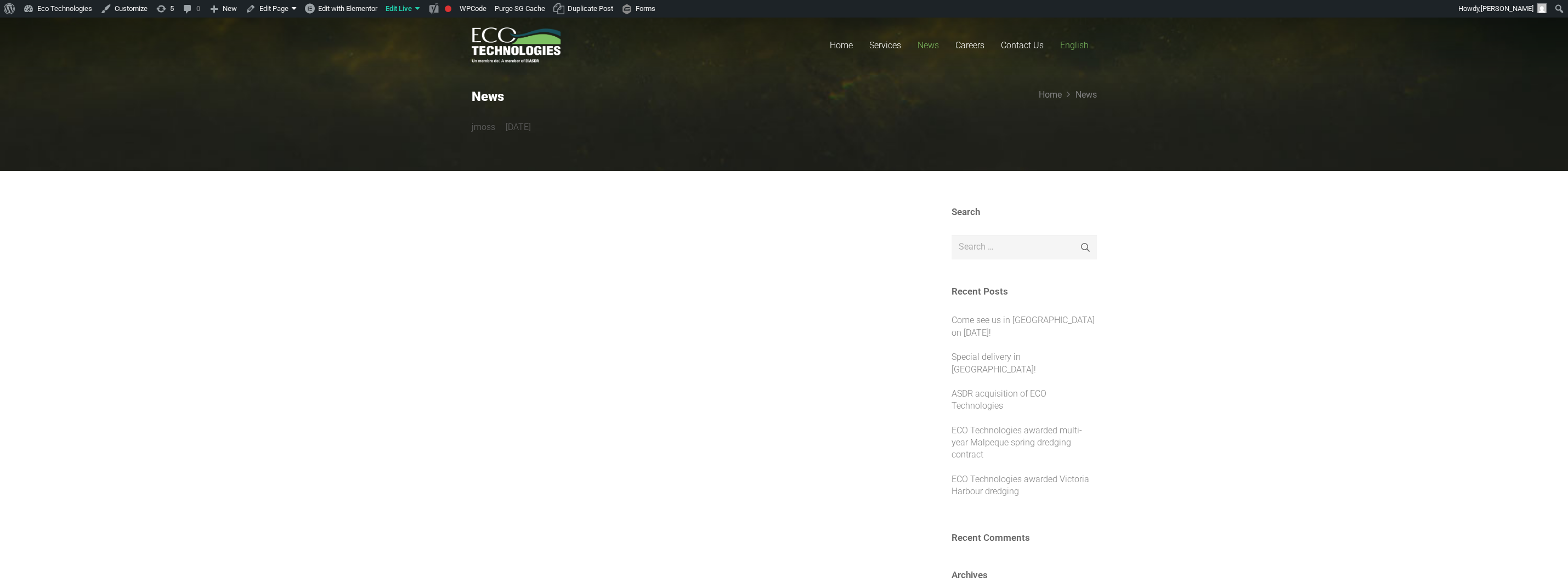
click at [1075, 41] on span "English" at bounding box center [1075, 45] width 29 height 11
click at [1070, 44] on span "English" at bounding box center [1075, 45] width 29 height 11
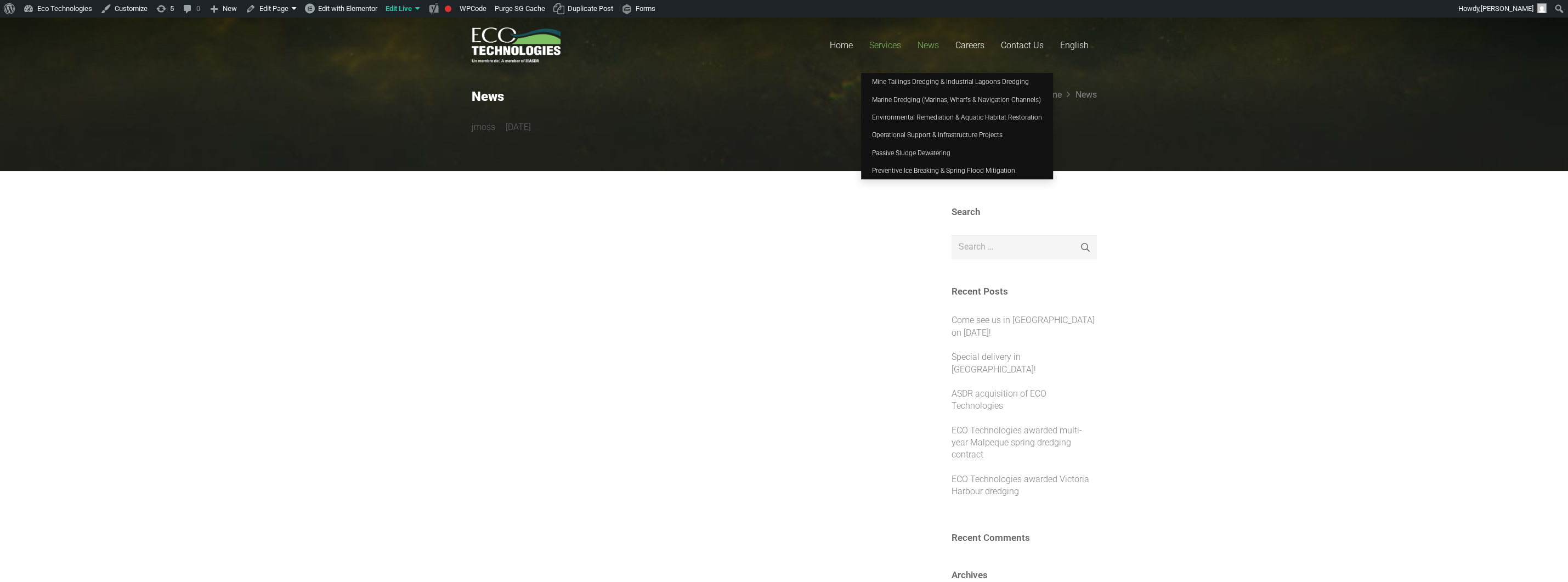
click at [886, 42] on span "Services" at bounding box center [885, 45] width 32 height 11
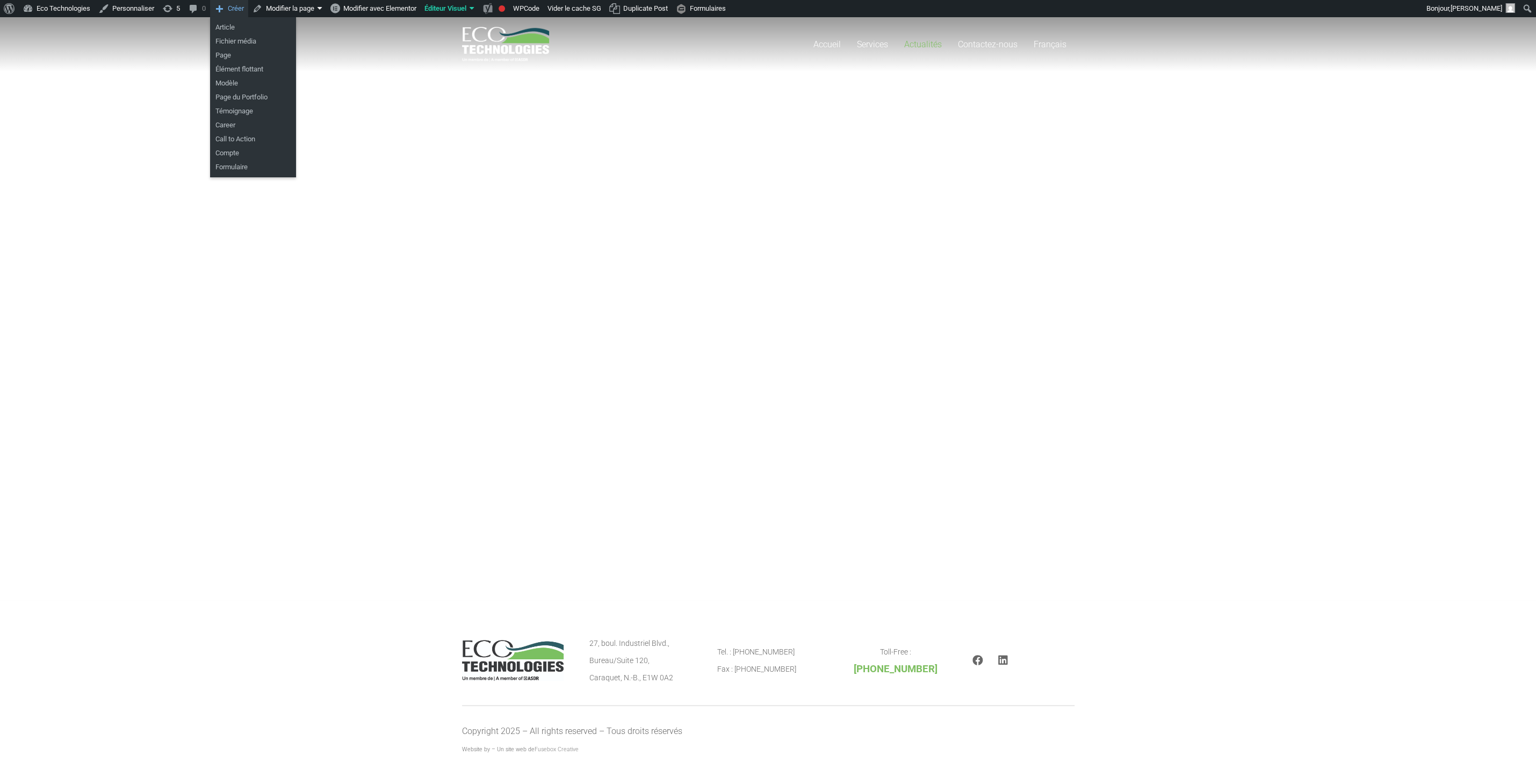
click at [422, 360] on div "Accueil Services Dragage de parcs à résidus miniers Dragage de voies navigables…" at bounding box center [768, 308] width 1536 height 583
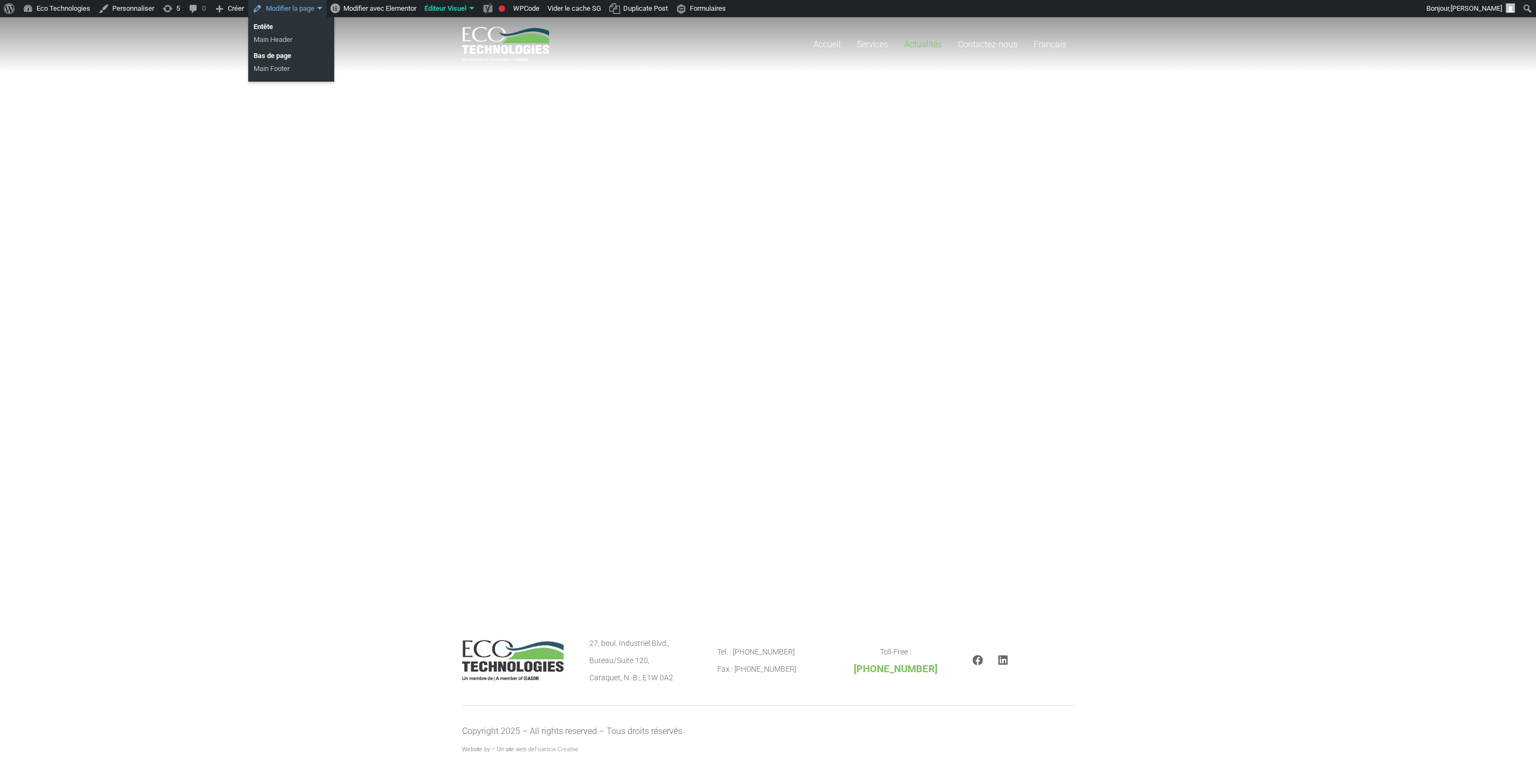
click at [272, 25] on div "Entête" at bounding box center [291, 26] width 86 height 13
click at [266, 34] on link "Main Header" at bounding box center [291, 40] width 86 height 13
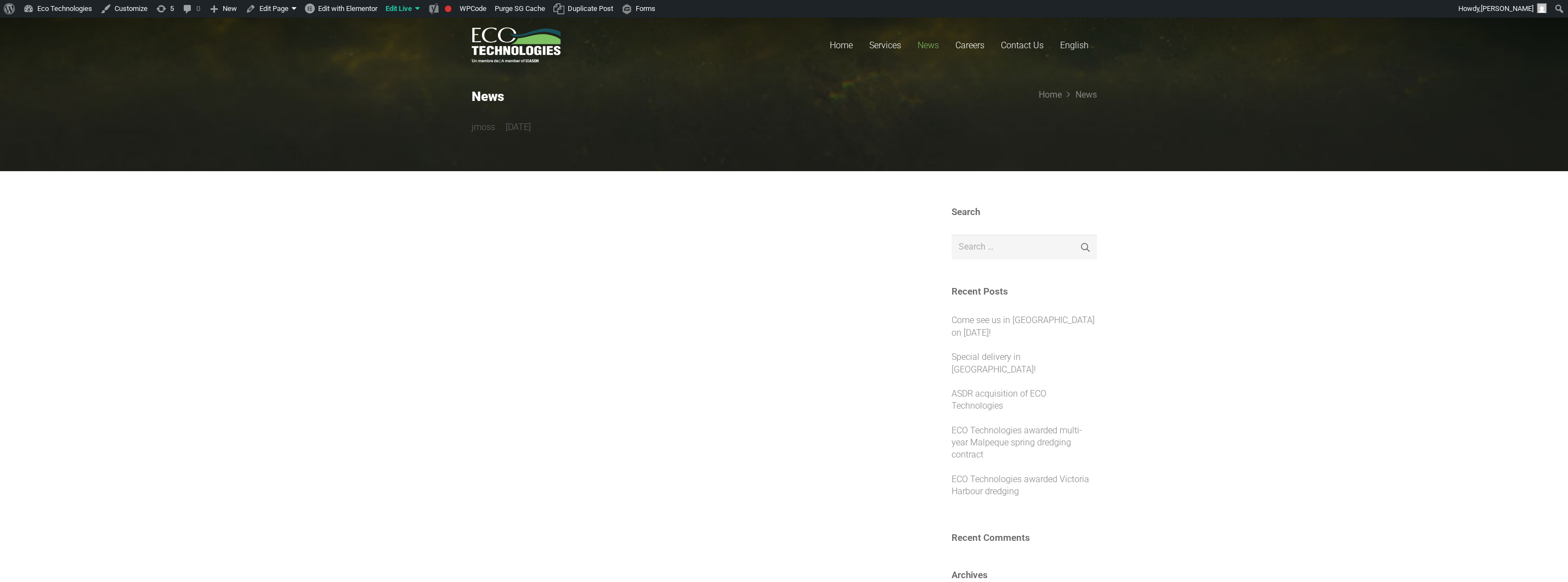
drag, startPoint x: 892, startPoint y: 259, endPoint x: 925, endPoint y: 283, distance: 40.8
drag, startPoint x: 434, startPoint y: 303, endPoint x: 469, endPoint y: 299, distance: 35.2
click at [931, 43] on span "News" at bounding box center [928, 45] width 21 height 11
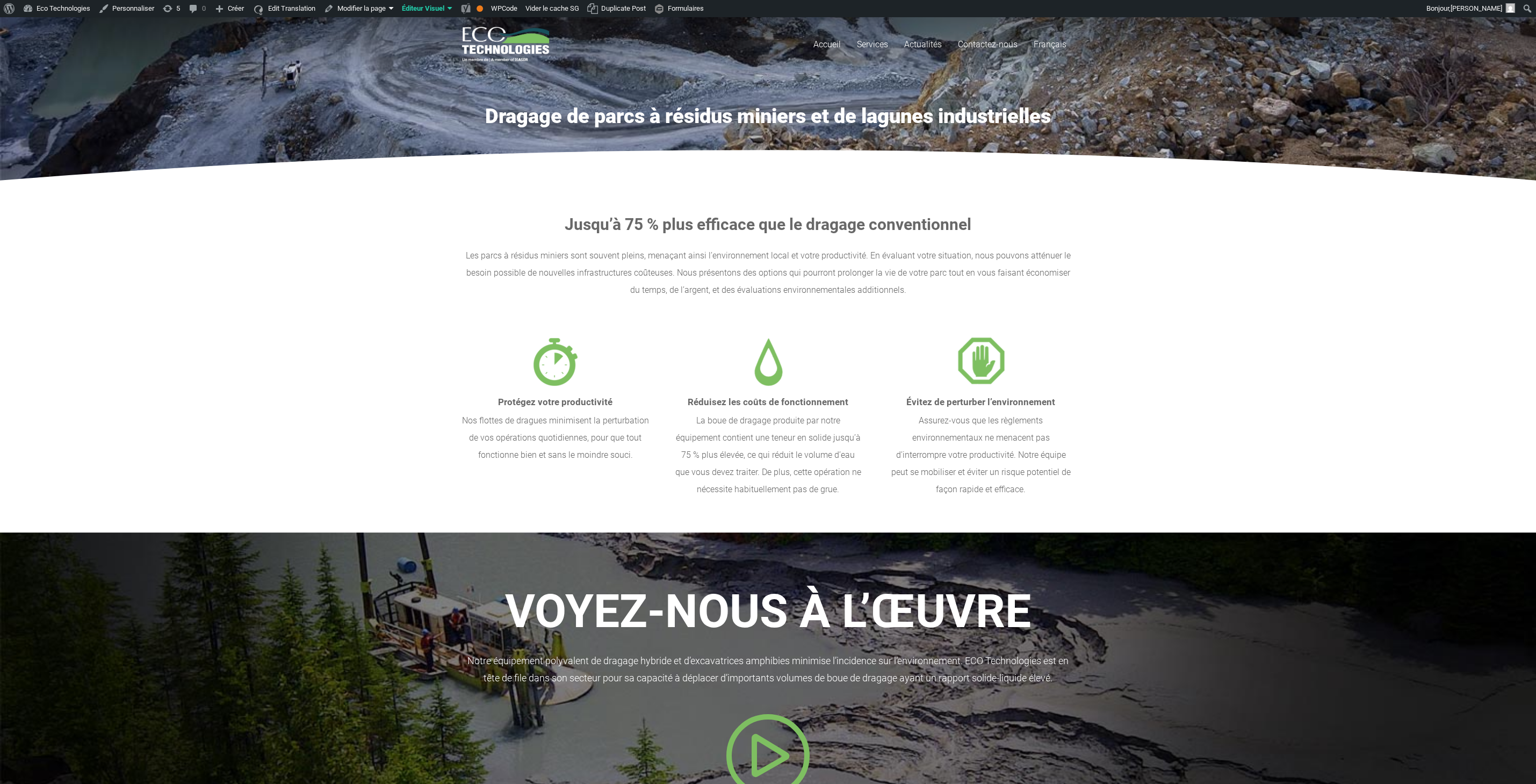
click at [1204, 333] on section "Jusqu’à 75 % plus efficace que le dragage conventionnel Les parcs à résidus min…" at bounding box center [768, 357] width 1536 height 352
click at [181, 422] on section "Jusqu’à 75 % plus efficace que le dragage conventionnel Les parcs à résidus min…" at bounding box center [768, 357] width 1536 height 352
click at [938, 38] on link "Actualités" at bounding box center [923, 44] width 54 height 54
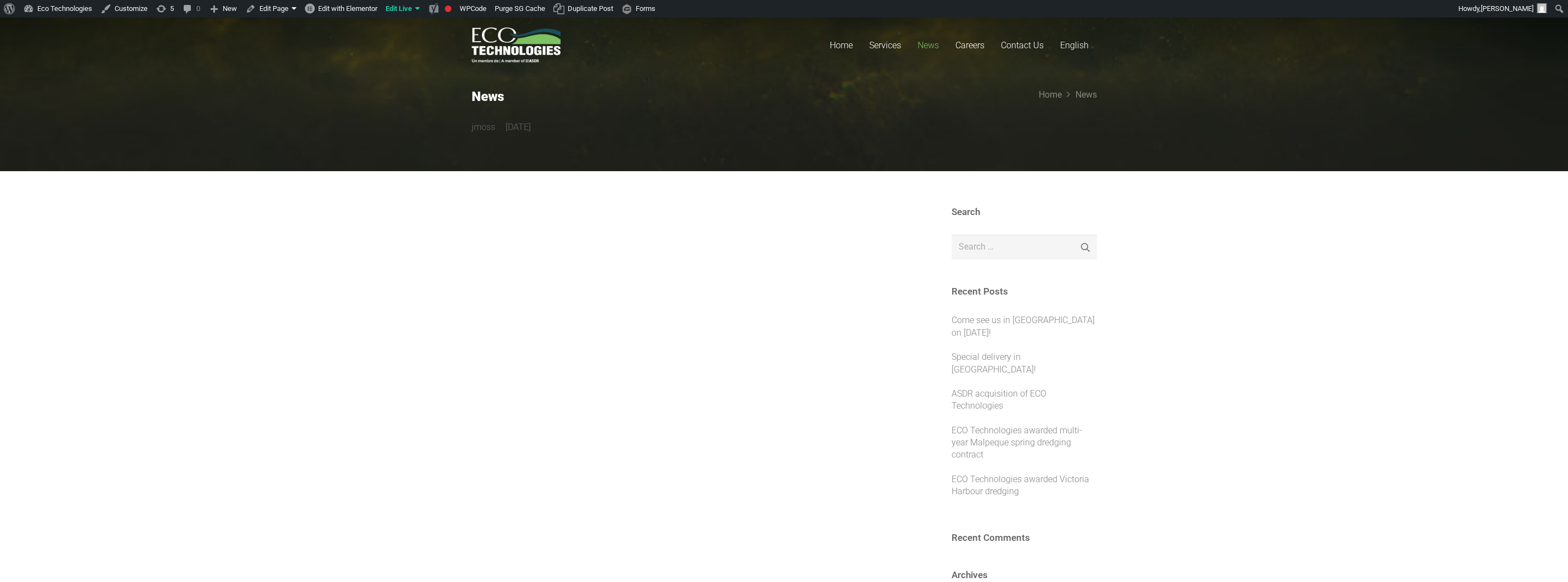
drag, startPoint x: 446, startPoint y: 84, endPoint x: 589, endPoint y: 138, distance: 152.9
click at [589, 138] on section "News jmoss 4 years ago Home News" at bounding box center [784, 84] width 1568 height 173
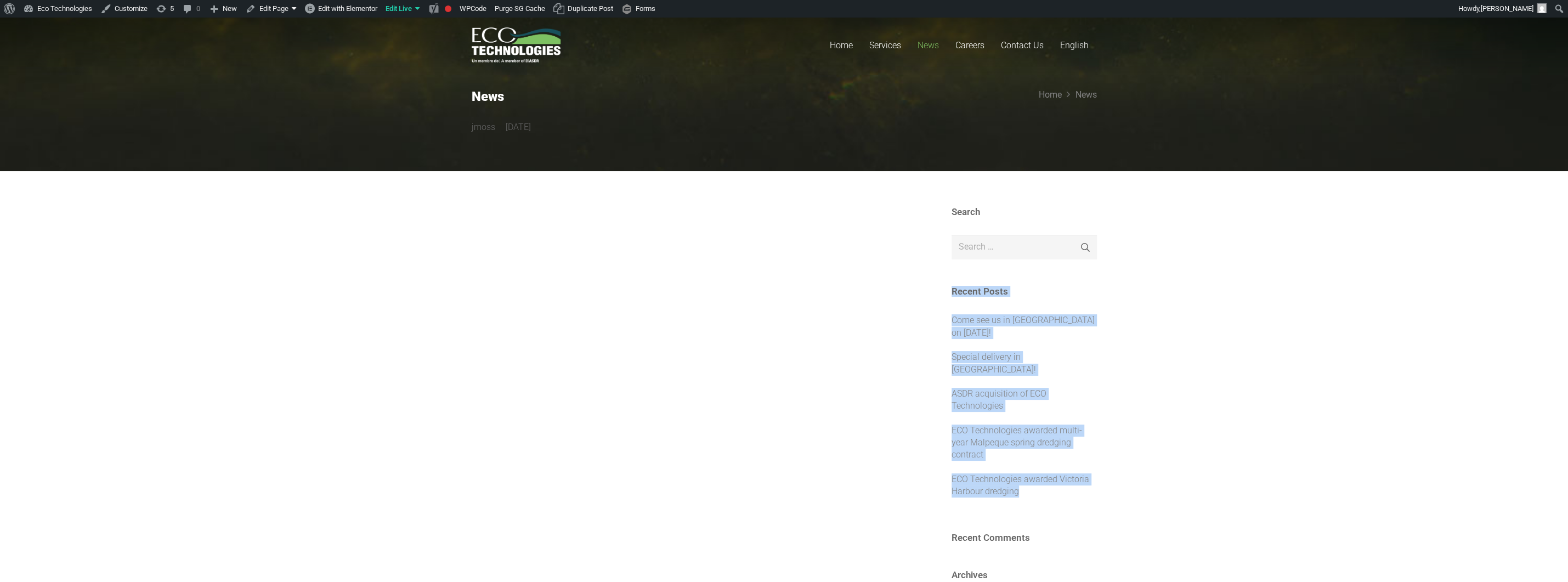
drag, startPoint x: 940, startPoint y: 247, endPoint x: 1159, endPoint y: 488, distance: 325.6
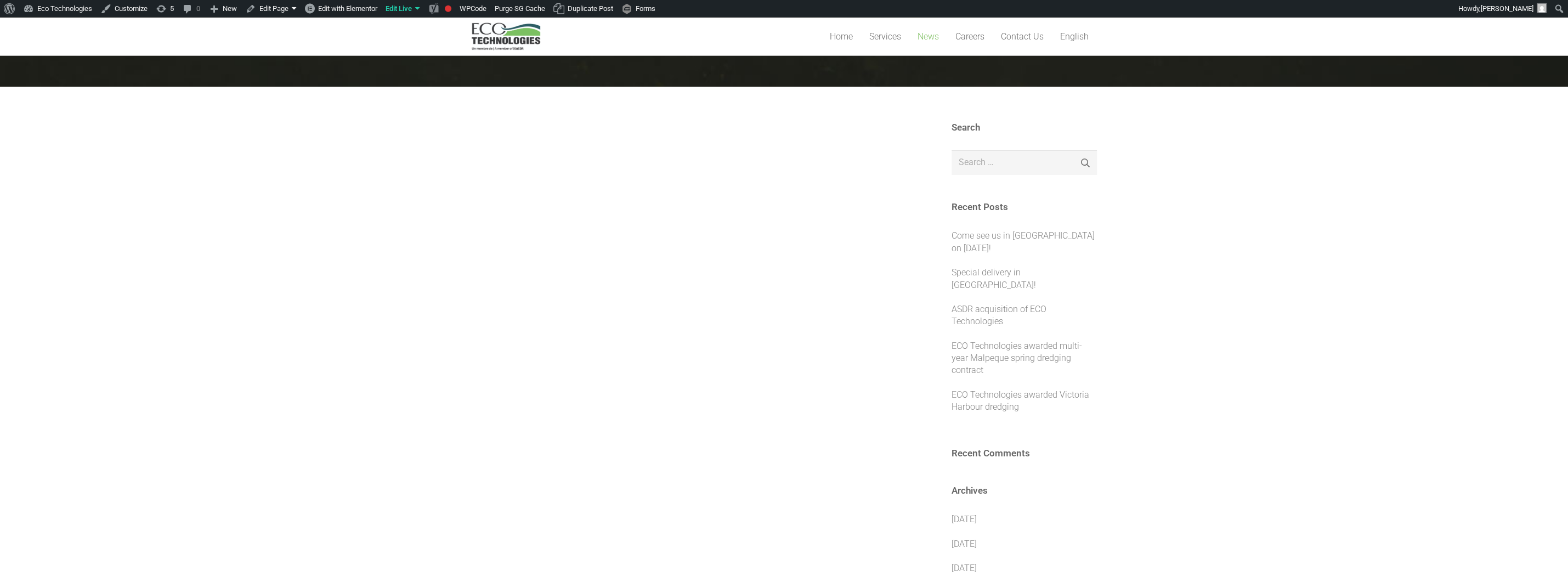
scroll to position [117, 0]
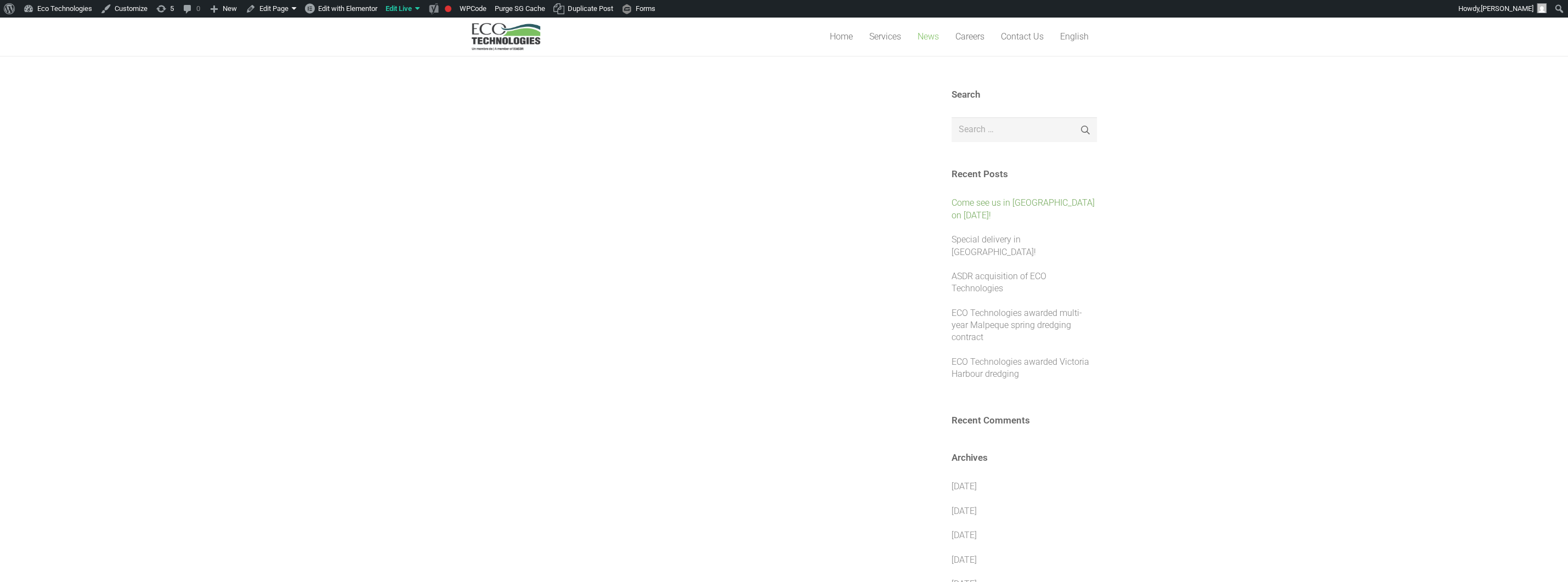
click at [991, 208] on link "Come see us in [GEOGRAPHIC_DATA] on [DATE]!" at bounding box center [1023, 209] width 143 height 22
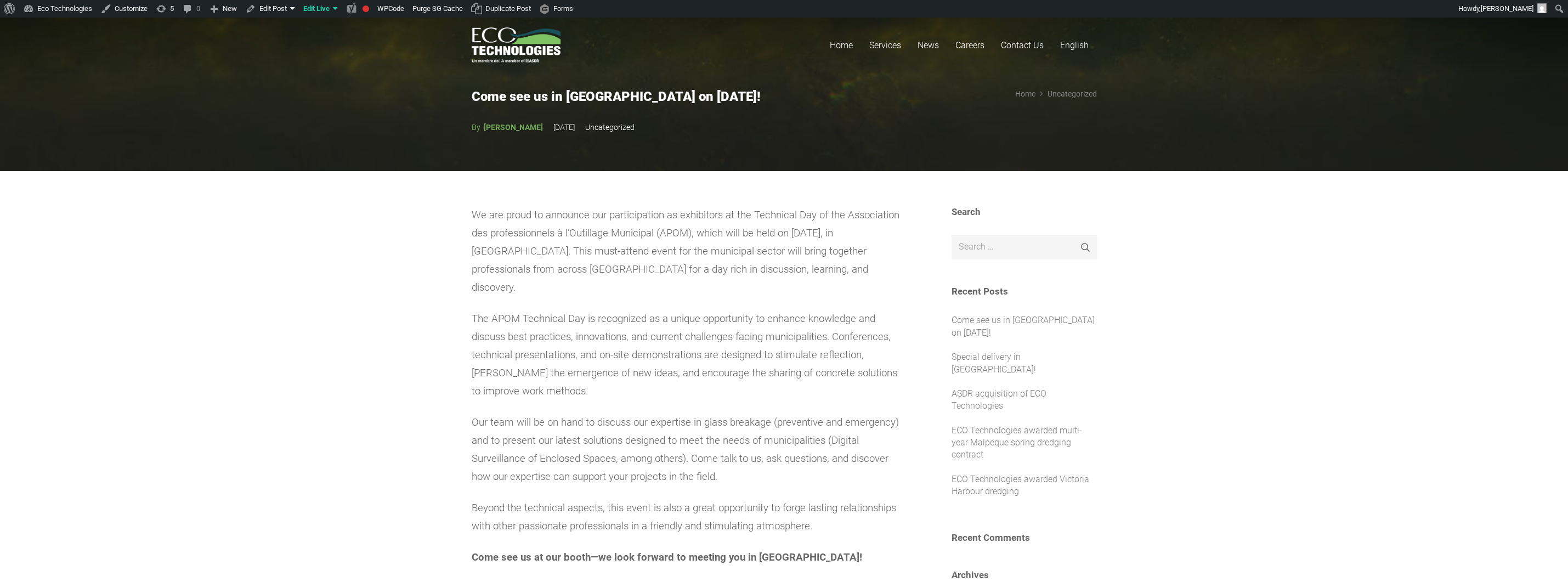
click at [519, 124] on link "Marie Christine Masse" at bounding box center [507, 127] width 71 height 17
drag, startPoint x: 617, startPoint y: 420, endPoint x: 629, endPoint y: 404, distance: 20.0
click at [615, 417] on span "Our team will be on hand to discuss our expertise in glass breakage (preventive…" at bounding box center [685, 450] width 427 height 66
